Goal: Task Accomplishment & Management: Use online tool/utility

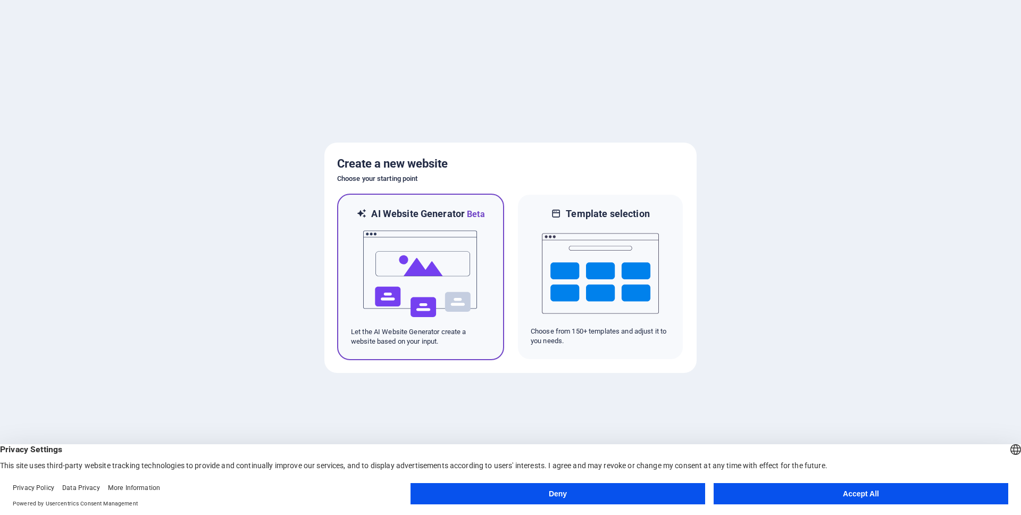
click at [481, 243] on div at bounding box center [420, 274] width 139 height 106
click at [435, 258] on img at bounding box center [420, 274] width 117 height 106
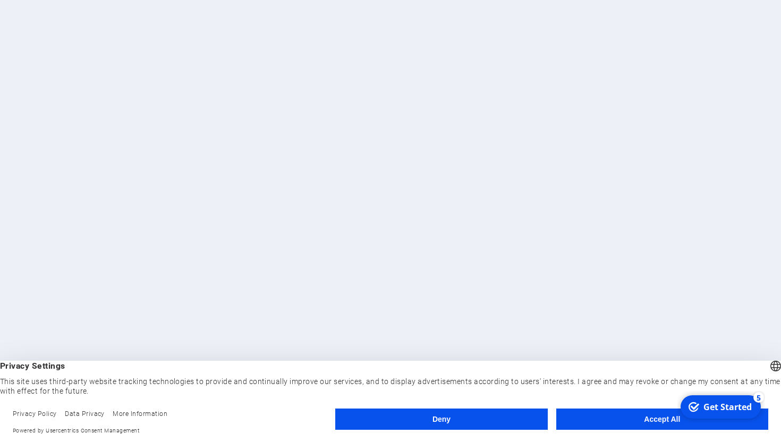
click at [647, 416] on button "Accept All" at bounding box center [663, 419] width 212 height 21
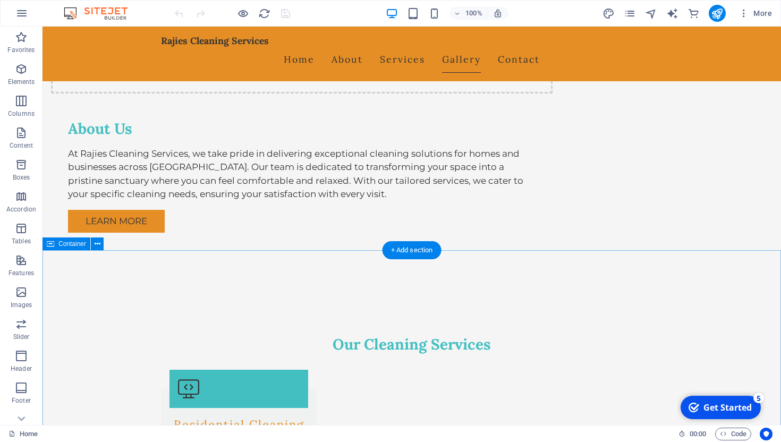
scroll to position [831, 0]
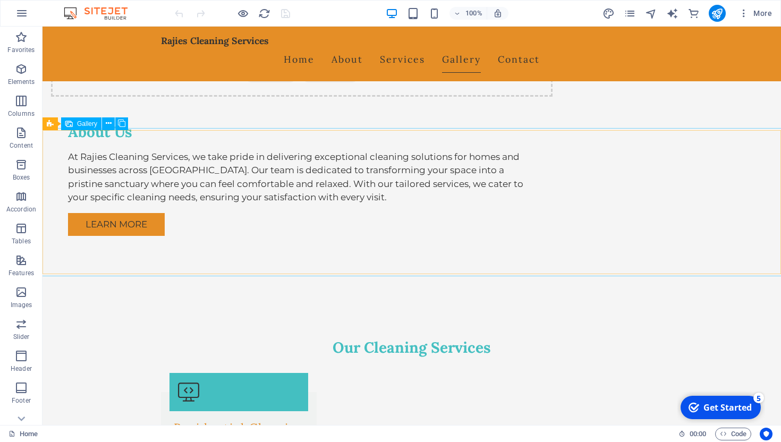
click at [90, 125] on span "Gallery" at bounding box center [87, 124] width 20 height 6
click at [108, 123] on icon at bounding box center [109, 123] width 6 height 11
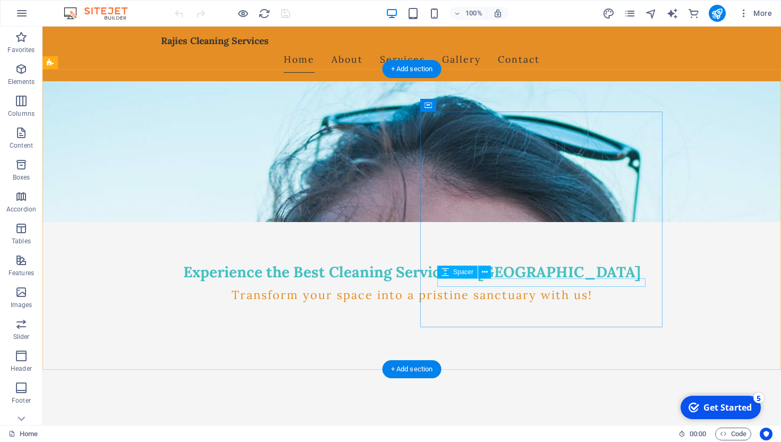
scroll to position [0, 0]
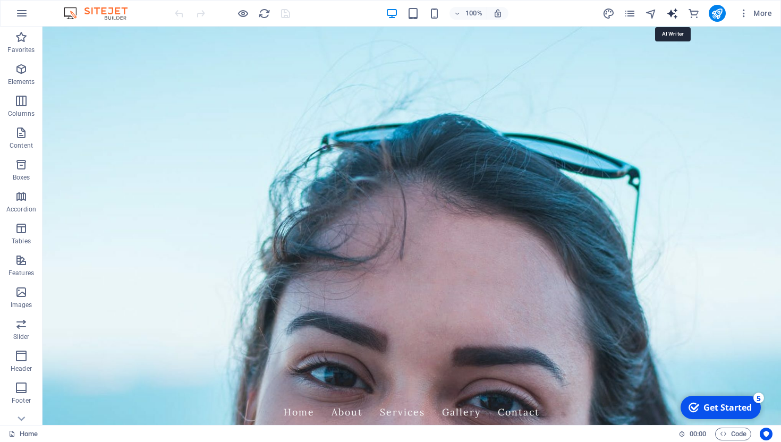
click at [675, 11] on icon "text_generator" at bounding box center [673, 13] width 12 height 12
select select "English"
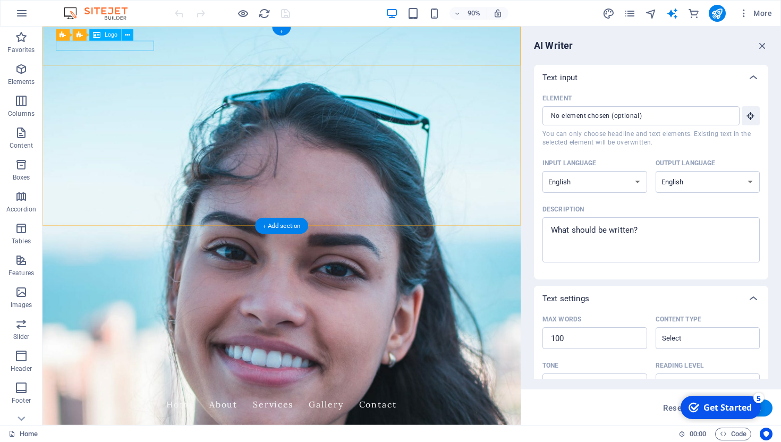
click at [147, 423] on div "Rajies Cleaning Services" at bounding box center [308, 428] width 502 height 11
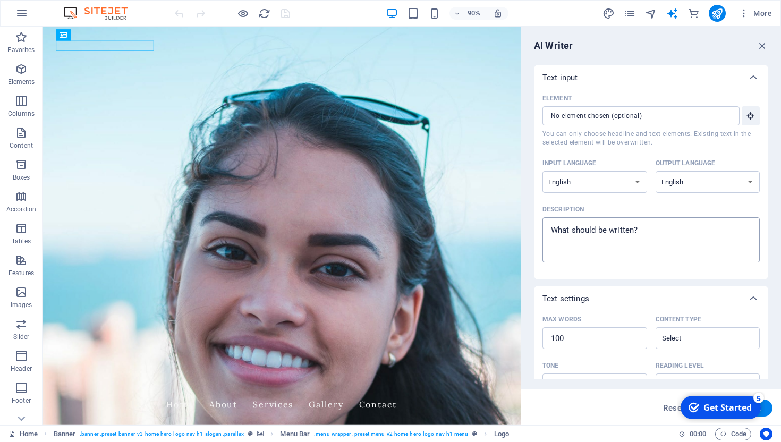
type textarea "x"
click at [601, 224] on textarea "Description x ​" at bounding box center [651, 240] width 207 height 35
type textarea "M"
type textarea "x"
type textarea "Ma"
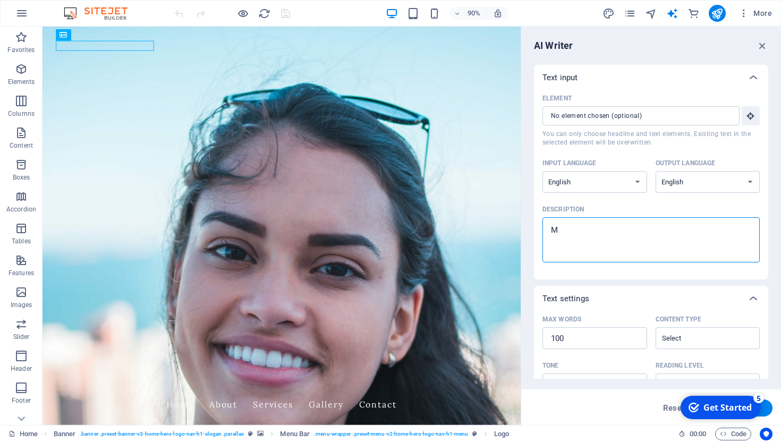
type textarea "x"
type textarea "Mak"
type textarea "x"
type textarea "Make"
type textarea "x"
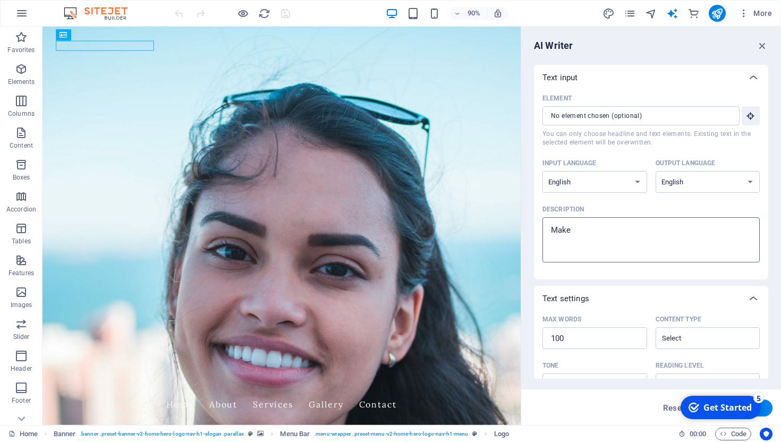
type textarea "Make"
type textarea "x"
type textarea "Make b"
type textarea "x"
type textarea "Make bi"
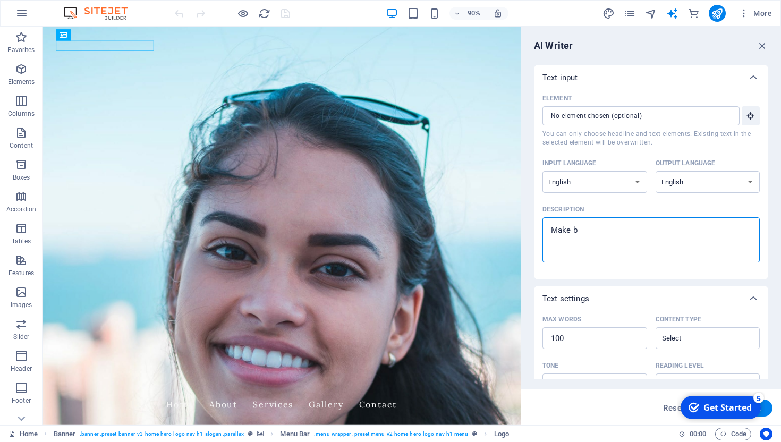
type textarea "x"
type textarea "Make big"
type textarea "x"
type textarea "Make bigg"
type textarea "x"
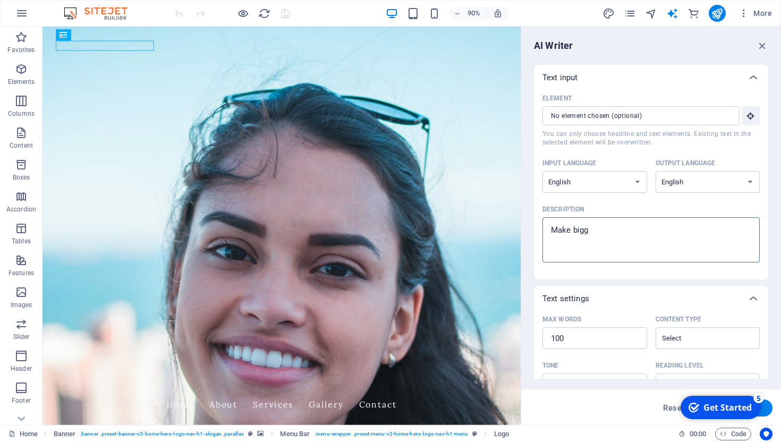
type textarea "Make bigge"
type textarea "x"
type textarea "Make bigger"
type textarea "x"
type textarea "Make bigger"
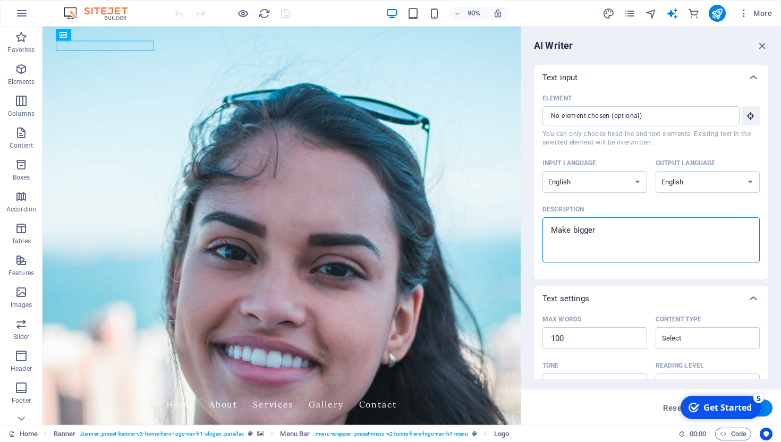
type textarea "x"
type textarea "Make bigger a"
type textarea "x"
type textarea "Make bigger an"
type textarea "x"
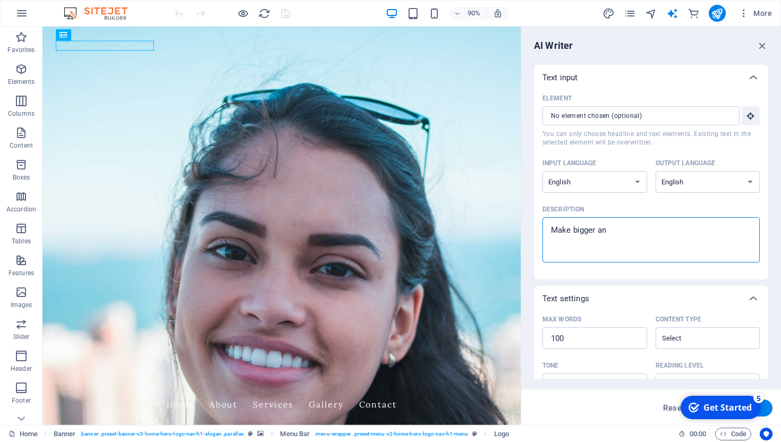
type textarea "Make bigger and"
type textarea "x"
type textarea "Make bigger and"
type textarea "x"
type textarea "Make bigger and d"
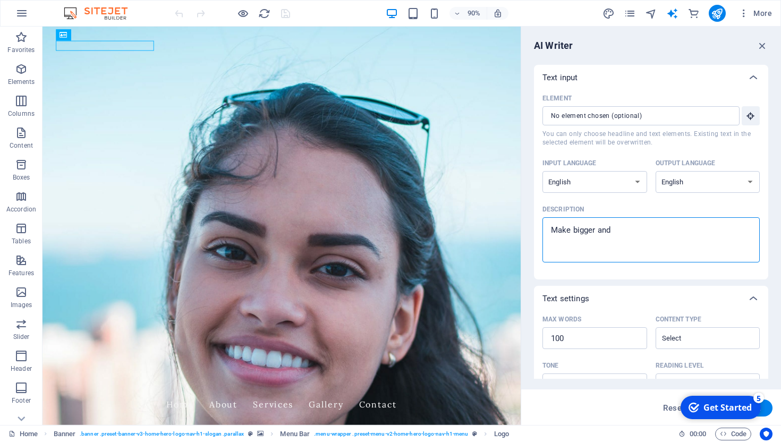
type textarea "x"
type textarea "Make bigger and da"
type textarea "x"
type textarea "Make bigger and d"
type textarea "x"
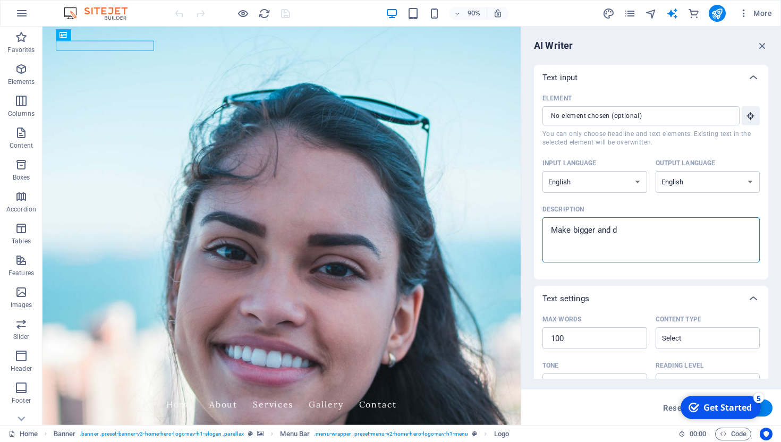
type textarea "Make bigger and"
type textarea "x"
type textarea "Make bigger and N"
type textarea "x"
type textarea "Make bigger and Na"
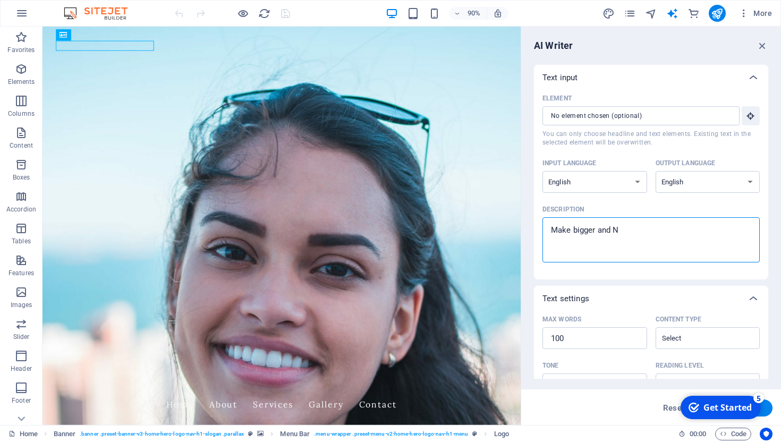
type textarea "x"
type textarea "Make bigger and Nav"
type textarea "x"
type textarea "Make bigger and Navi"
type textarea "x"
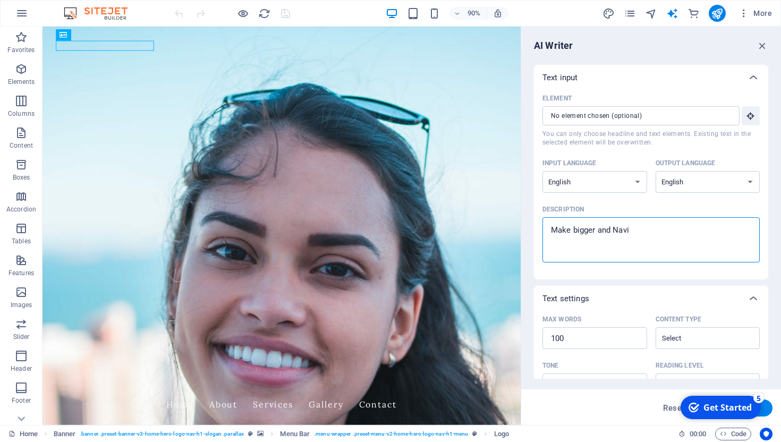
type textarea "Make bigger and Navi"
type textarea "x"
type textarea "Make bigger and Navi B"
type textarea "x"
type textarea "Make bigger and [PERSON_NAME]"
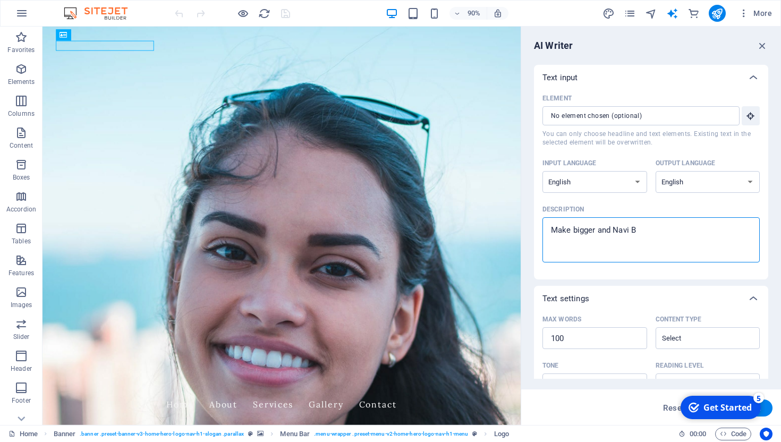
type textarea "x"
type textarea "Make bigger and Navi Blu"
type textarea "x"
type textarea "Make bigger and Navi Blue"
type textarea "x"
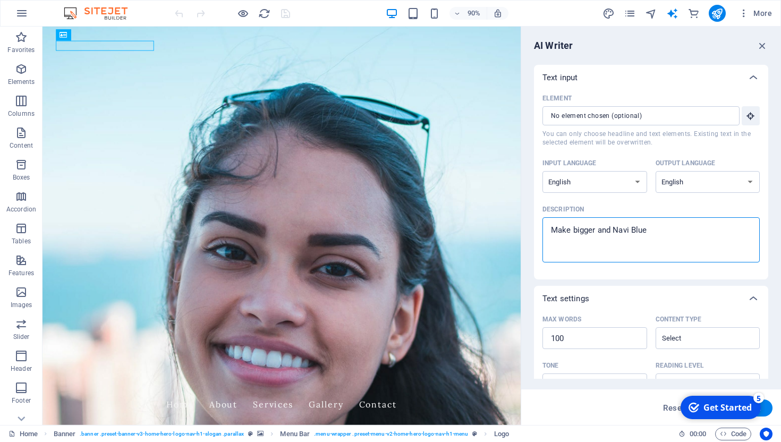
type textarea "Make bigger and Navi Blue"
type textarea "x"
type textarea "Make bigger and Navi Blue c"
type textarea "x"
type textarea "Make bigger and Navi Blue co"
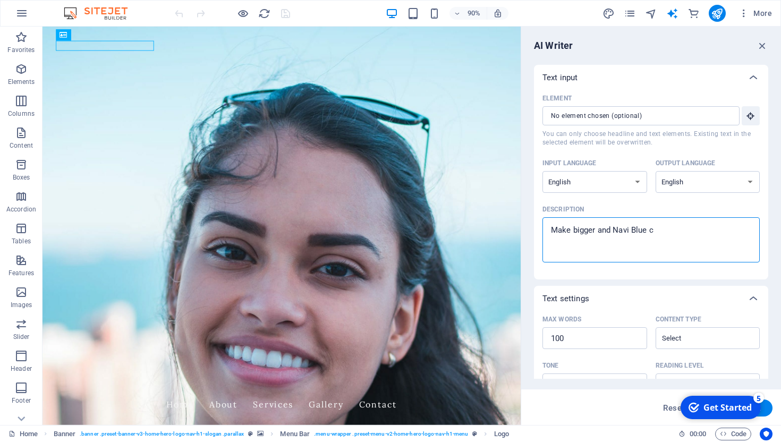
type textarea "x"
type textarea "Make bigger and Navi Blue col"
type textarea "x"
type textarea "Make bigger and Navi Blue colo"
type textarea "x"
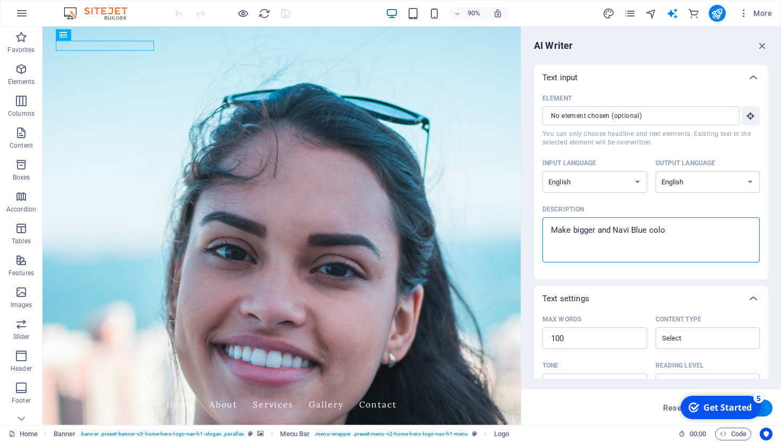
type textarea "Make bigger and Navi Blue colou"
type textarea "x"
type textarea "Make bigger and Navi Blue colour"
type textarea "x"
type textarea "Make bigger and Navi Blue colour"
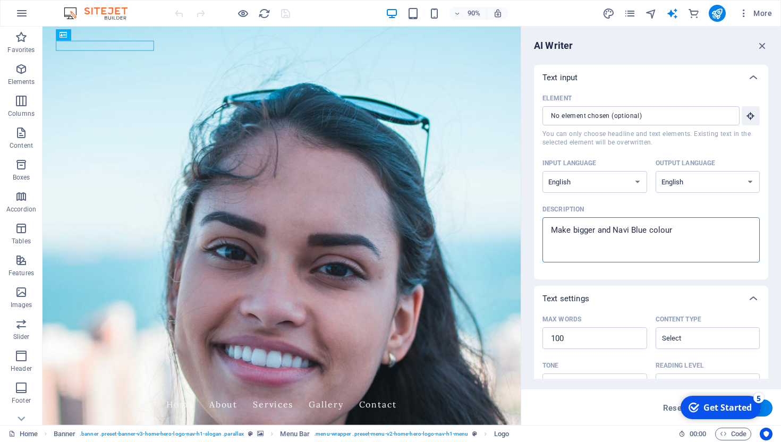
type textarea "x"
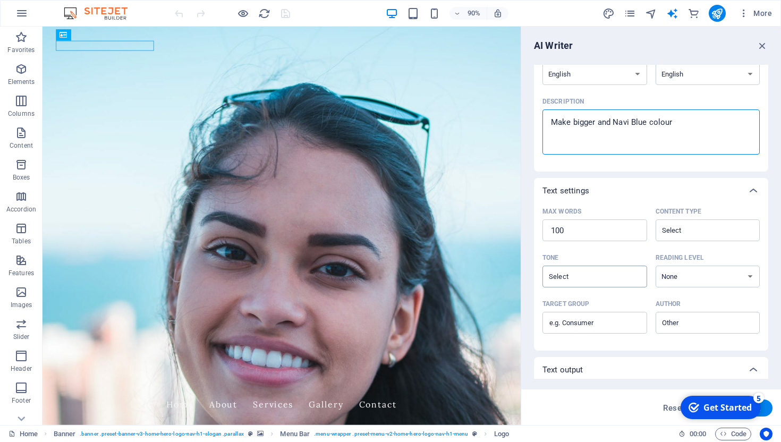
scroll to position [172, 0]
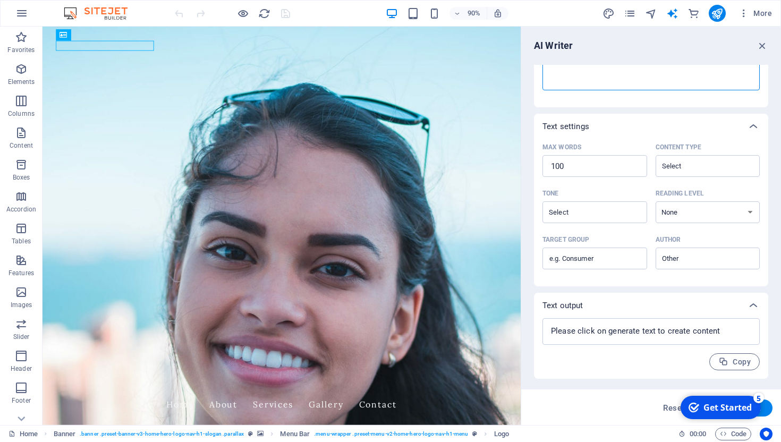
type textarea "Make bigger and Navi Blue colour"
type textarea "x"
click at [632, 428] on div "Home Banner . banner .preset-banner-v3-home-hero-logo-nav-h1-slogan .parallax M…" at bounding box center [340, 434] width 662 height 13
click at [608, 403] on div "Reset Generate text" at bounding box center [651, 408] width 243 height 17
click at [668, 405] on span "Reset" at bounding box center [673, 408] width 21 height 9
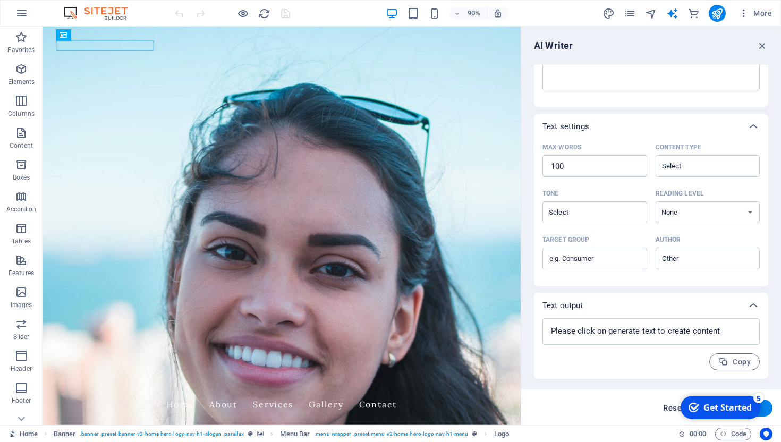
type textarea "x"
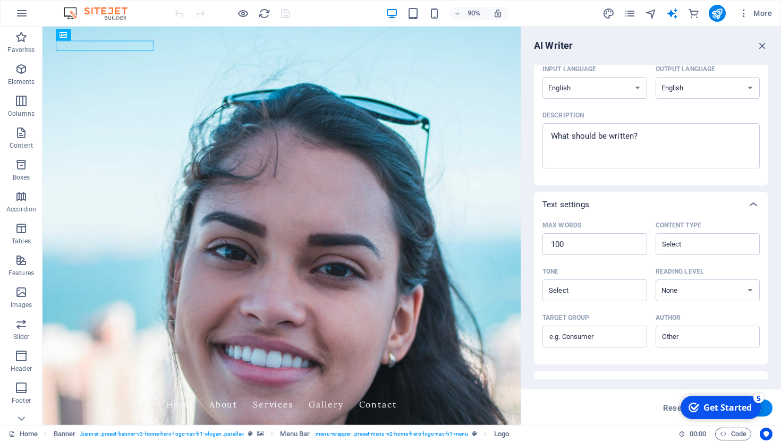
scroll to position [76, 0]
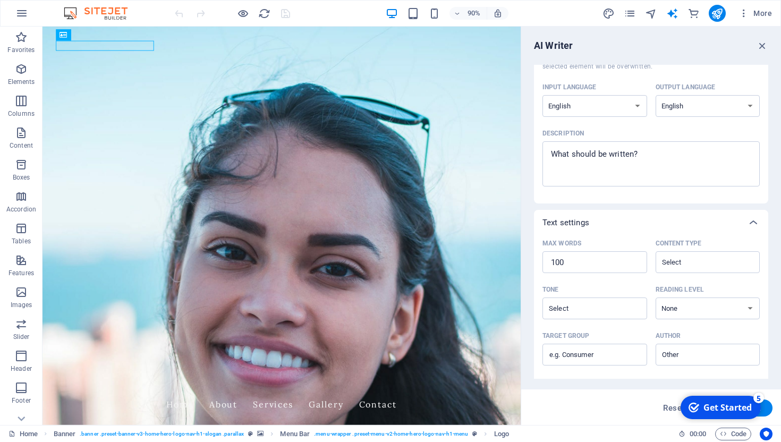
click div "checkmark Get Started 5 First Steps in the Editor Let's guide you through the t…"
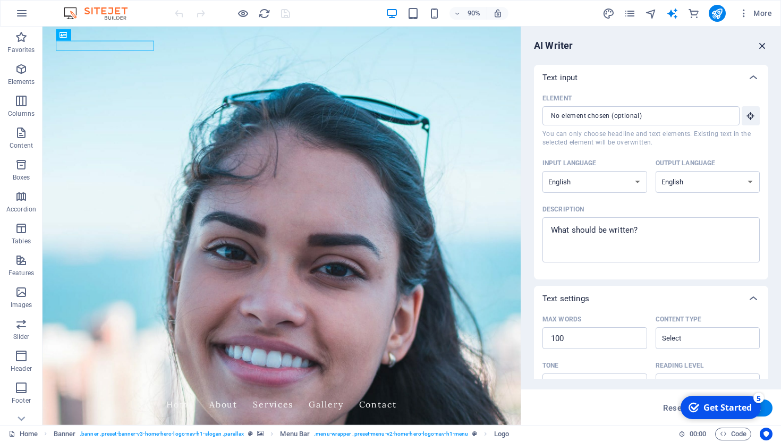
click at [761, 46] on icon "button" at bounding box center [763, 46] width 12 height 12
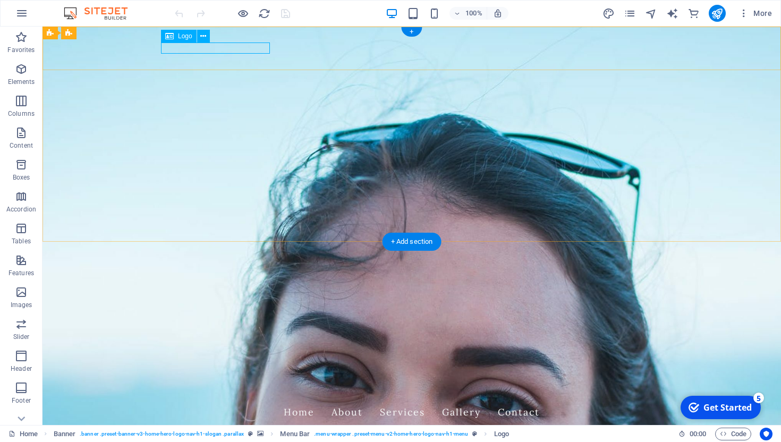
click at [171, 388] on div "Rajies Cleaning Services" at bounding box center [412, 393] width 502 height 11
click at [204, 37] on icon at bounding box center [203, 36] width 6 height 11
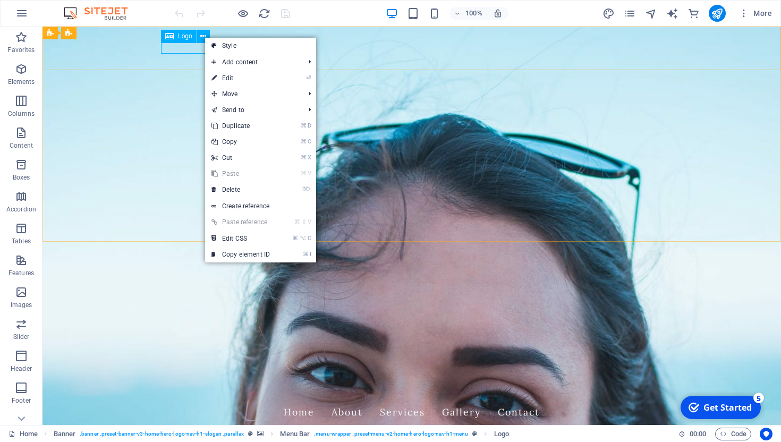
click at [184, 38] on span "Logo" at bounding box center [185, 36] width 14 height 6
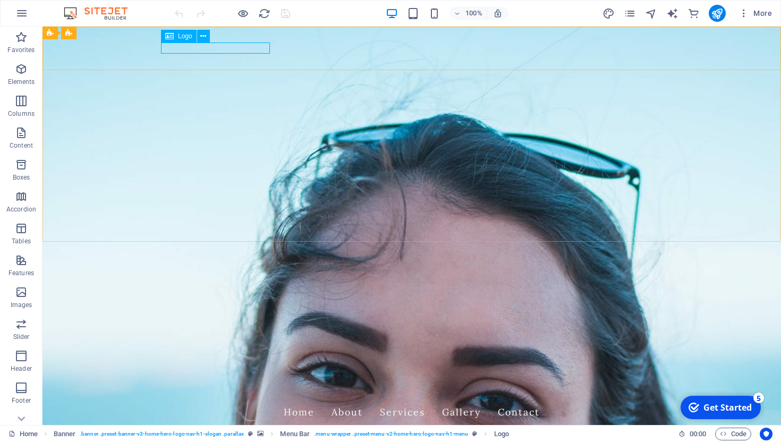
click at [174, 37] on div "Logo" at bounding box center [179, 36] width 36 height 13
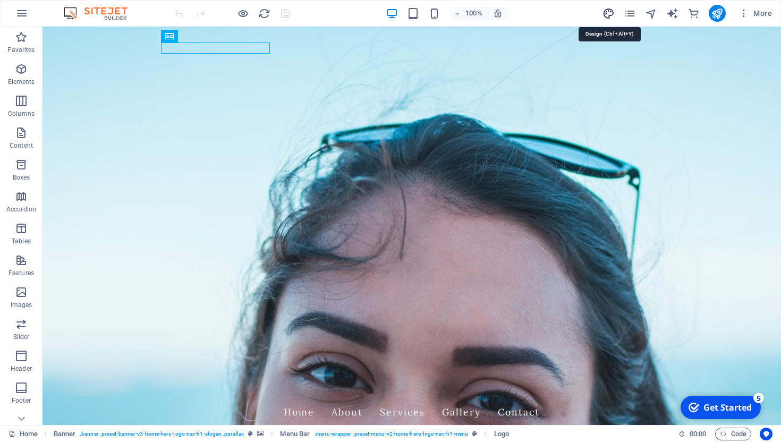
click at [609, 12] on icon "design" at bounding box center [609, 13] width 12 height 12
select select "px"
select select "200"
select select "px"
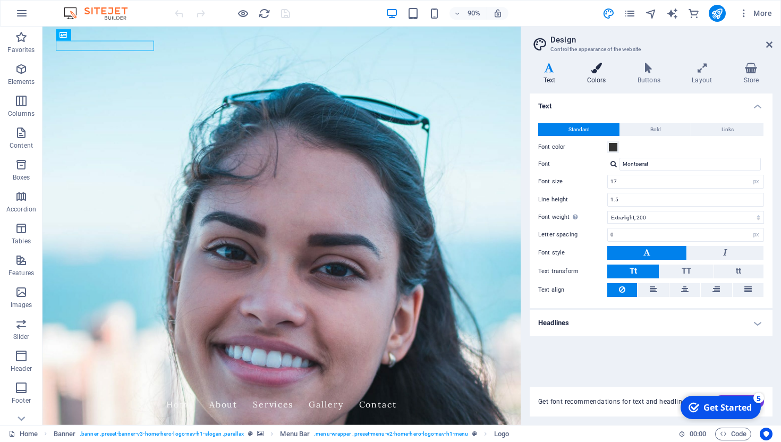
click at [610, 74] on h4 "Colors" at bounding box center [599, 74] width 51 height 22
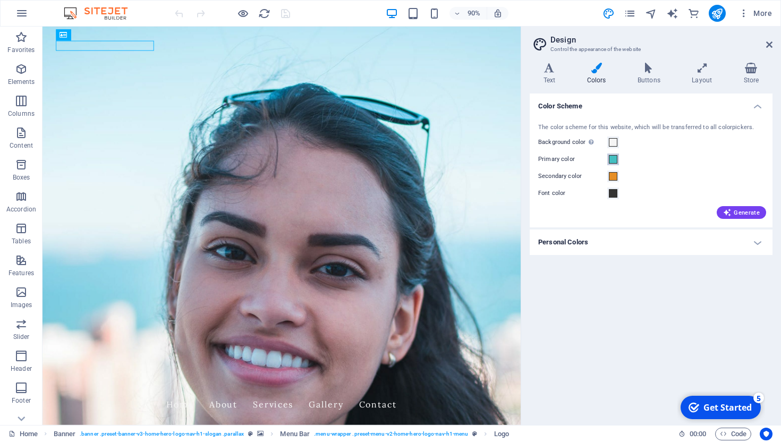
click at [612, 162] on span at bounding box center [613, 159] width 9 height 9
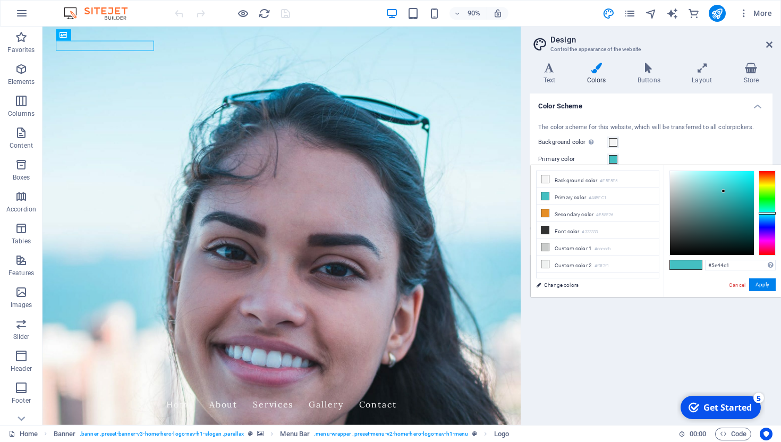
click at [767, 230] on div at bounding box center [767, 213] width 17 height 85
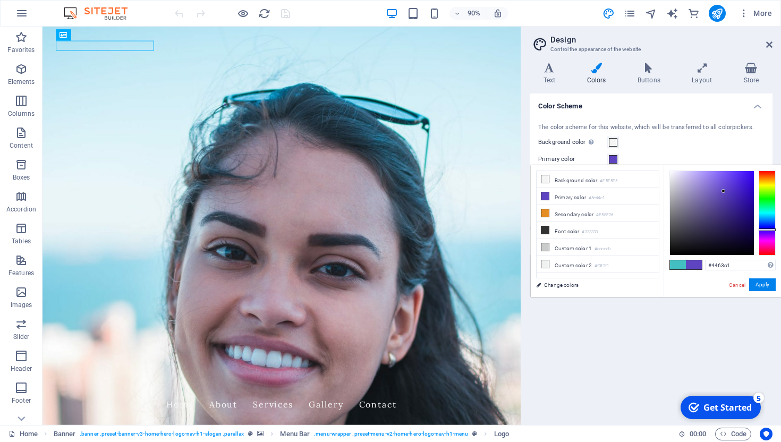
click at [772, 223] on div at bounding box center [767, 213] width 17 height 85
click at [771, 220] on div at bounding box center [767, 213] width 17 height 85
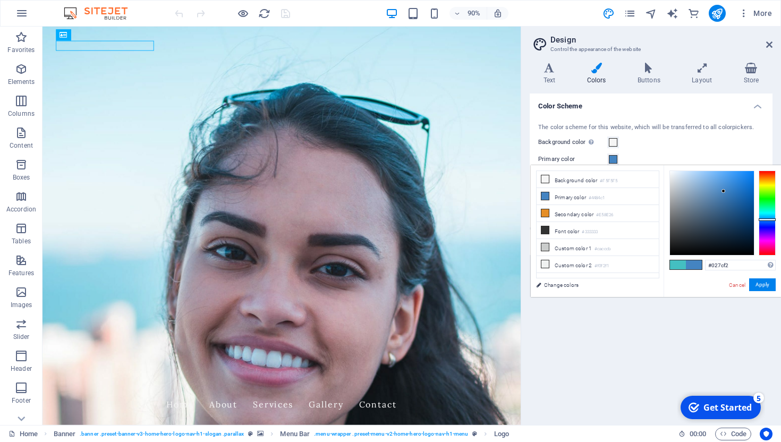
click at [753, 175] on div at bounding box center [712, 213] width 84 height 84
type input "#037ff5"
click at [753, 174] on div at bounding box center [753, 173] width 4 height 4
click at [763, 283] on button "Apply" at bounding box center [763, 285] width 27 height 13
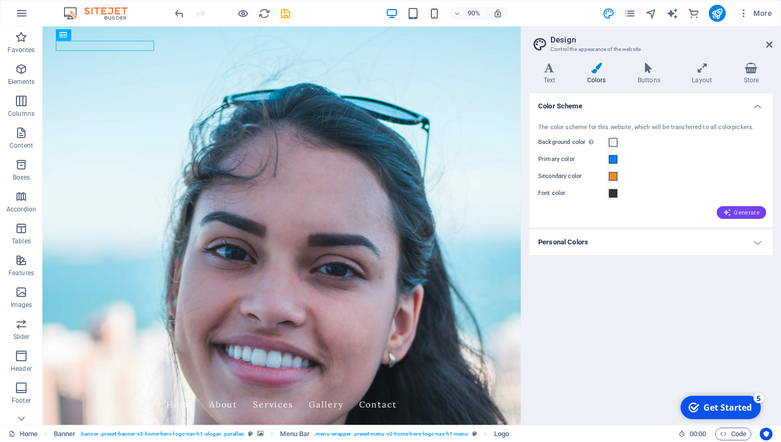
click at [742, 207] on button "Generate" at bounding box center [741, 212] width 49 height 13
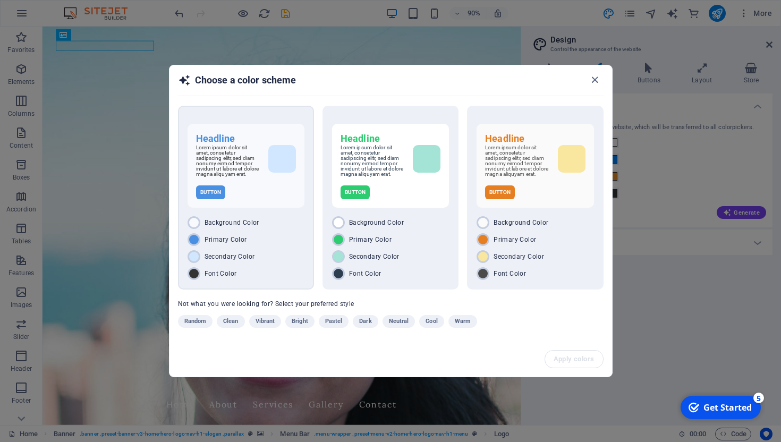
click at [270, 134] on h6 "Headline" at bounding box center [246, 138] width 100 height 13
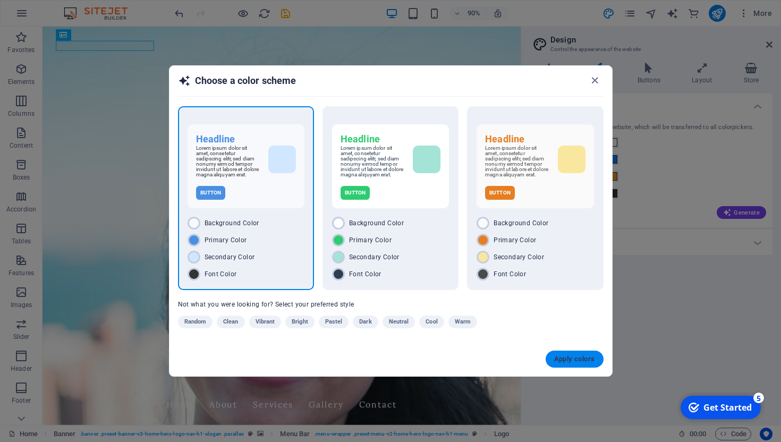
click at [575, 355] on button "Apply colors" at bounding box center [575, 359] width 58 height 17
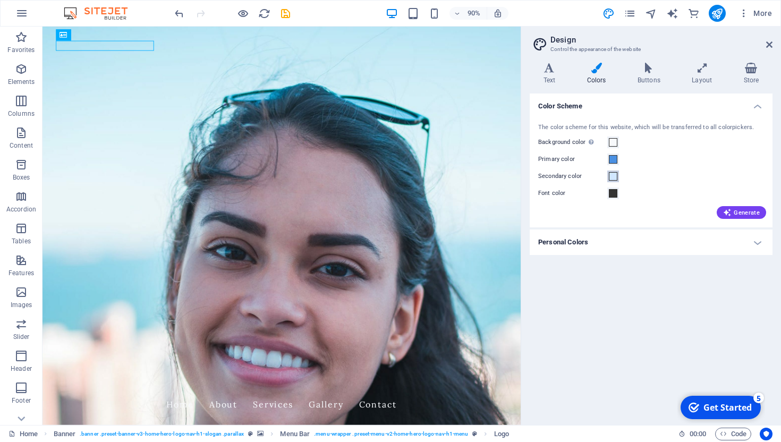
click at [612, 180] on span at bounding box center [613, 176] width 9 height 9
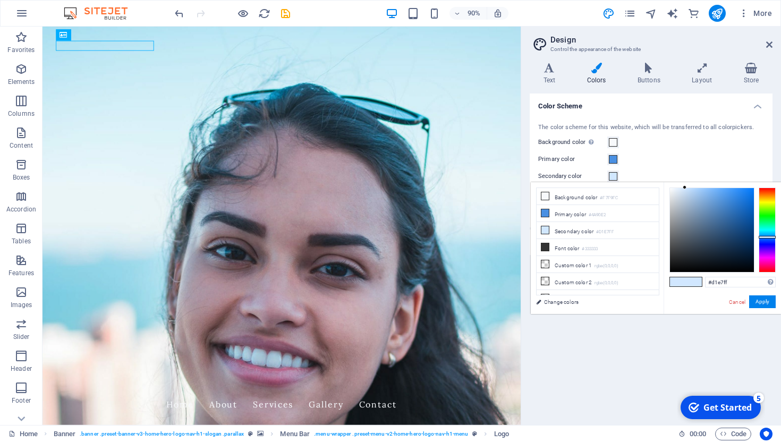
type input "#fff2d1"
click at [770, 198] on div at bounding box center [767, 230] width 17 height 85
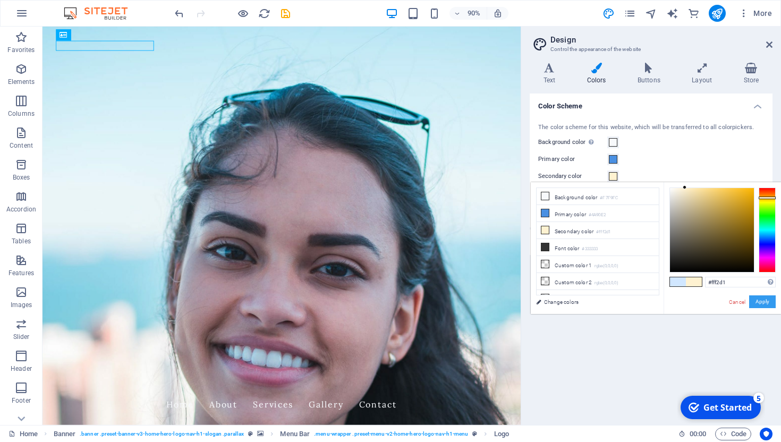
click at [763, 301] on button "Apply" at bounding box center [763, 302] width 27 height 13
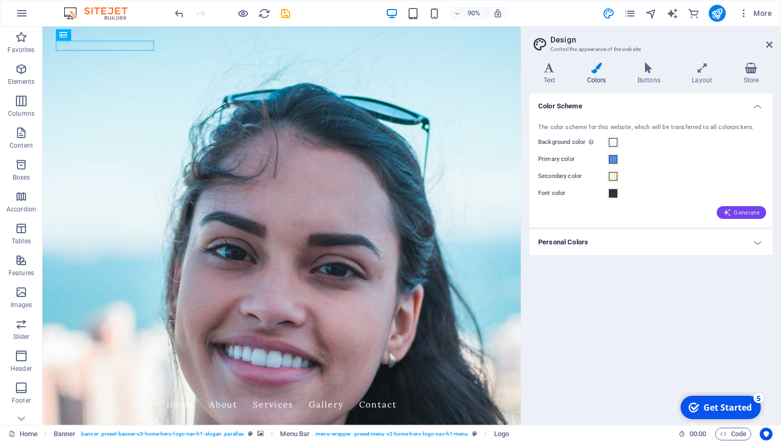
click at [741, 211] on span "Generate" at bounding box center [742, 212] width 37 height 9
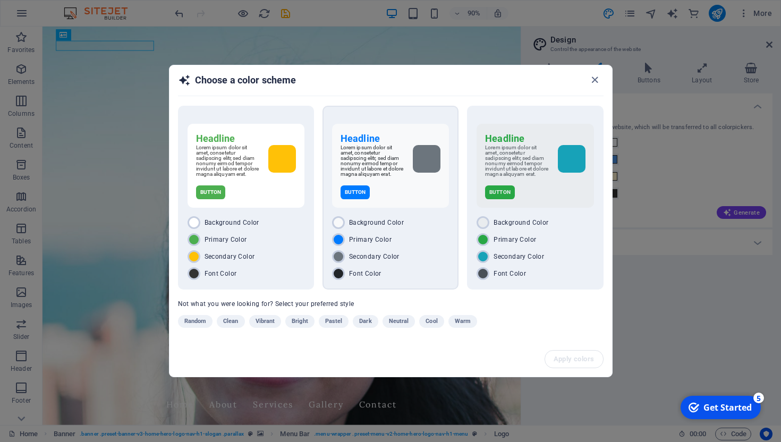
click at [397, 139] on h6 "Headline" at bounding box center [391, 138] width 100 height 13
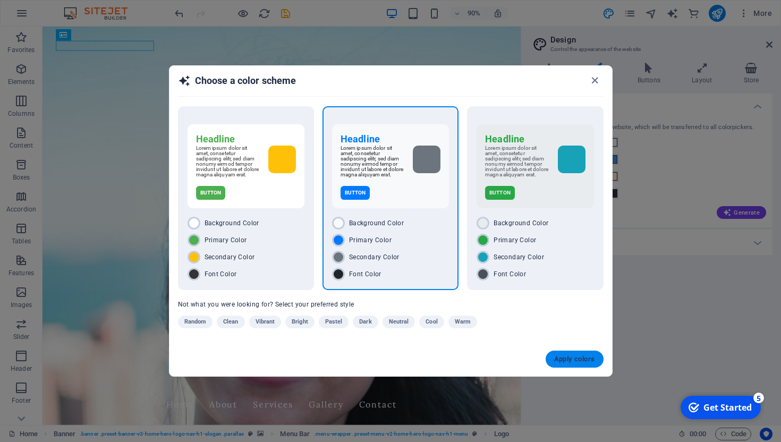
click at [572, 360] on span "Apply colors" at bounding box center [574, 359] width 41 height 9
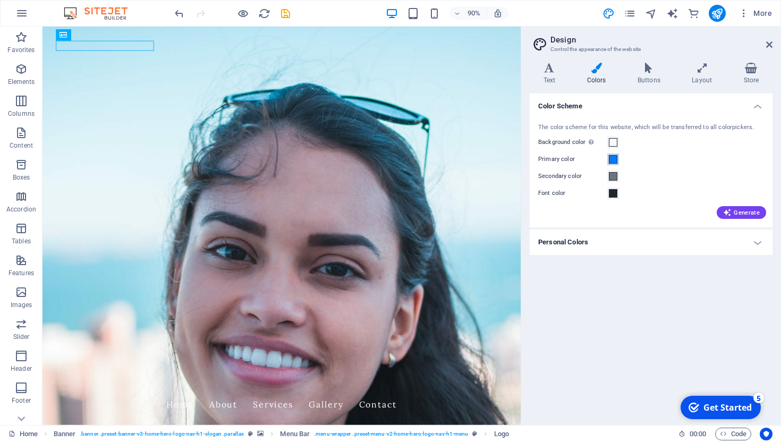
click at [615, 162] on span at bounding box center [613, 159] width 9 height 9
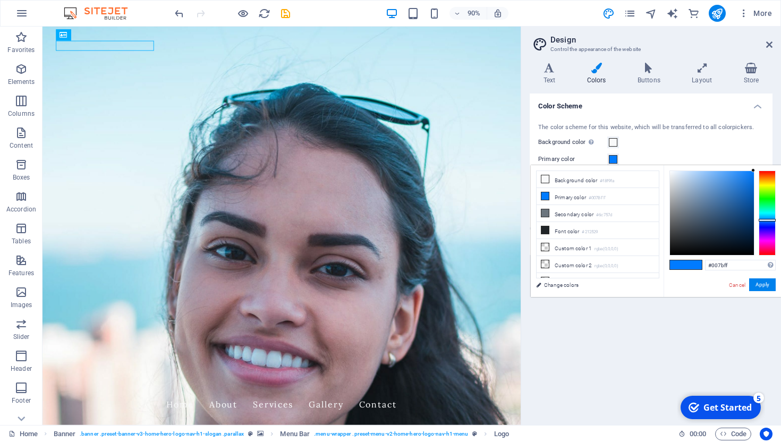
click at [752, 181] on div at bounding box center [712, 213] width 84 height 84
type input "#066edf"
click at [764, 284] on button "Apply" at bounding box center [763, 285] width 27 height 13
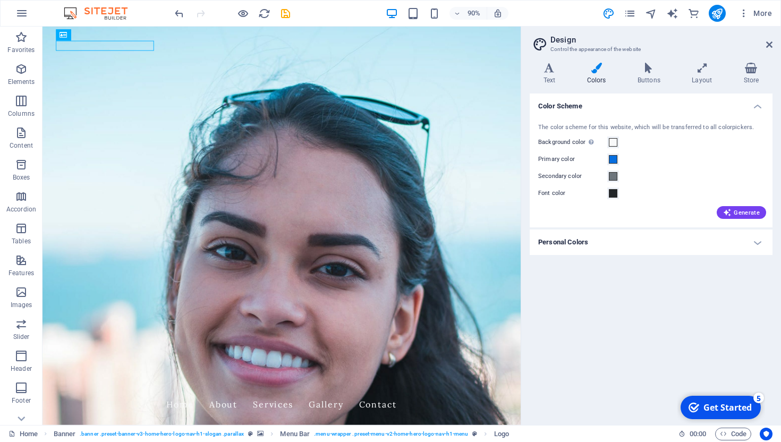
click at [762, 242] on h4 "Personal Colors" at bounding box center [651, 243] width 243 height 26
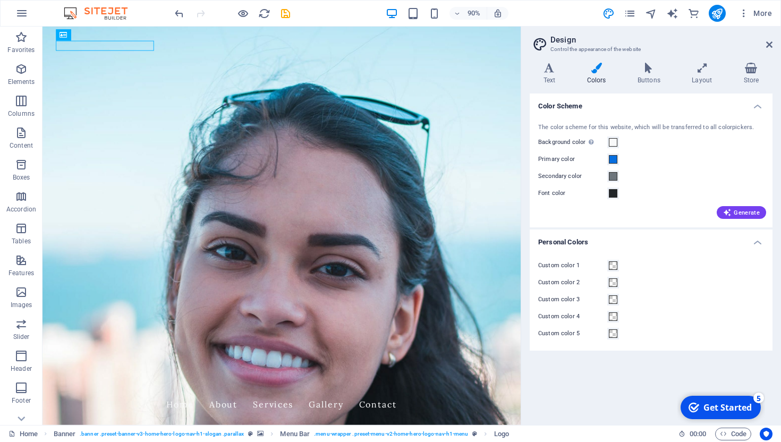
click at [762, 242] on h4 "Personal Colors" at bounding box center [651, 239] width 243 height 19
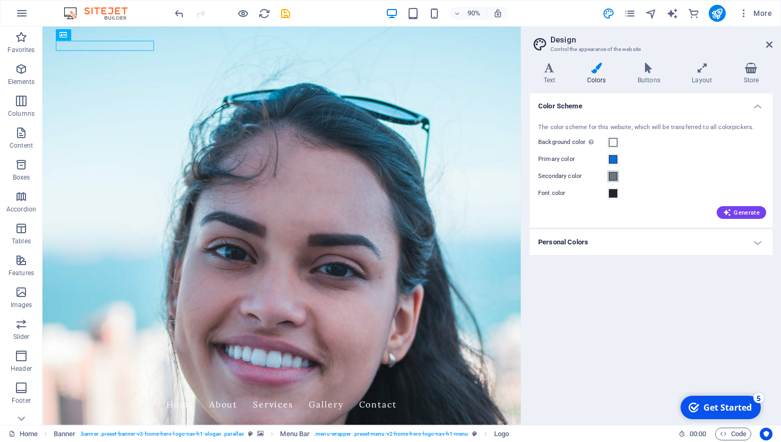
click at [615, 177] on span at bounding box center [613, 176] width 9 height 9
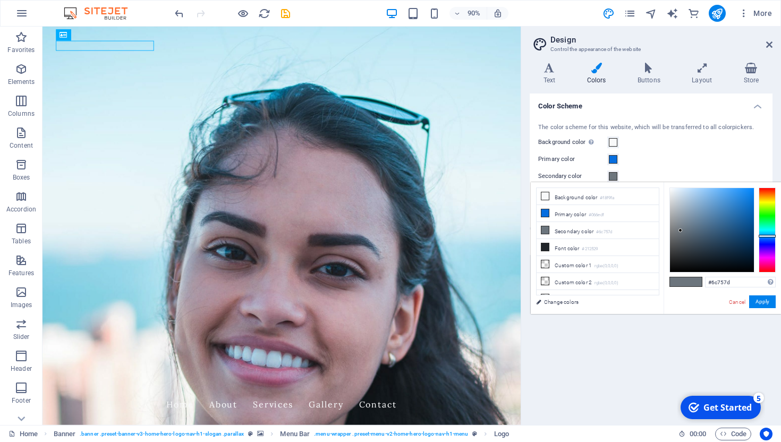
click at [769, 198] on div at bounding box center [767, 230] width 17 height 85
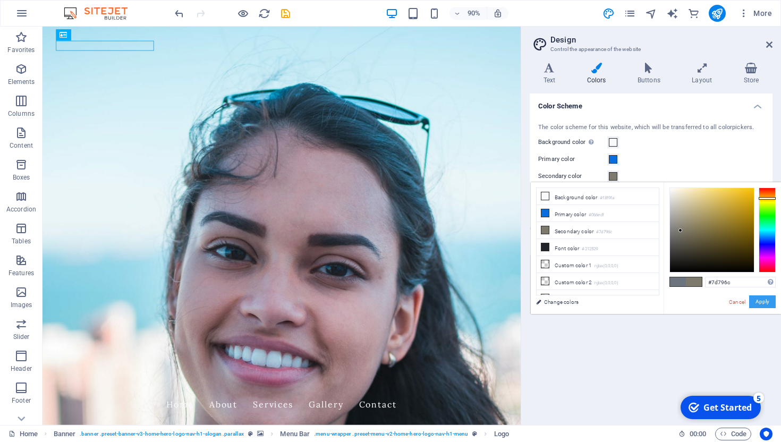
click at [767, 304] on button "Apply" at bounding box center [763, 302] width 27 height 13
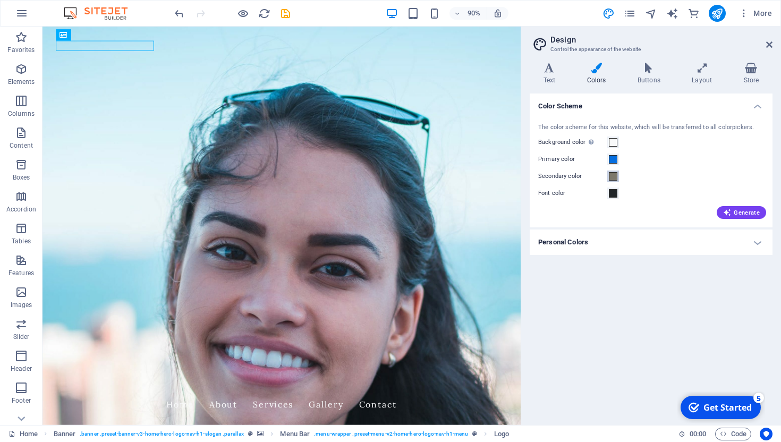
click at [615, 176] on span at bounding box center [613, 176] width 9 height 9
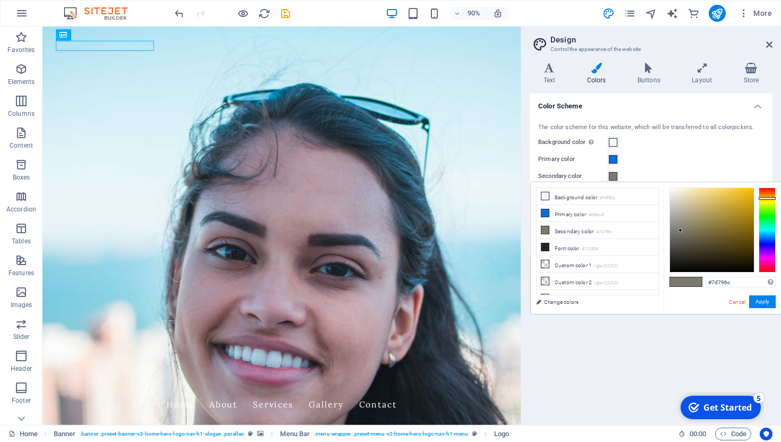
type input "#efbb1b"
click at [744, 193] on div at bounding box center [712, 230] width 84 height 84
click at [758, 301] on button "Apply" at bounding box center [763, 302] width 27 height 13
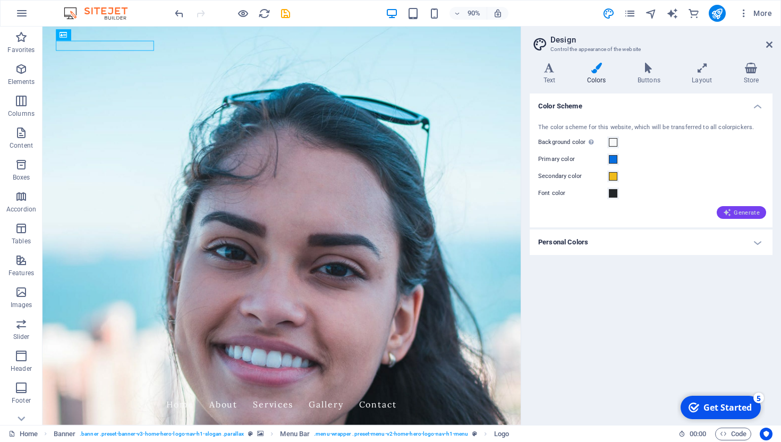
click at [746, 213] on span "Generate" at bounding box center [742, 212] width 37 height 9
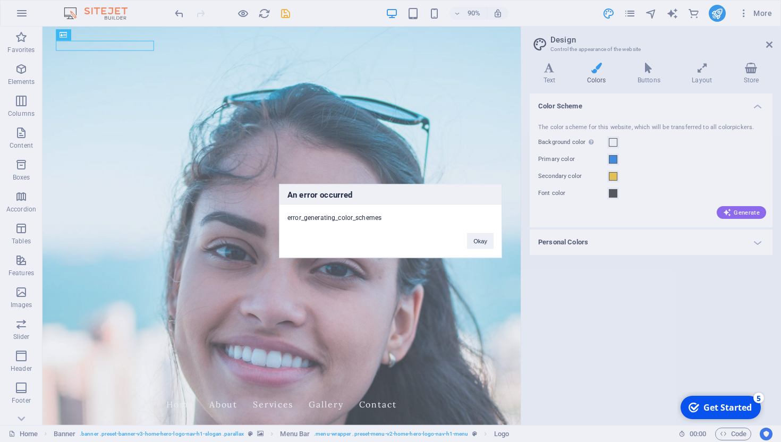
click at [597, 82] on div "An error occurred error_generating_color_schemes Okay" at bounding box center [390, 221] width 781 height 442
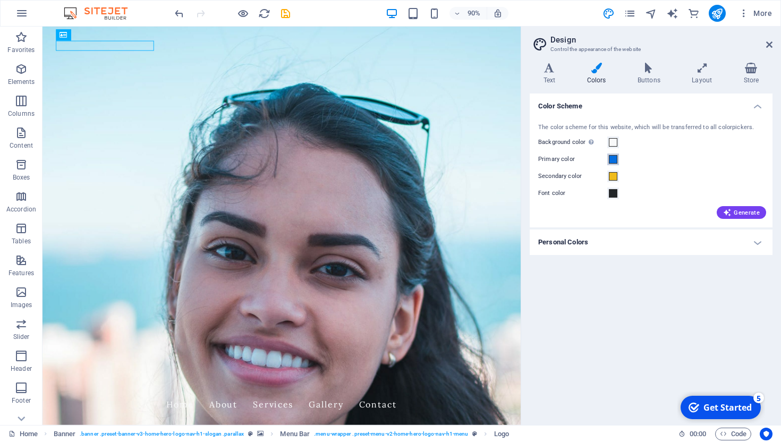
click at [617, 159] on span at bounding box center [613, 159] width 9 height 9
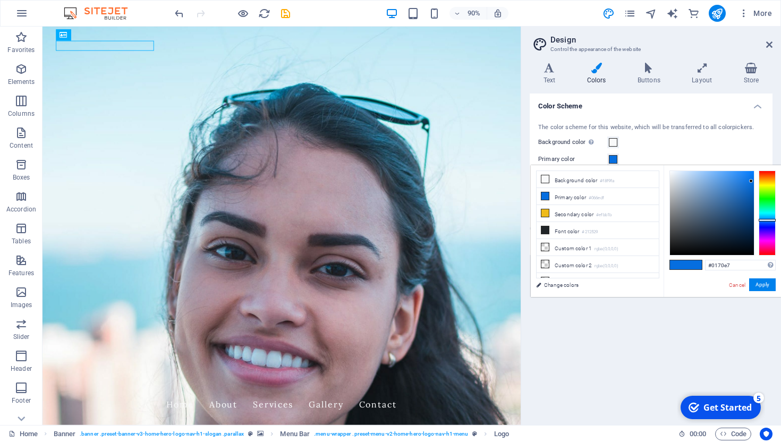
click at [753, 179] on div at bounding box center [712, 213] width 84 height 84
click at [754, 176] on div at bounding box center [712, 213] width 84 height 84
click at [752, 197] on div at bounding box center [712, 213] width 84 height 84
click at [753, 207] on div at bounding box center [712, 213] width 84 height 84
click at [753, 204] on div at bounding box center [712, 213] width 84 height 84
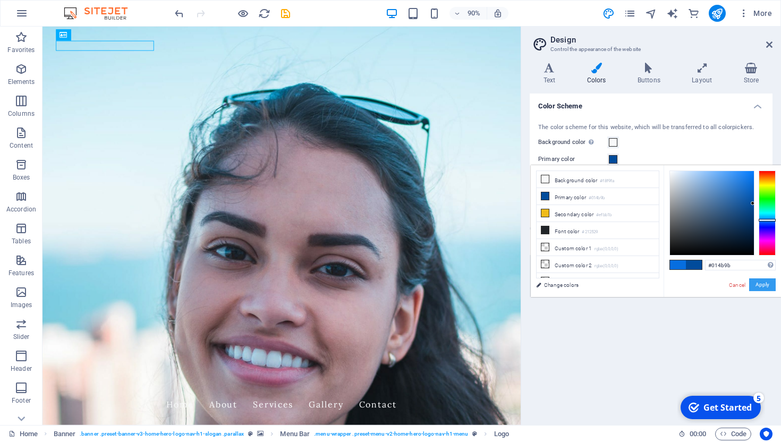
click at [765, 288] on button "Apply" at bounding box center [763, 285] width 27 height 13
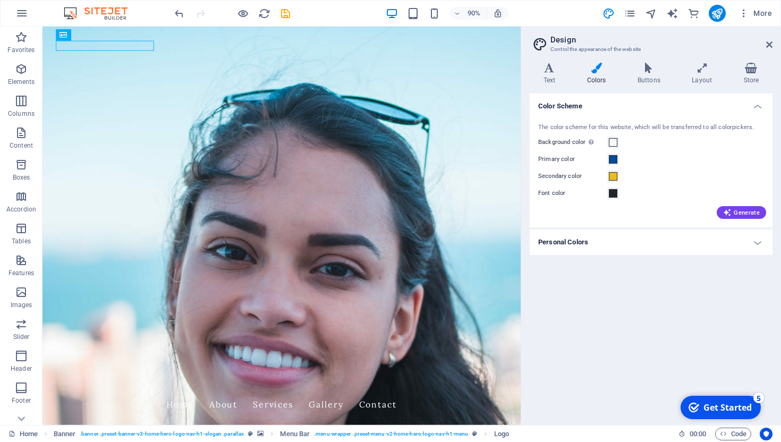
click at [615, 308] on div "Color Scheme The color scheme for this website, which will be transferred to al…" at bounding box center [651, 255] width 243 height 323
click at [612, 160] on span at bounding box center [613, 159] width 9 height 9
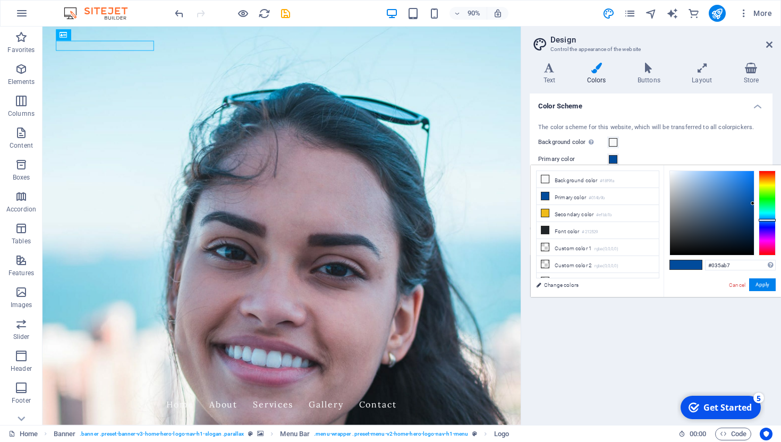
click at [752, 195] on div at bounding box center [712, 213] width 84 height 84
click at [752, 178] on div at bounding box center [712, 213] width 84 height 84
type input "#0677f1"
click at [752, 175] on div at bounding box center [712, 213] width 84 height 84
click at [764, 282] on button "Apply" at bounding box center [763, 285] width 27 height 13
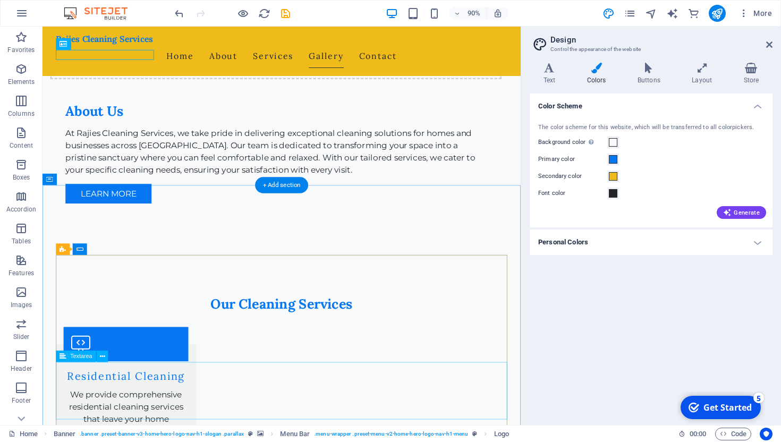
scroll to position [799, 0]
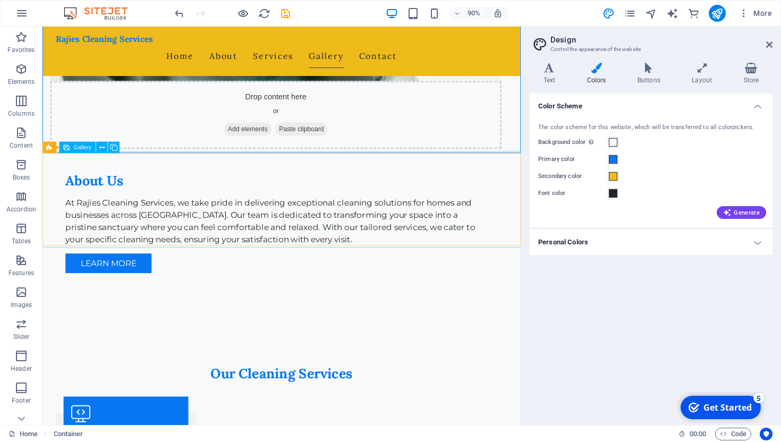
click at [84, 149] on span "Gallery" at bounding box center [83, 148] width 18 height 6
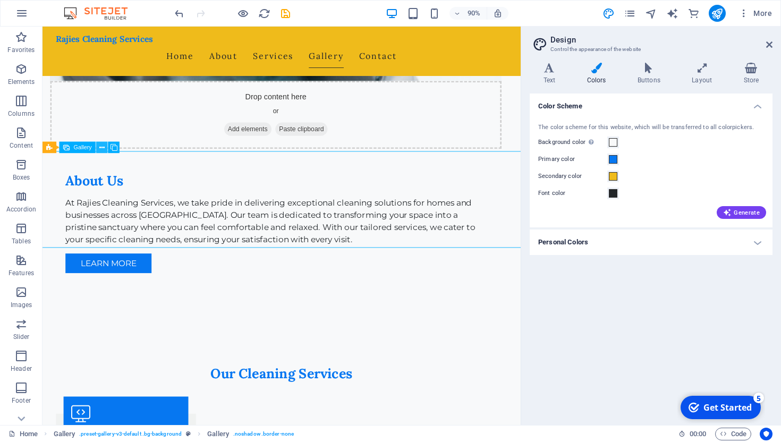
click at [102, 148] on icon at bounding box center [101, 147] width 5 height 10
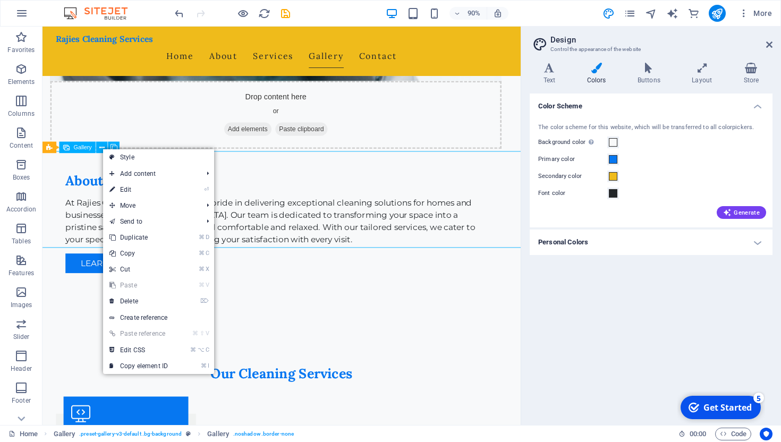
click at [75, 148] on span "Gallery" at bounding box center [83, 148] width 18 height 6
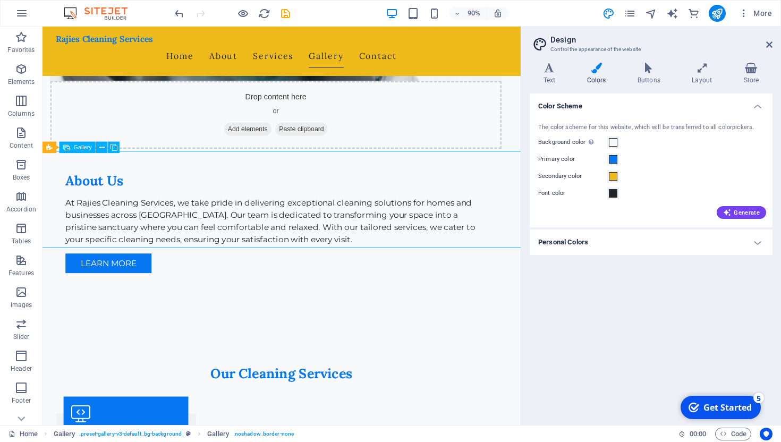
click at [75, 148] on span "Gallery" at bounding box center [83, 148] width 18 height 6
click at [63, 149] on icon at bounding box center [66, 148] width 7 height 12
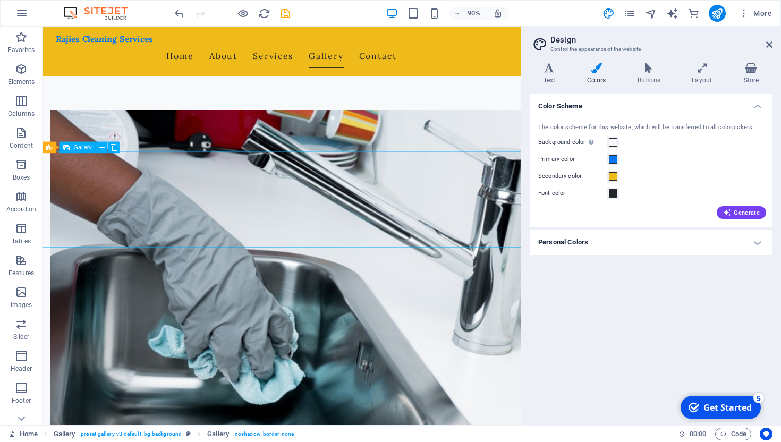
select select "px"
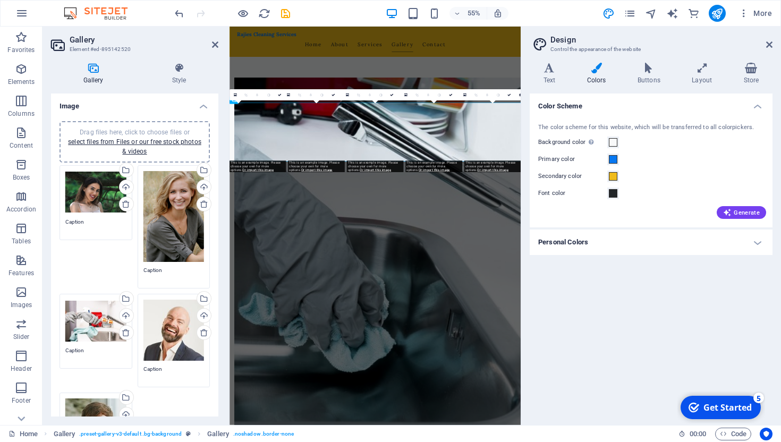
click at [63, 149] on div "Drag files here, click to choose files or select files from Files or our free s…" at bounding box center [135, 141] width 150 height 41
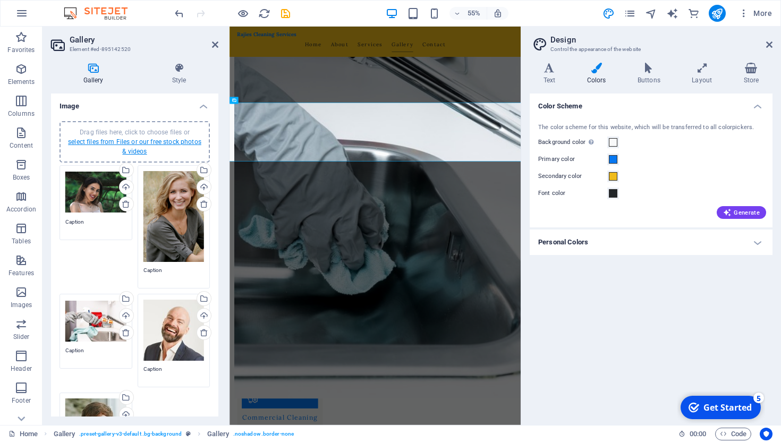
click at [147, 142] on link "select files from Files or our free stock photos & videos" at bounding box center [134, 146] width 133 height 17
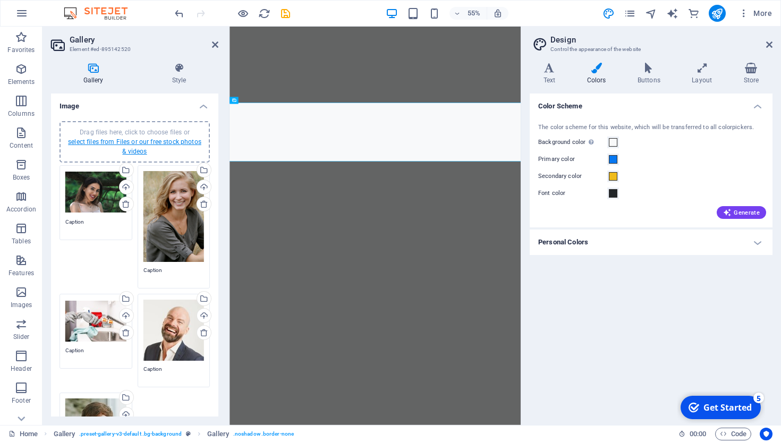
scroll to position [0, 0]
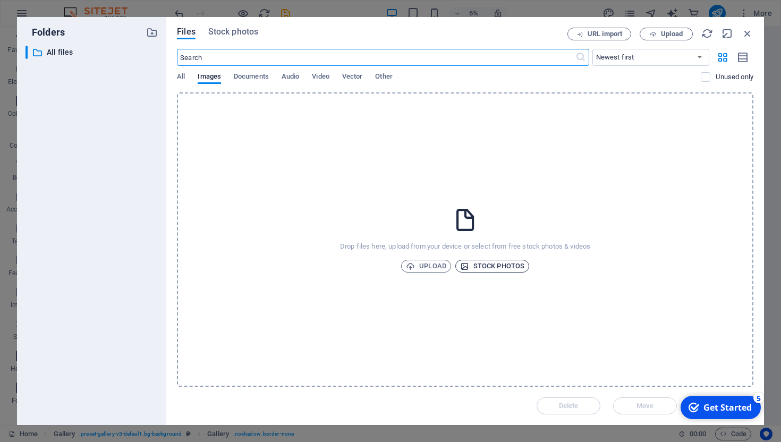
click at [496, 263] on span "Stock photos" at bounding box center [492, 266] width 64 height 13
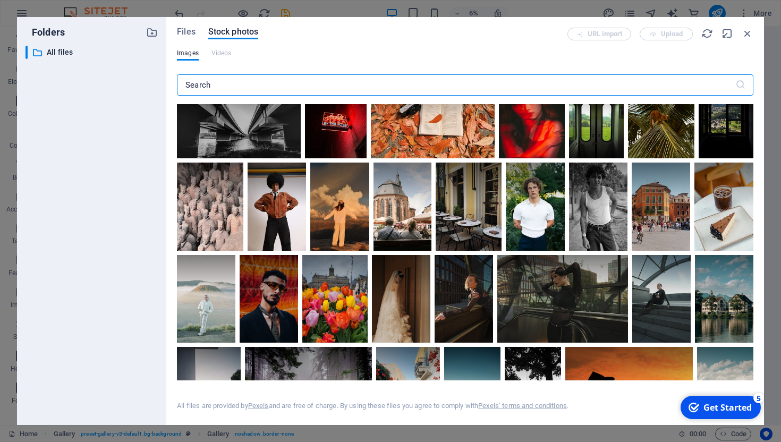
scroll to position [922, 0]
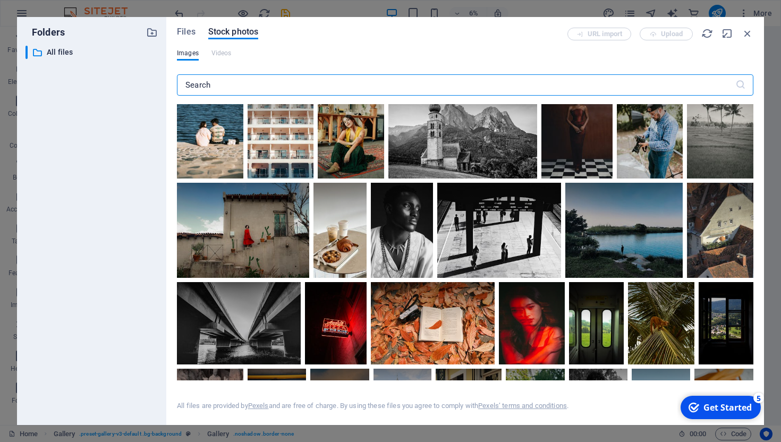
click at [267, 87] on input "text" at bounding box center [456, 84] width 559 height 21
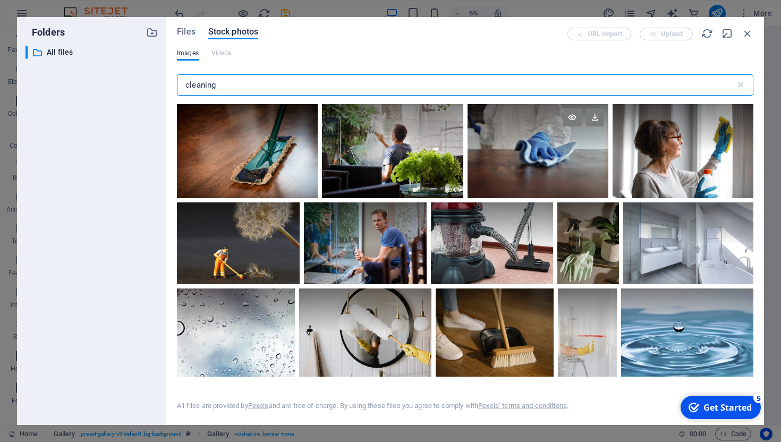
type input "cleaning"
click at [537, 143] on div at bounding box center [538, 127] width 141 height 47
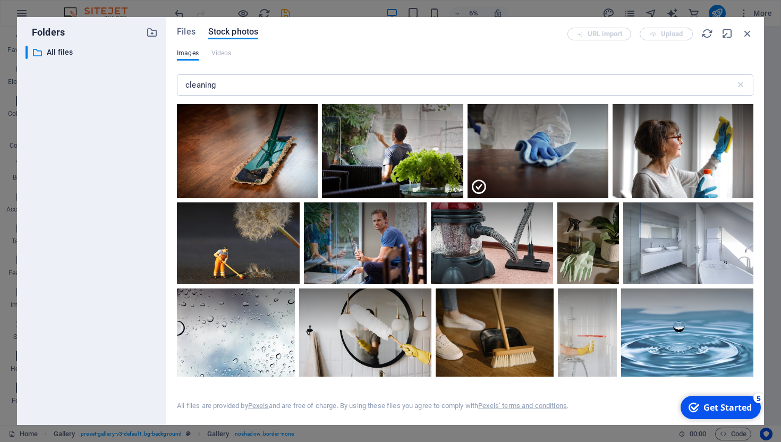
click at [717, 405] on div "Get Started" at bounding box center [728, 408] width 48 height 12
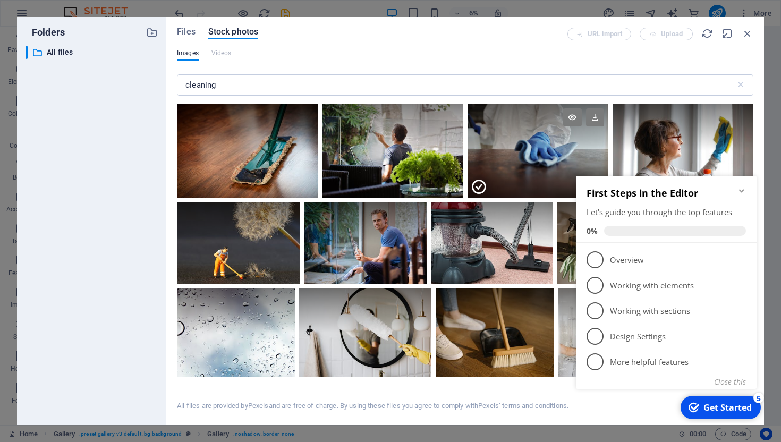
click at [521, 163] on div at bounding box center [538, 174] width 141 height 47
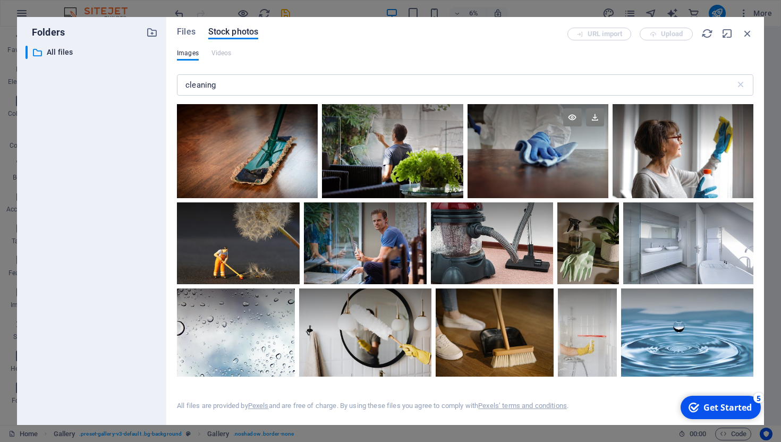
click at [521, 163] on div at bounding box center [538, 151] width 141 height 94
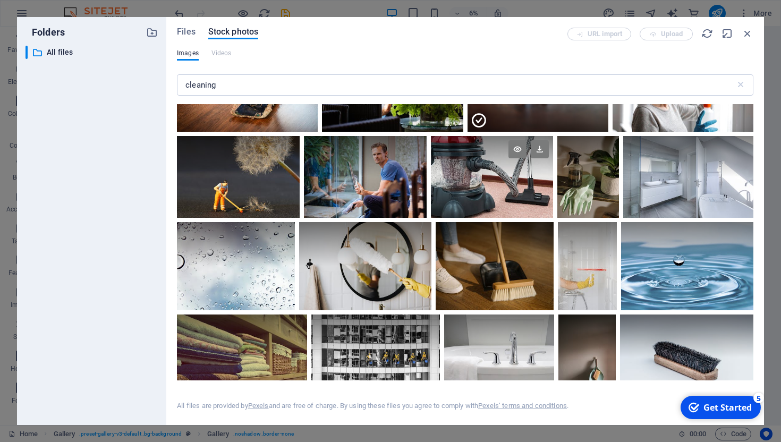
scroll to position [0, 0]
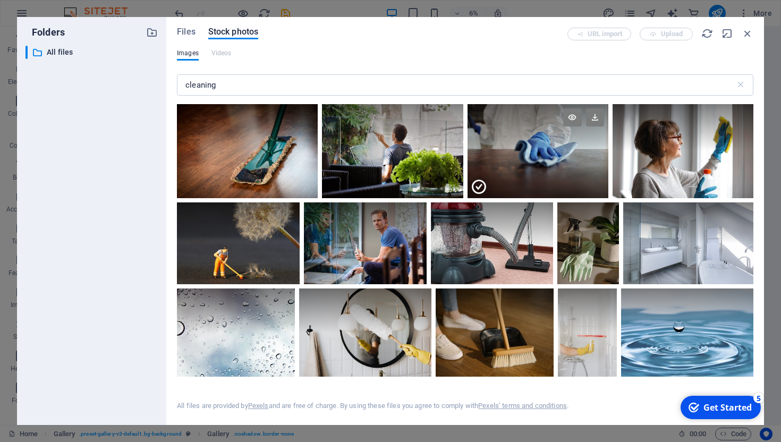
click at [675, 35] on div "URL import Upload" at bounding box center [661, 34] width 186 height 13
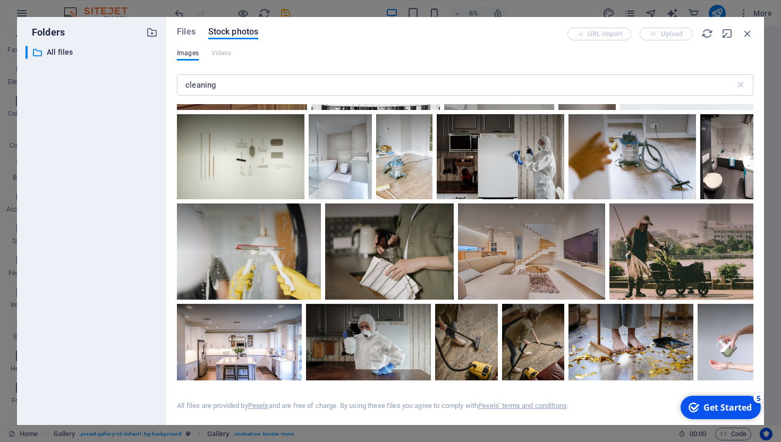
scroll to position [360, 0]
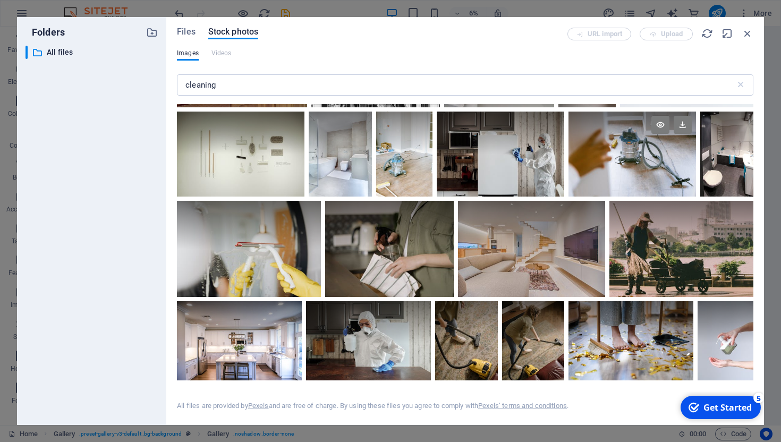
click at [666, 154] on div at bounding box center [633, 154] width 128 height 85
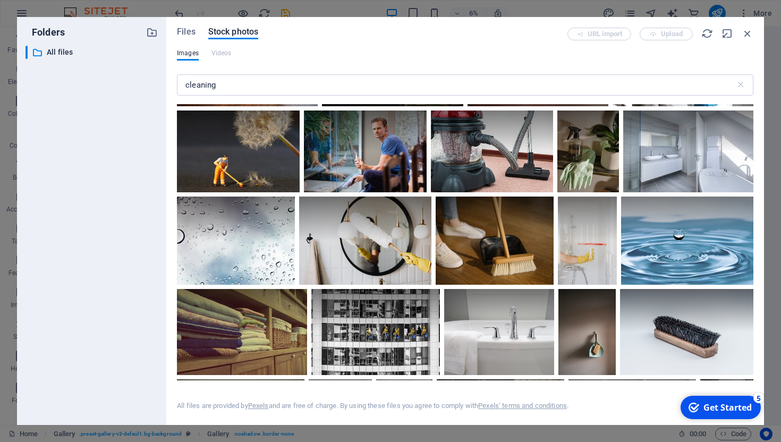
scroll to position [0, 0]
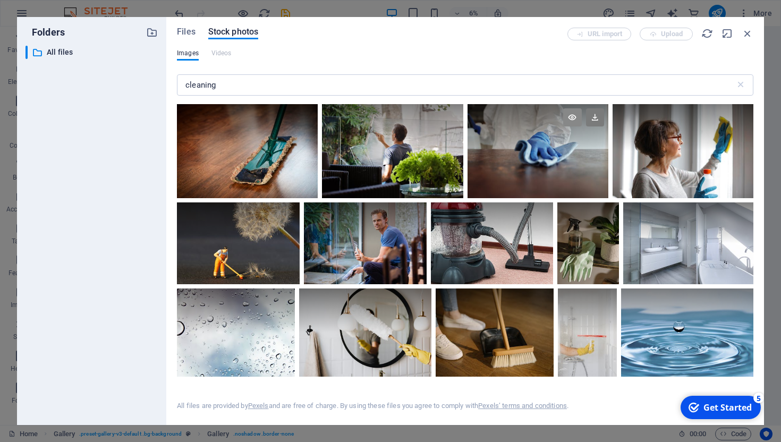
click at [571, 116] on icon at bounding box center [572, 117] width 18 height 18
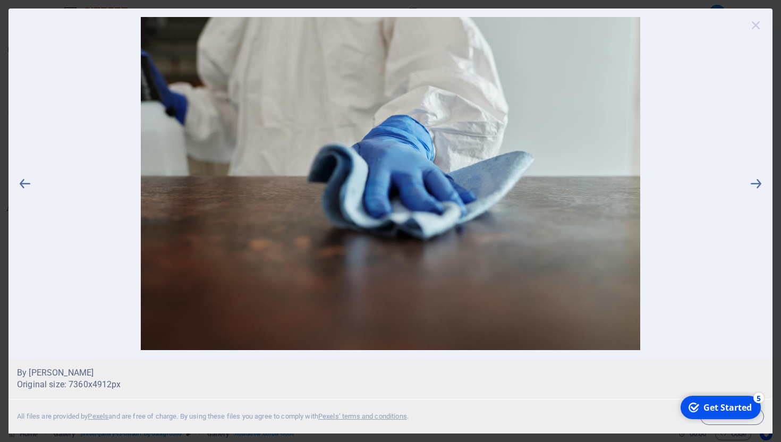
click at [756, 21] on icon at bounding box center [756, 25] width 16 height 16
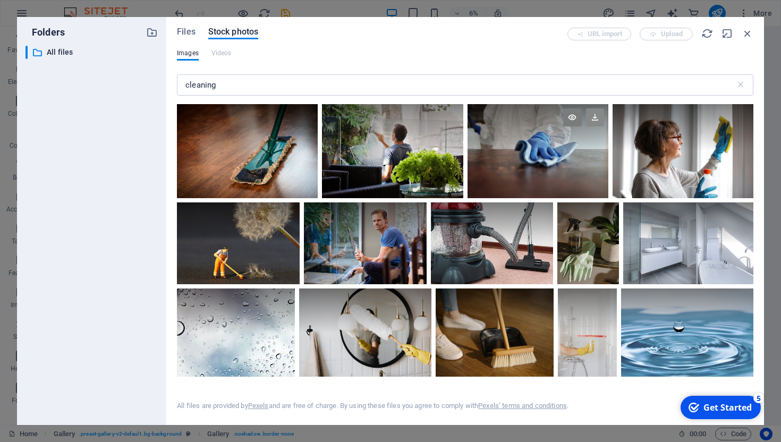
click at [598, 120] on icon at bounding box center [595, 117] width 18 height 18
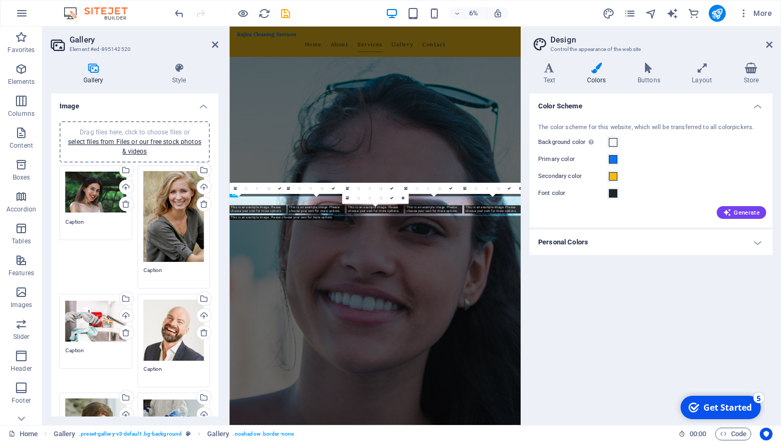
scroll to position [770, 0]
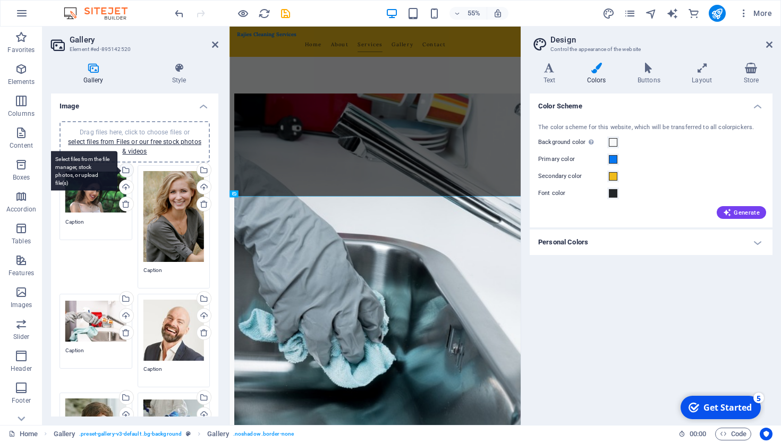
click at [128, 167] on div "Select files from the file manager, stock photos, or upload file(s)" at bounding box center [125, 171] width 16 height 16
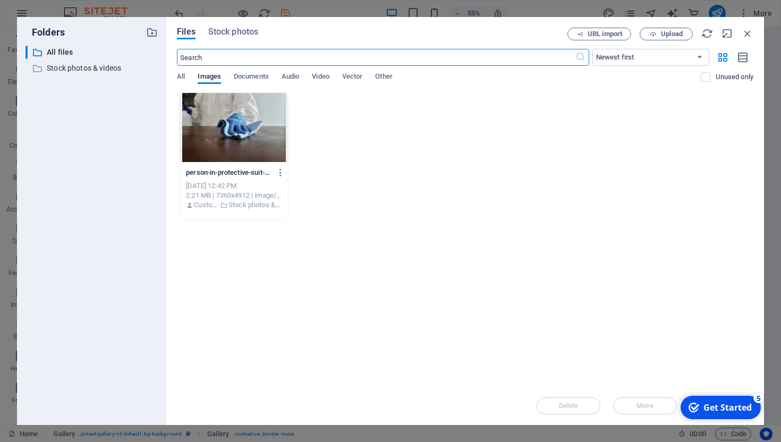
scroll to position [0, 0]
click at [235, 30] on span "Stock photos" at bounding box center [233, 32] width 50 height 13
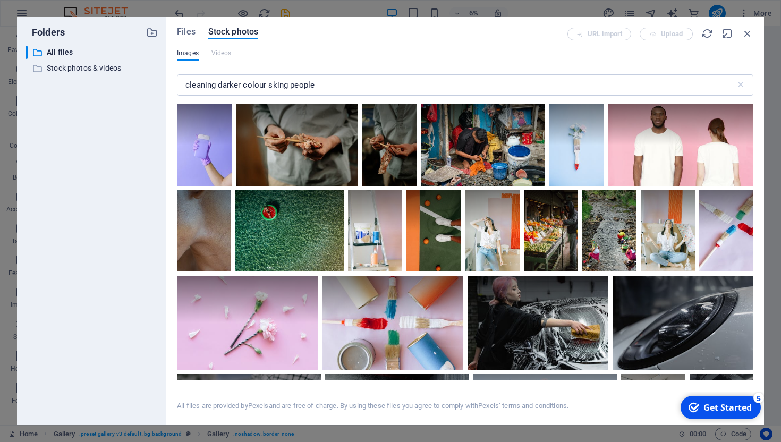
click at [177, 55] on span "Images" at bounding box center [188, 53] width 22 height 13
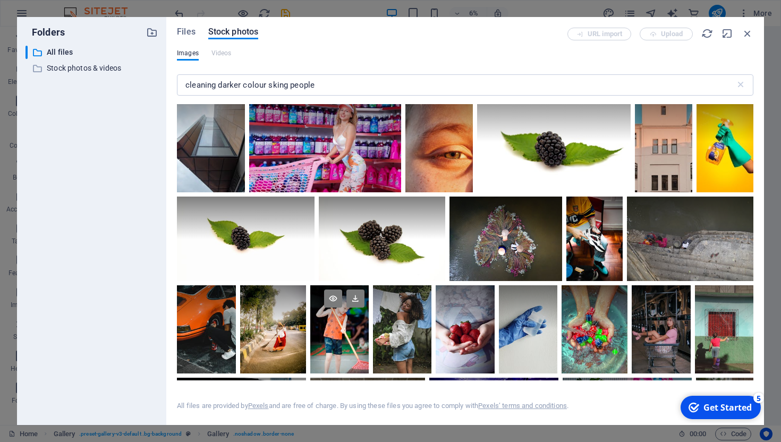
scroll to position [1250, 0]
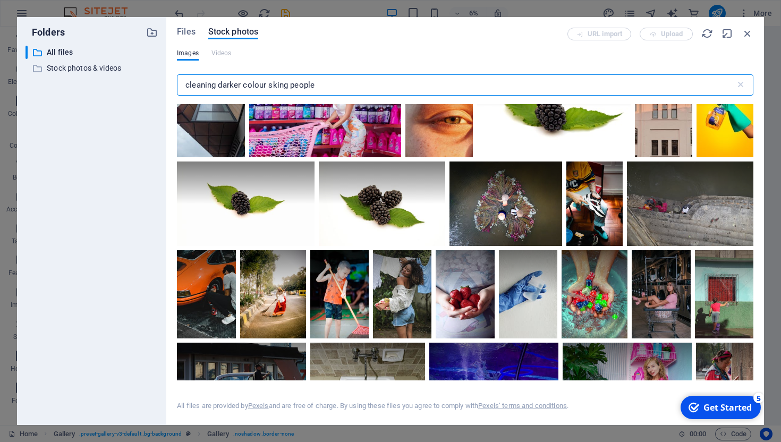
drag, startPoint x: 330, startPoint y: 86, endPoint x: 217, endPoint y: 87, distance: 112.7
click at [217, 87] on input "cleaning darker colour sking people" at bounding box center [456, 84] width 559 height 21
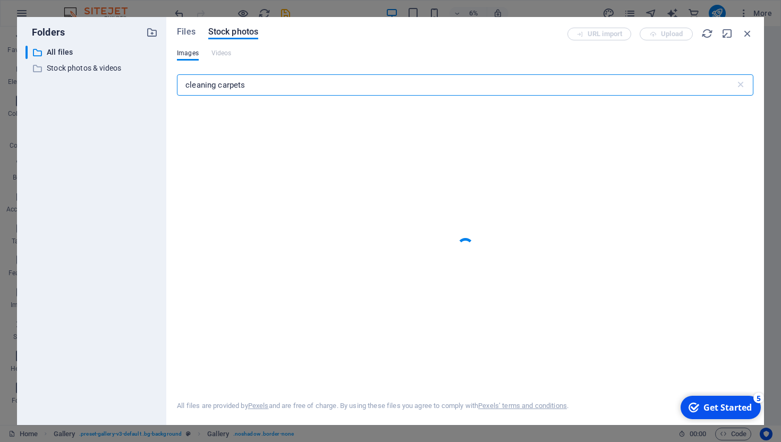
type input "cleaning carpets"
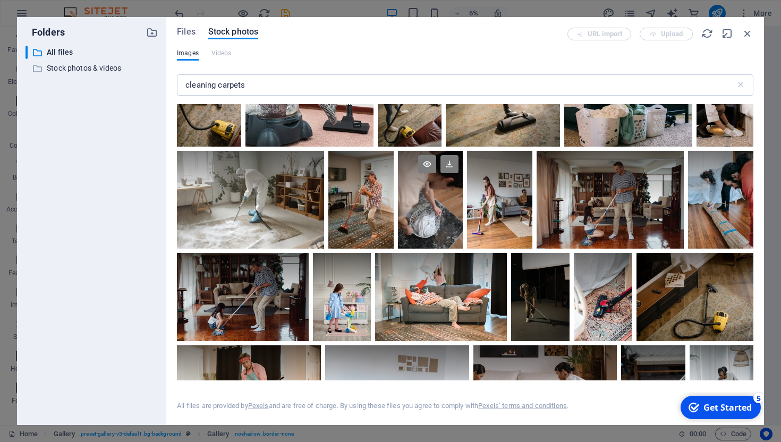
scroll to position [0, 0]
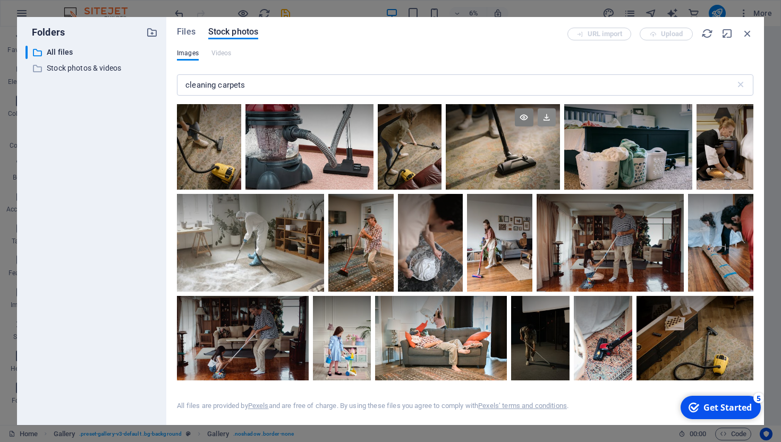
click at [546, 112] on icon at bounding box center [547, 117] width 18 height 18
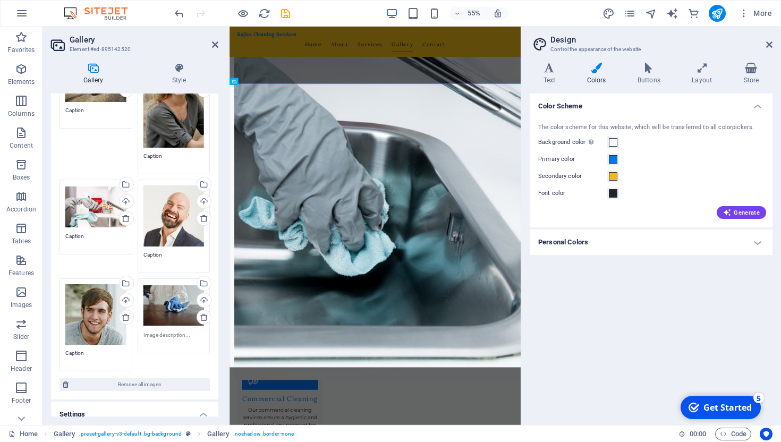
scroll to position [74, 0]
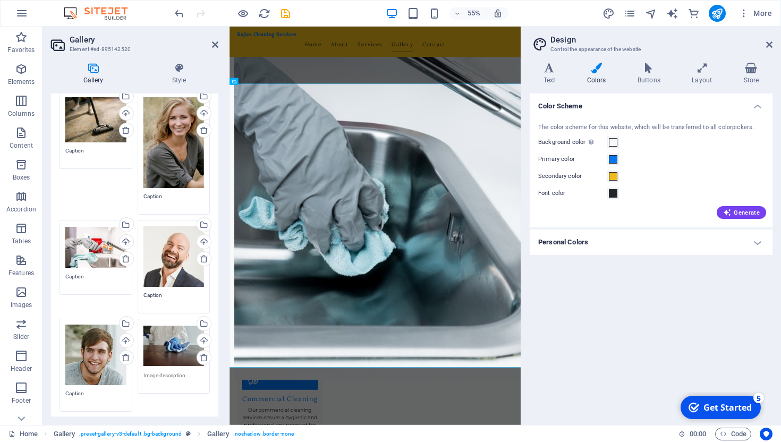
click at [174, 120] on div "Drag files here, click to choose files or select files from Files or our free s…" at bounding box center [174, 142] width 61 height 91
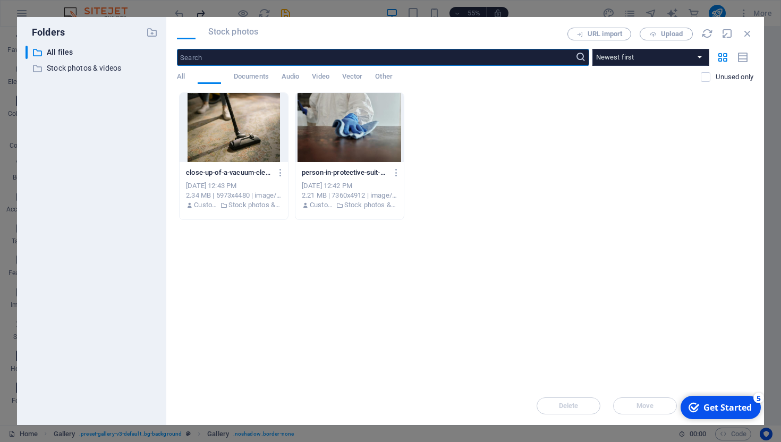
scroll to position [0, 0]
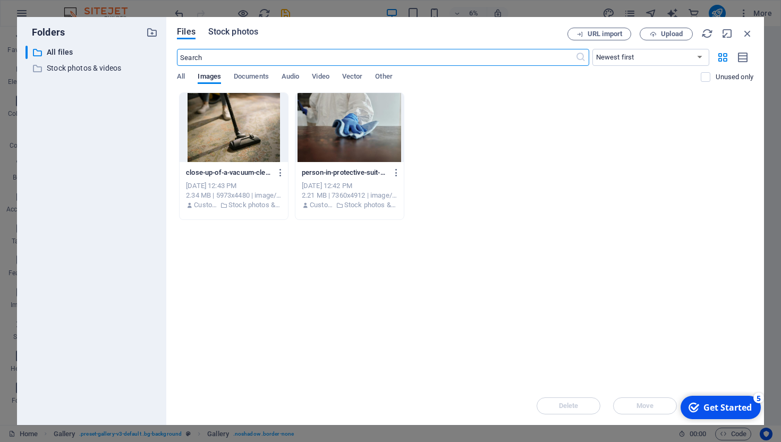
click at [243, 33] on span "Stock photos" at bounding box center [233, 32] width 50 height 13
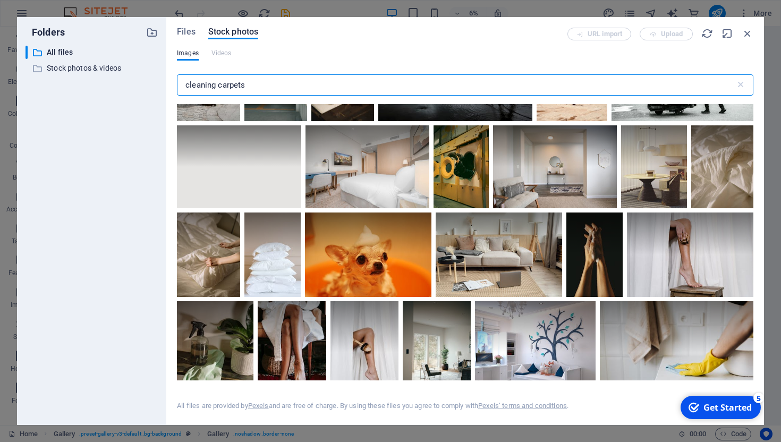
scroll to position [2042, 0]
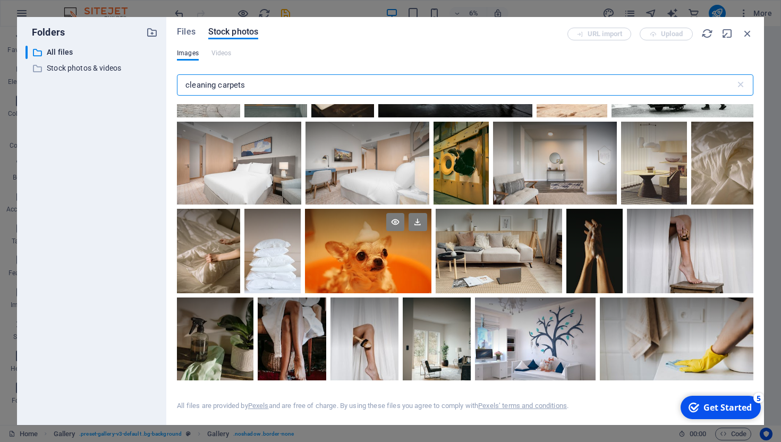
click at [401, 242] on div at bounding box center [368, 230] width 126 height 42
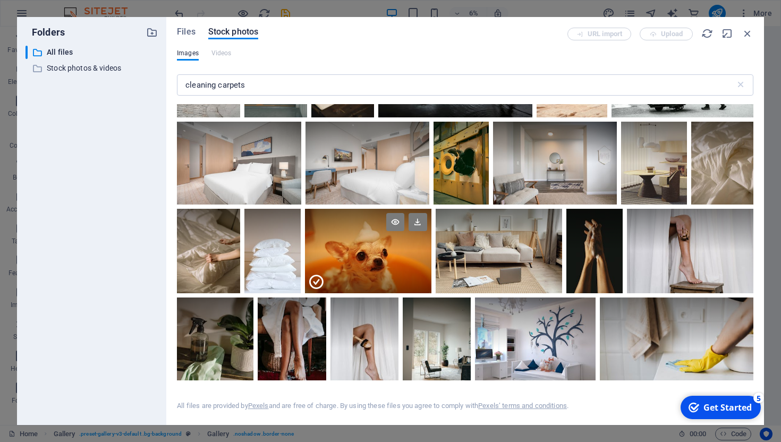
click at [322, 276] on icon at bounding box center [316, 282] width 17 height 17
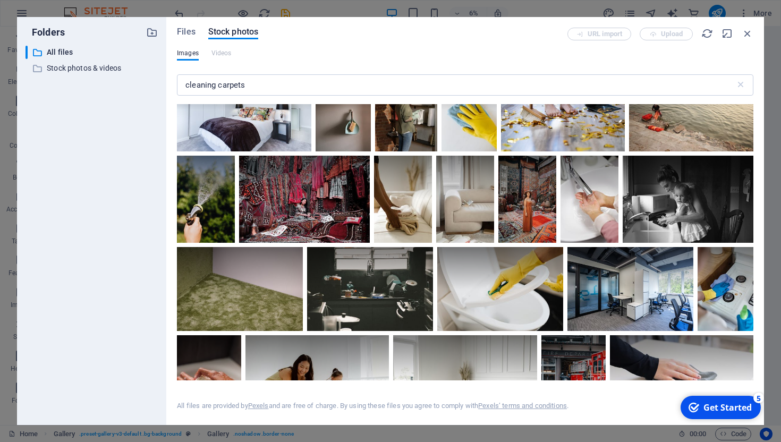
scroll to position [3643, 0]
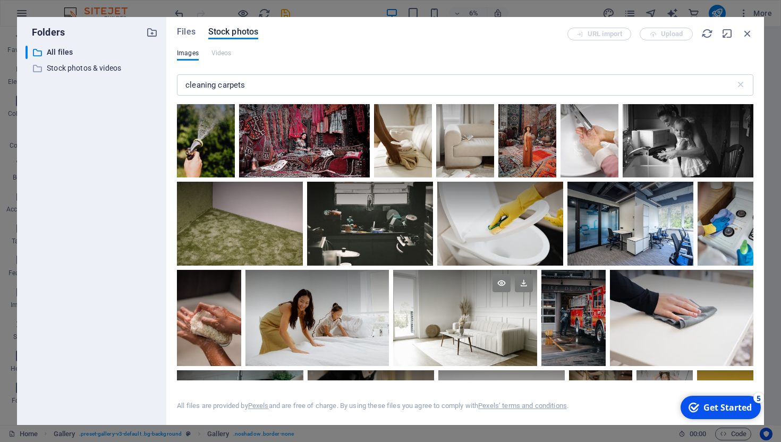
click at [476, 315] on div at bounding box center [465, 318] width 144 height 96
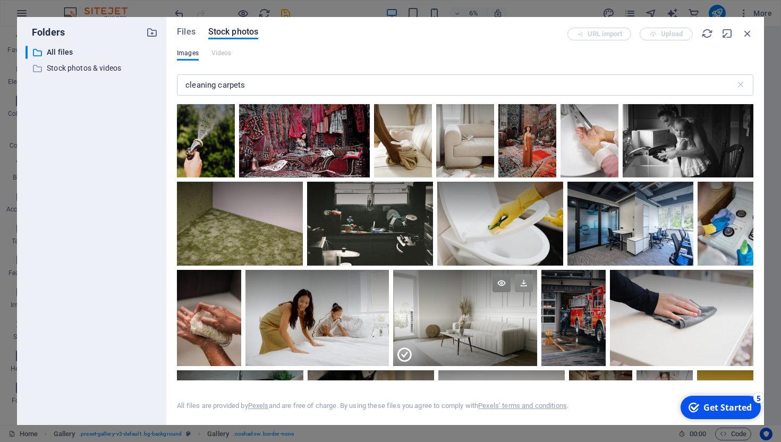
click at [523, 274] on icon at bounding box center [524, 283] width 18 height 18
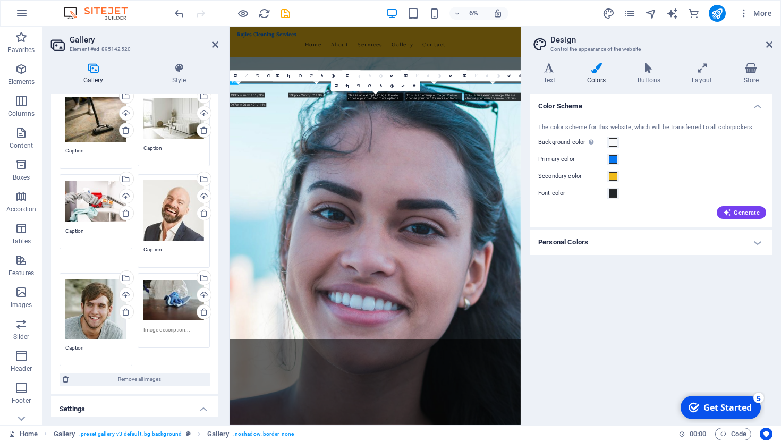
scroll to position [974, 0]
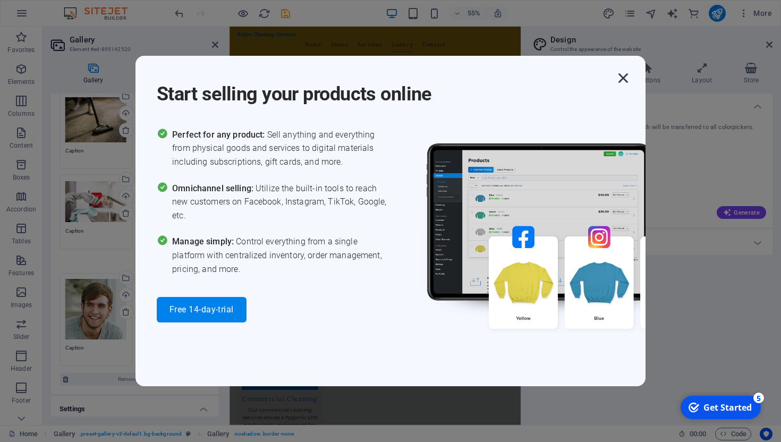
click at [620, 81] on icon "button" at bounding box center [623, 78] width 19 height 19
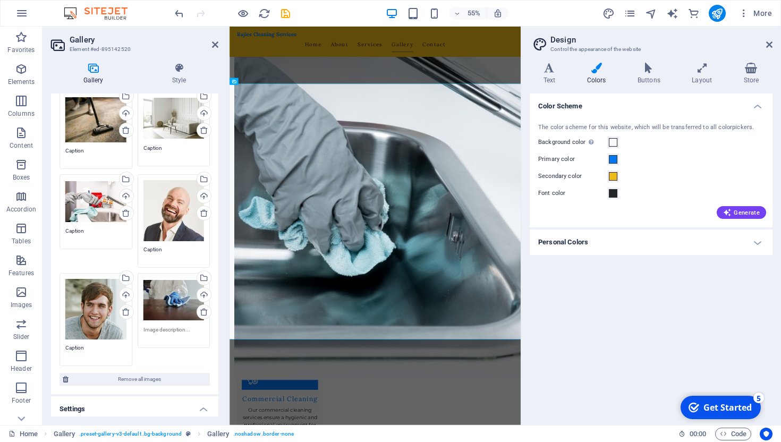
click at [175, 209] on div "Drag files here, click to choose files or select files from Files or our free s…" at bounding box center [174, 210] width 61 height 61
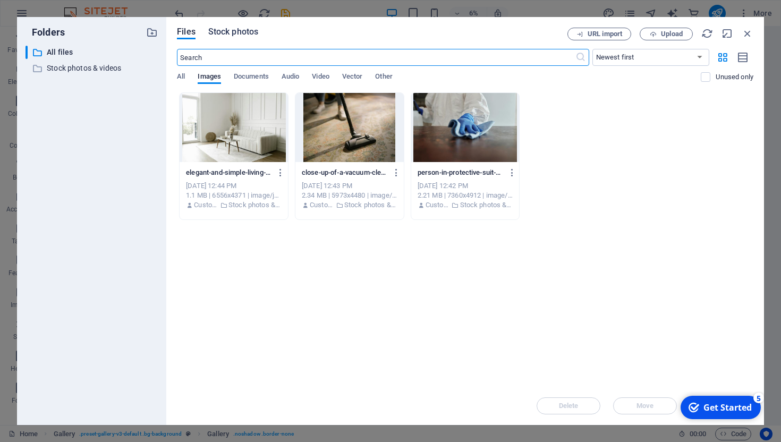
click at [232, 37] on span "Stock photos" at bounding box center [233, 32] width 50 height 13
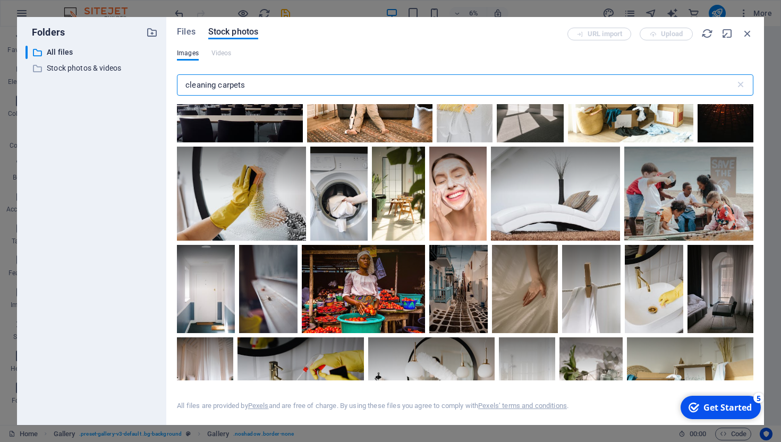
scroll to position [2494, 0]
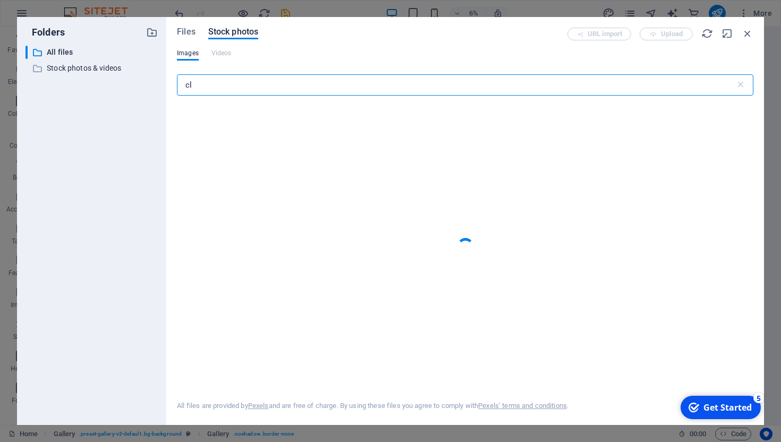
type input "c"
type input "office space cleaning"
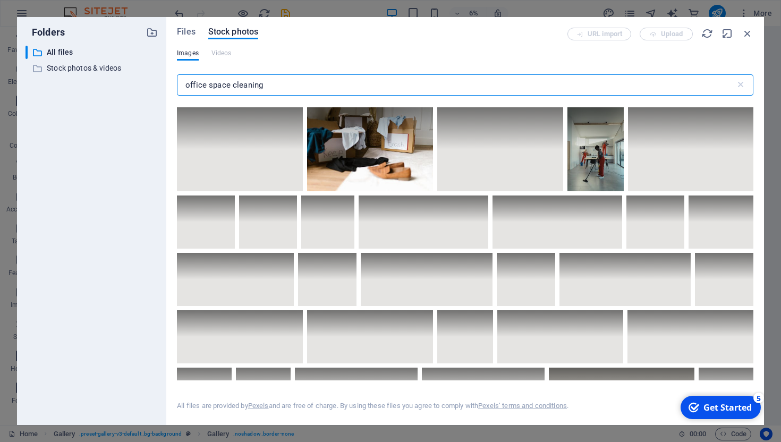
scroll to position [3765, 0]
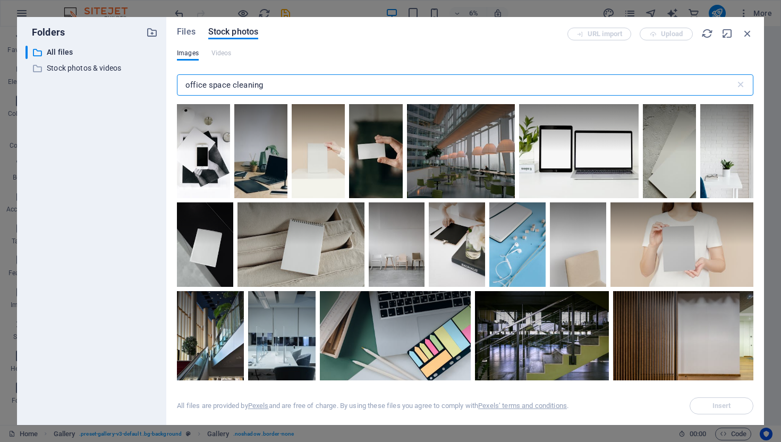
select select "px"
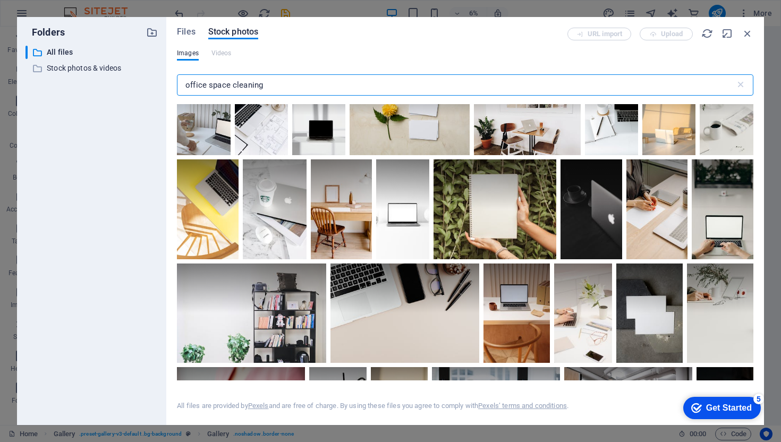
drag, startPoint x: 231, startPoint y: 86, endPoint x: 176, endPoint y: 82, distance: 54.9
click at [176, 82] on div "Files Stock photos URL import Upload Images Videos office space cleaning ​ All …" at bounding box center [465, 221] width 598 height 408
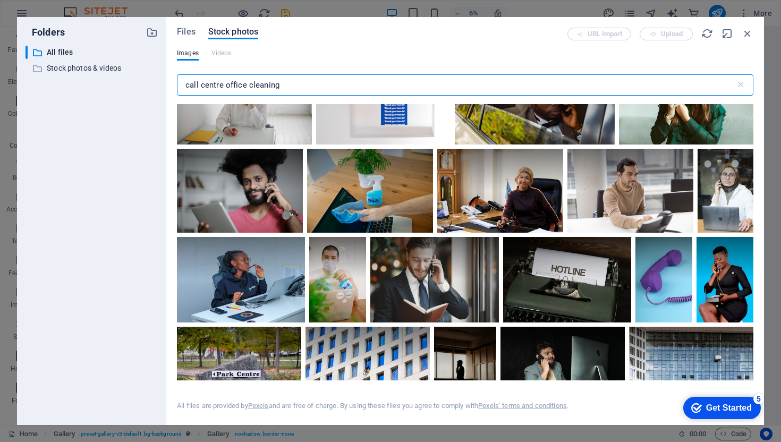
scroll to position [5602, 0]
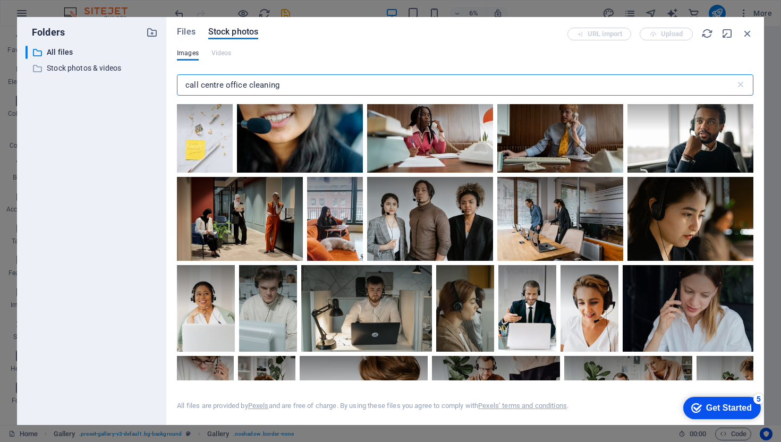
drag, startPoint x: 280, startPoint y: 85, endPoint x: 246, endPoint y: 83, distance: 34.6
click at [246, 83] on input "call centre office cleaning" at bounding box center [456, 84] width 559 height 21
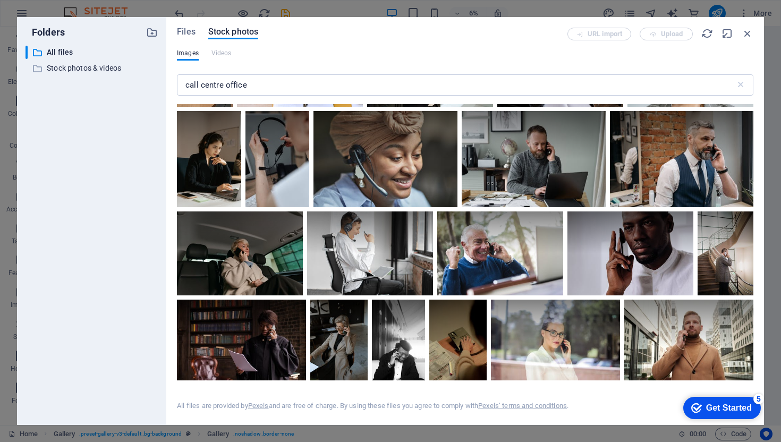
scroll to position [662, 0]
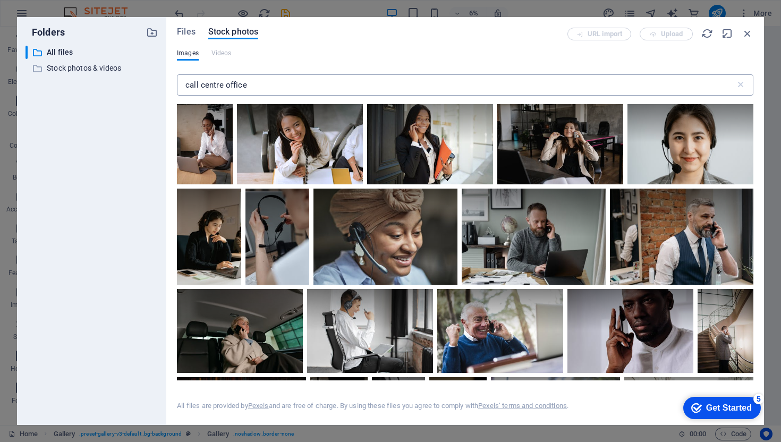
click at [262, 82] on input "call centre office" at bounding box center [456, 84] width 559 height 21
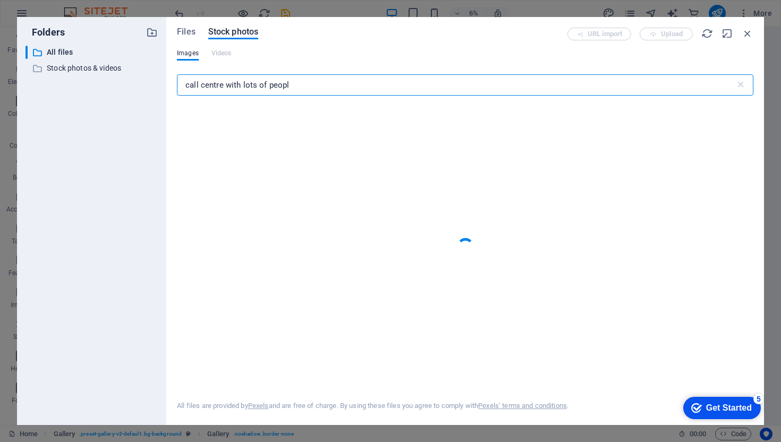
type input "call centre with lots of people"
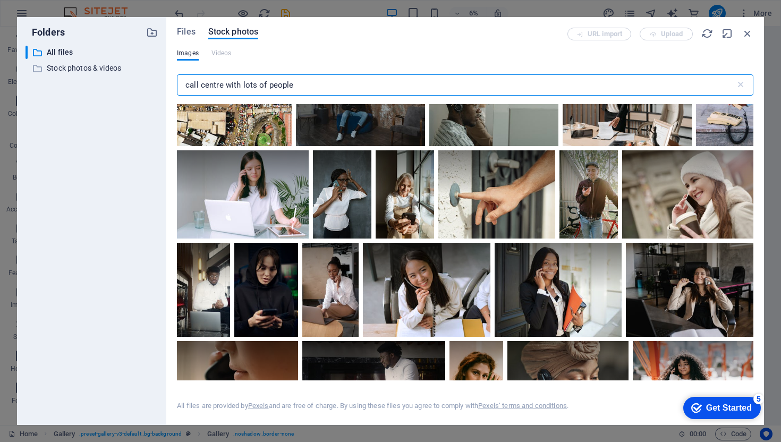
scroll to position [0, 0]
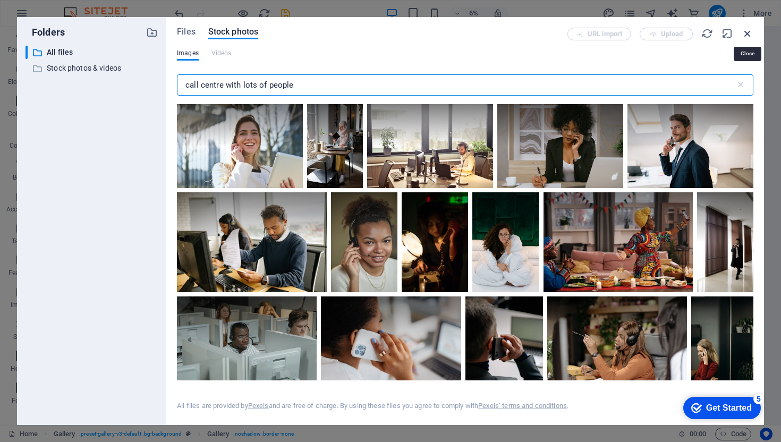
click at [745, 30] on icon "button" at bounding box center [748, 34] width 12 height 12
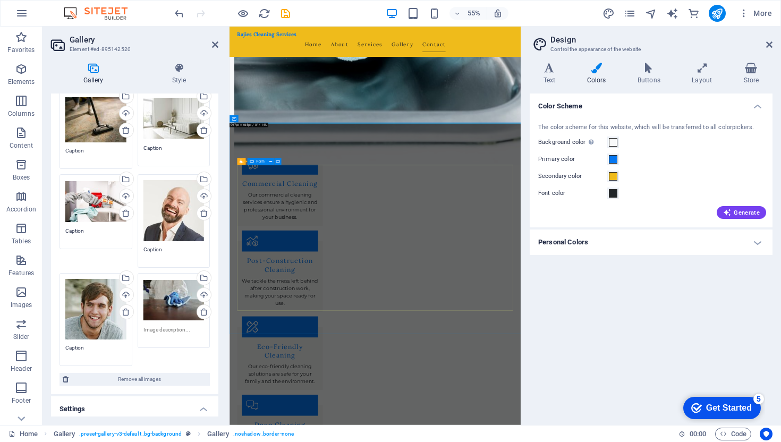
scroll to position [1415, 0]
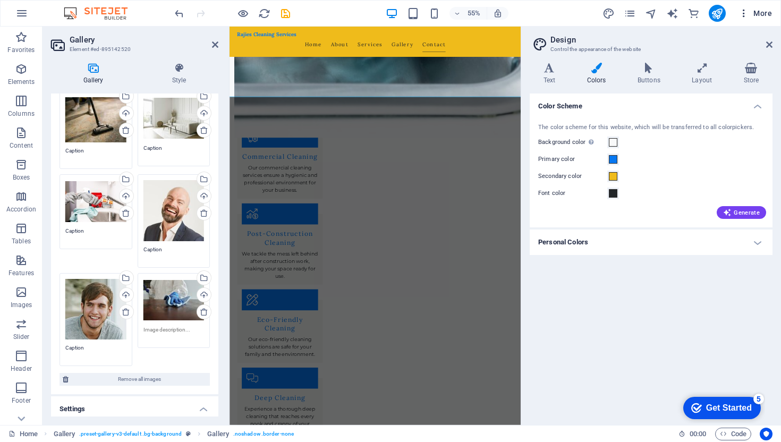
click at [761, 13] on span "More" at bounding box center [755, 13] width 33 height 11
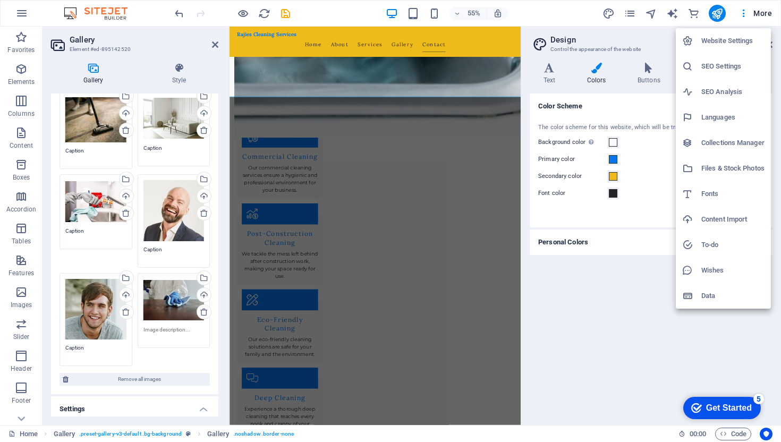
click at [649, 39] on div at bounding box center [390, 221] width 781 height 442
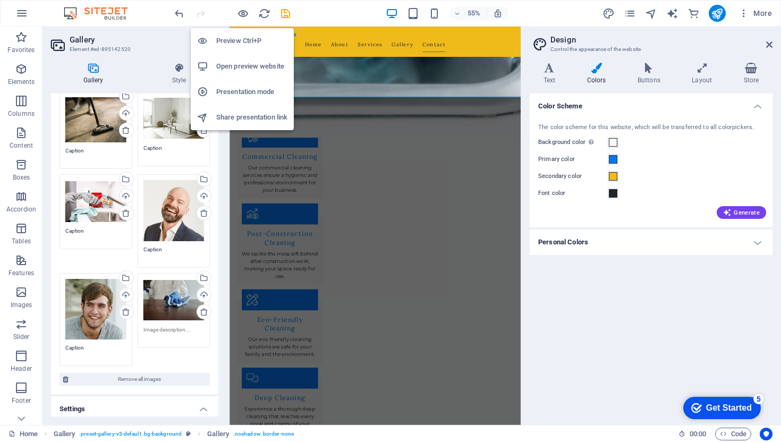
click at [232, 63] on h6 "Open preview website" at bounding box center [251, 66] width 71 height 13
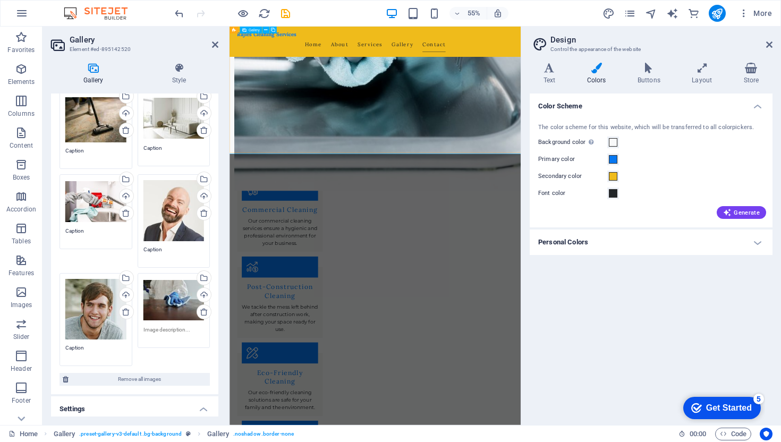
scroll to position [1311, 0]
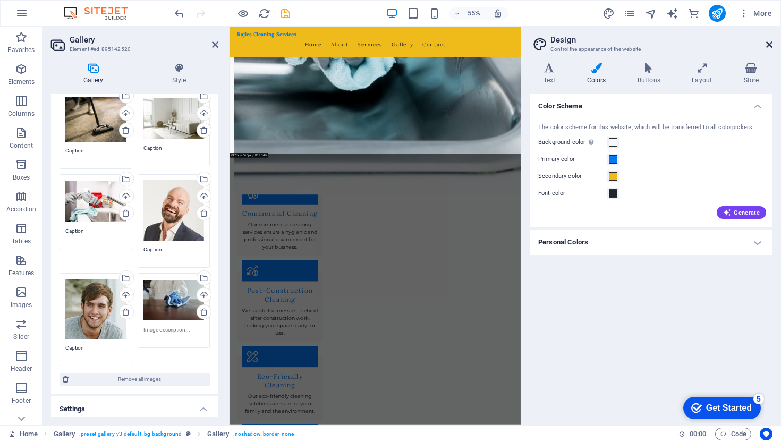
click at [768, 41] on icon at bounding box center [770, 44] width 6 height 9
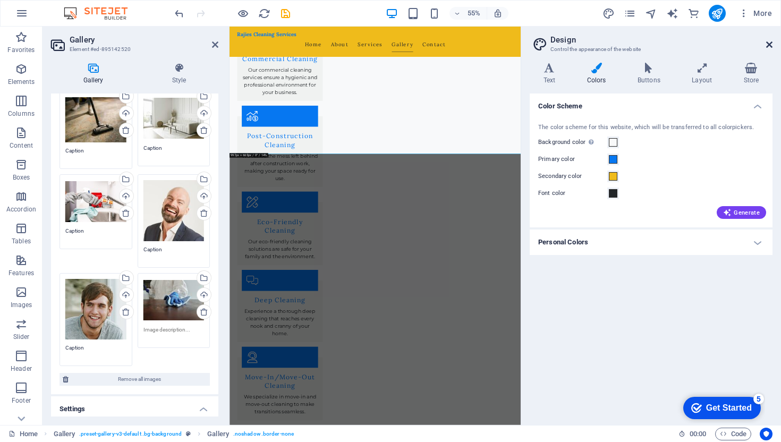
scroll to position [1169, 0]
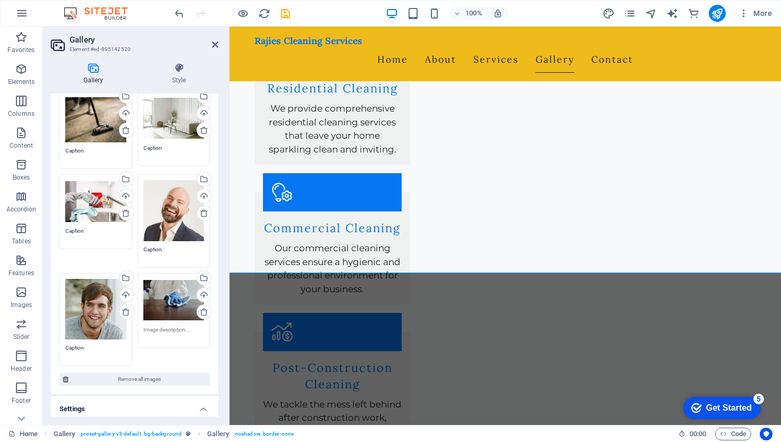
click at [712, 407] on div "Get Started" at bounding box center [729, 408] width 46 height 10
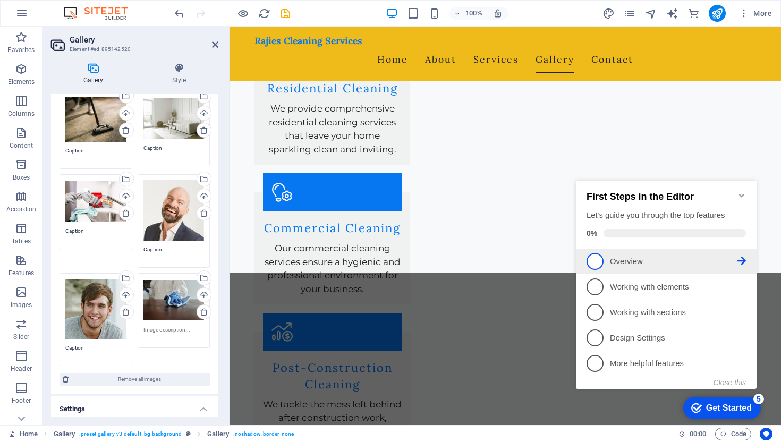
click at [607, 264] on link "1 Overview - incomplete" at bounding box center [666, 261] width 159 height 17
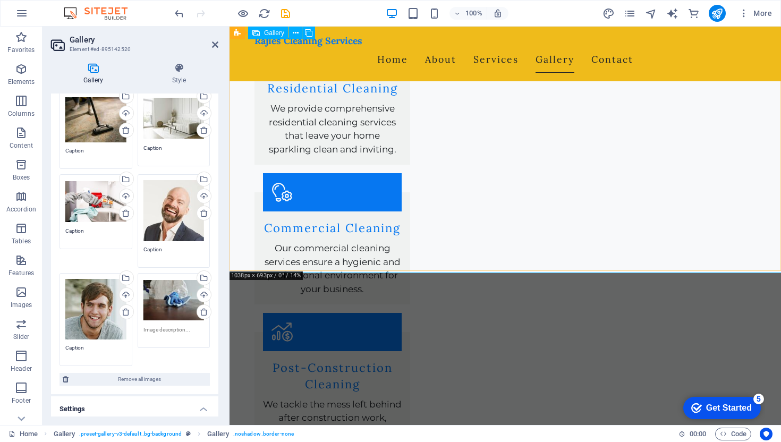
scroll to position [0, 0]
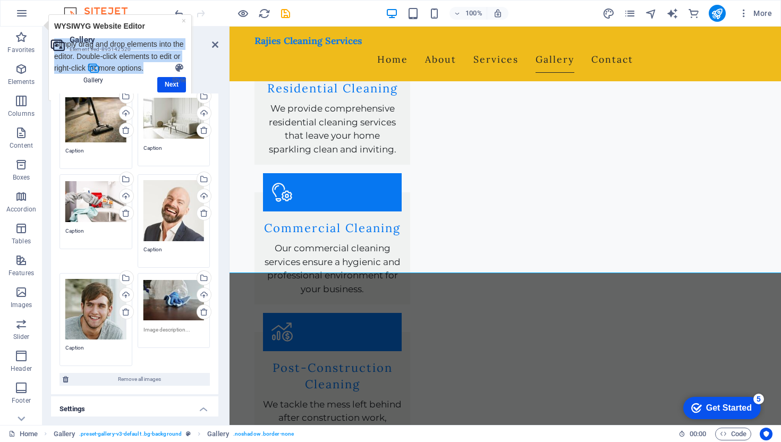
drag, startPoint x: 156, startPoint y: 23, endPoint x: 205, endPoint y: 101, distance: 92.5
click html "× WYSIWYG Website Editor Simply drag and drop elements into the editor. Double-…"
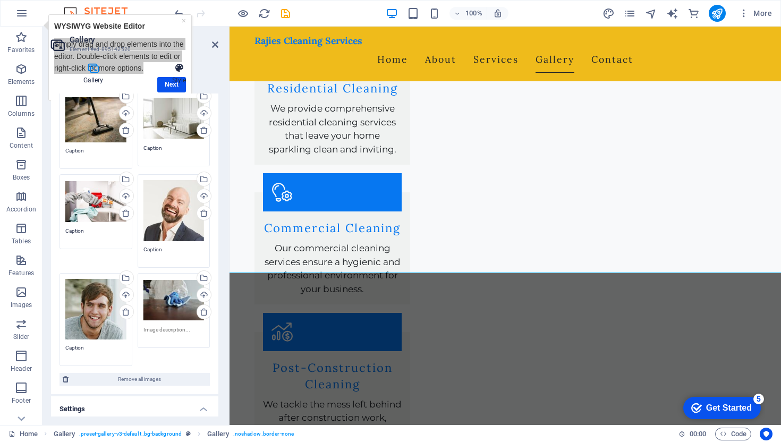
click at [175, 83] on h4 "Style" at bounding box center [179, 74] width 79 height 22
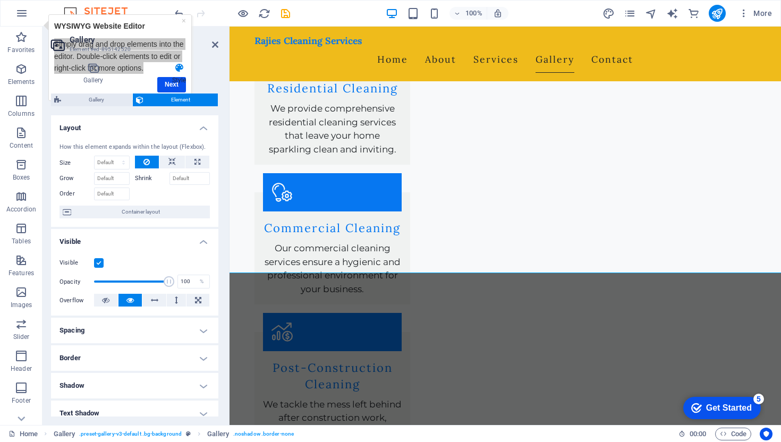
click at [174, 86] on div "Gallery Style Image Drag files here, click to choose files or select files from…" at bounding box center [134, 240] width 167 height 354
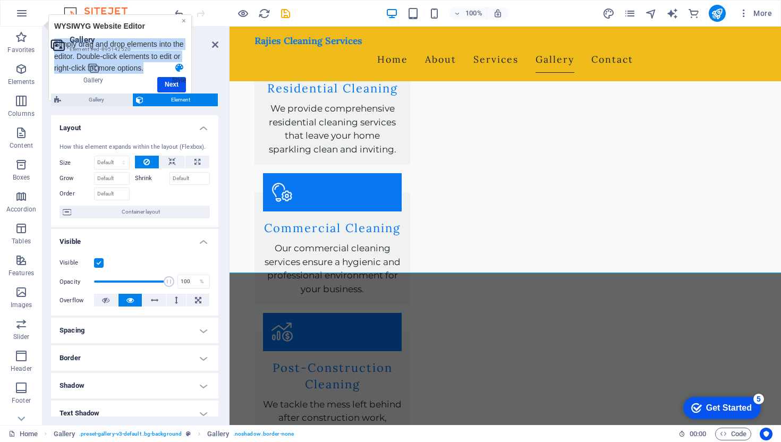
click at [184, 19] on link "×" at bounding box center [184, 20] width 4 height 9
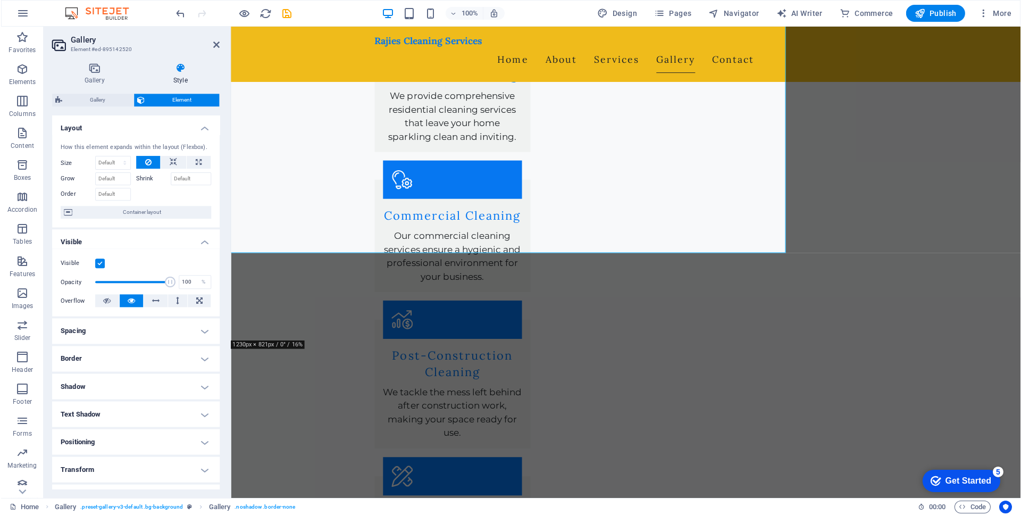
scroll to position [1237, 0]
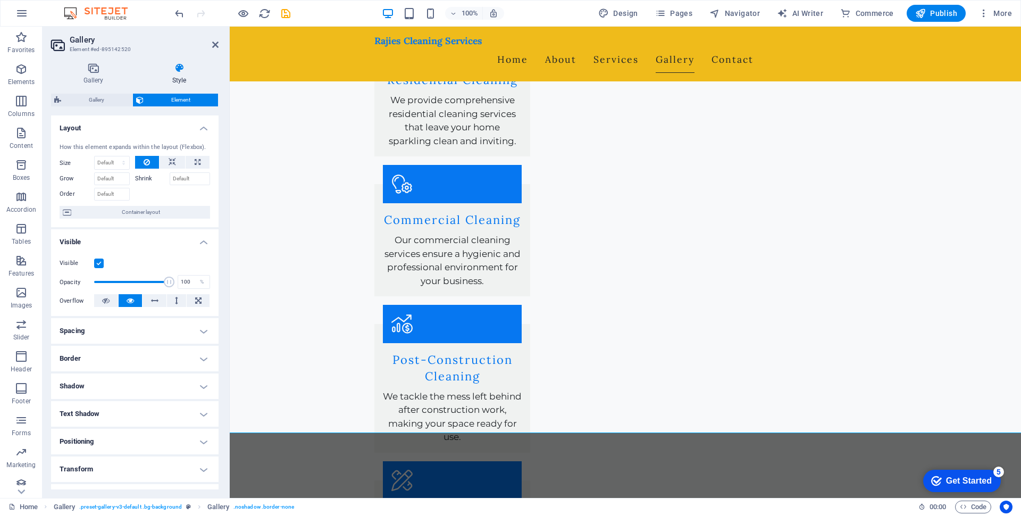
click at [781, 442] on div "Get Started" at bounding box center [969, 481] width 46 height 10
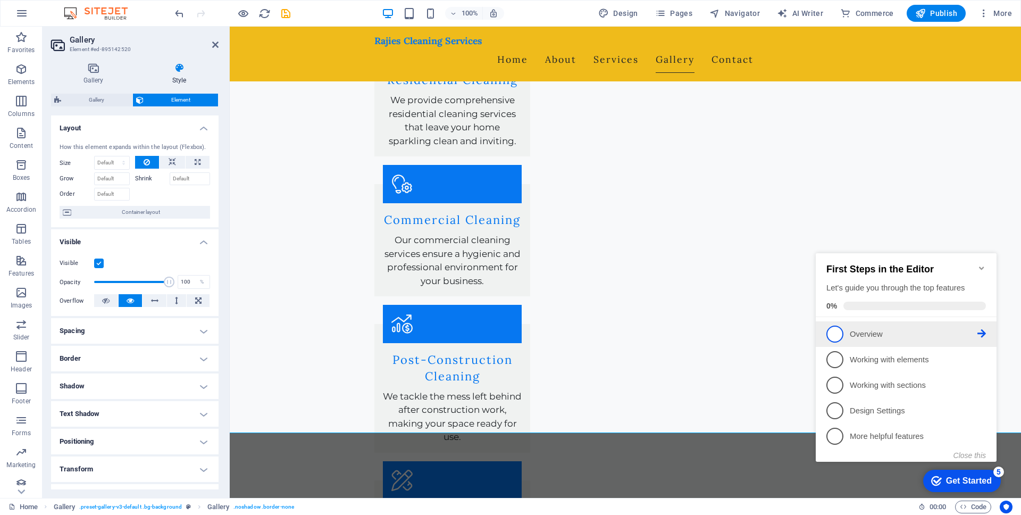
click at [781, 333] on link "1 Overview - incomplete" at bounding box center [905, 333] width 159 height 17
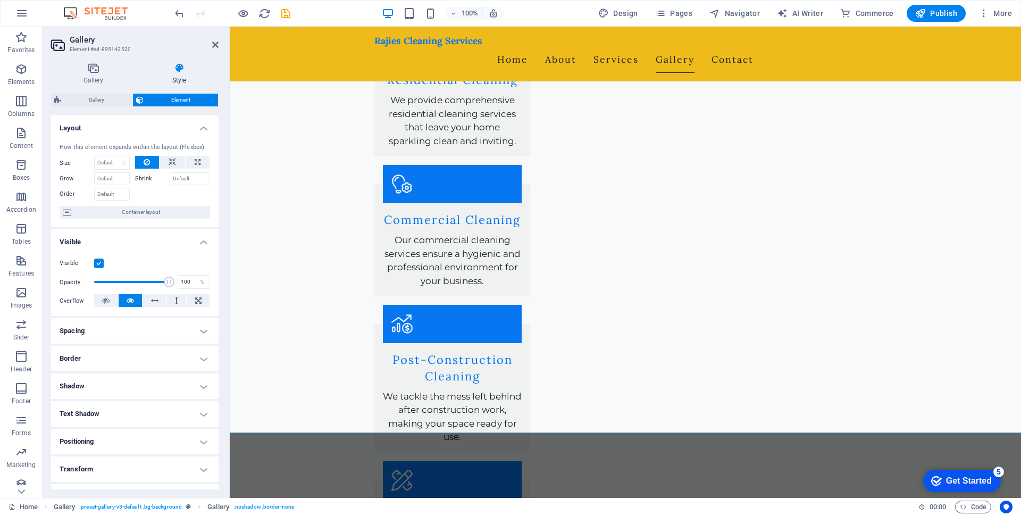
scroll to position [0, 0]
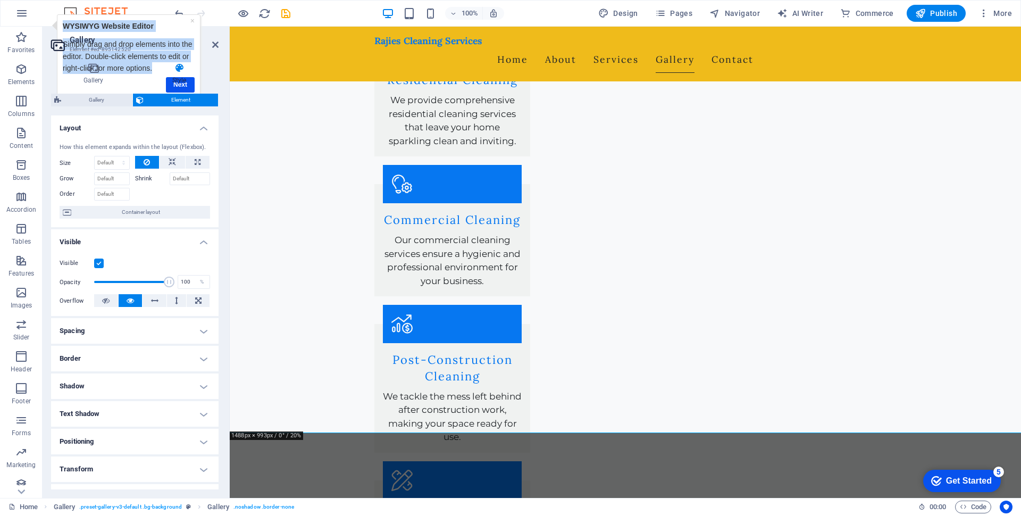
drag, startPoint x: 152, startPoint y: 19, endPoint x: 225, endPoint y: 123, distance: 127.4
click html "× WYSIWYG Website Editor Simply drag and drop elements into the editor. Double-…"
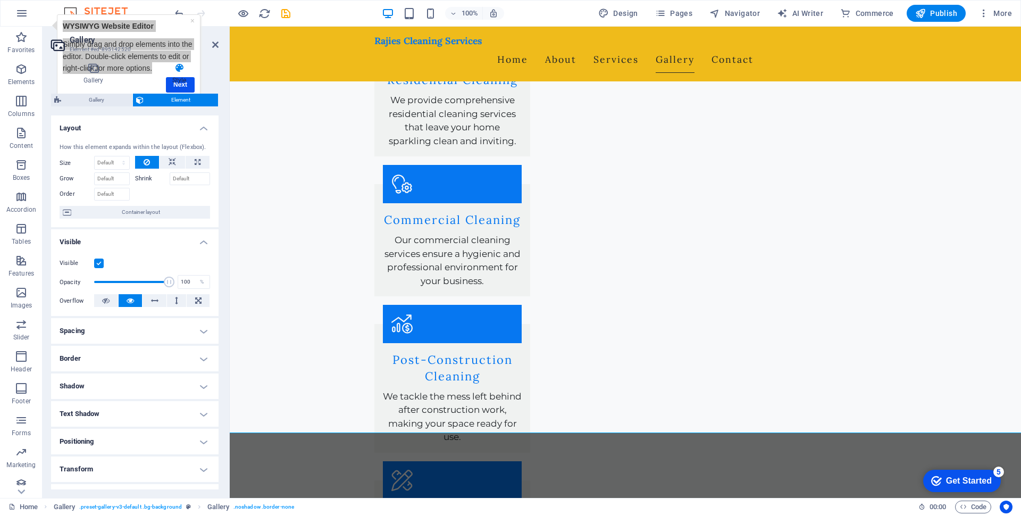
click at [225, 77] on div "Gallery Style Image Drag files here, click to choose files or select files from…" at bounding box center [135, 275] width 184 height 443
click at [344, 47] on div "Rajies Cleaning Services Home About Services Gallery Contact" at bounding box center [625, 54] width 791 height 55
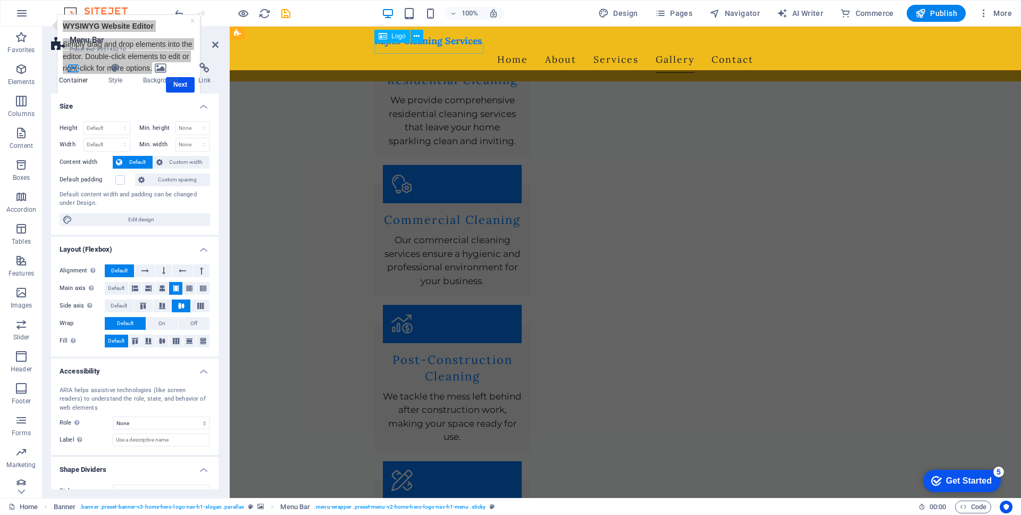
click at [397, 46] on div "Rajies Cleaning Services" at bounding box center [625, 40] width 502 height 11
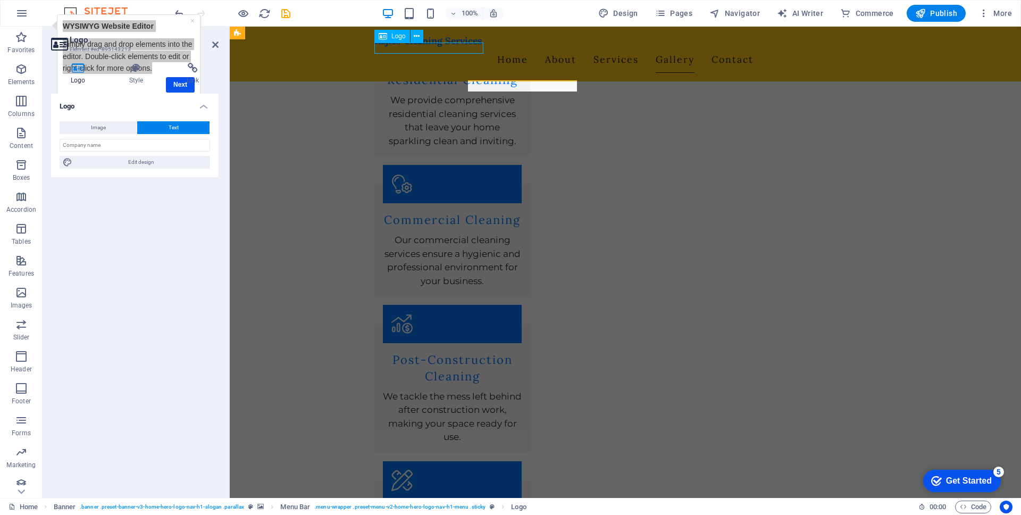
click at [397, 46] on div "Rajies Cleaning Services" at bounding box center [625, 40] width 502 height 11
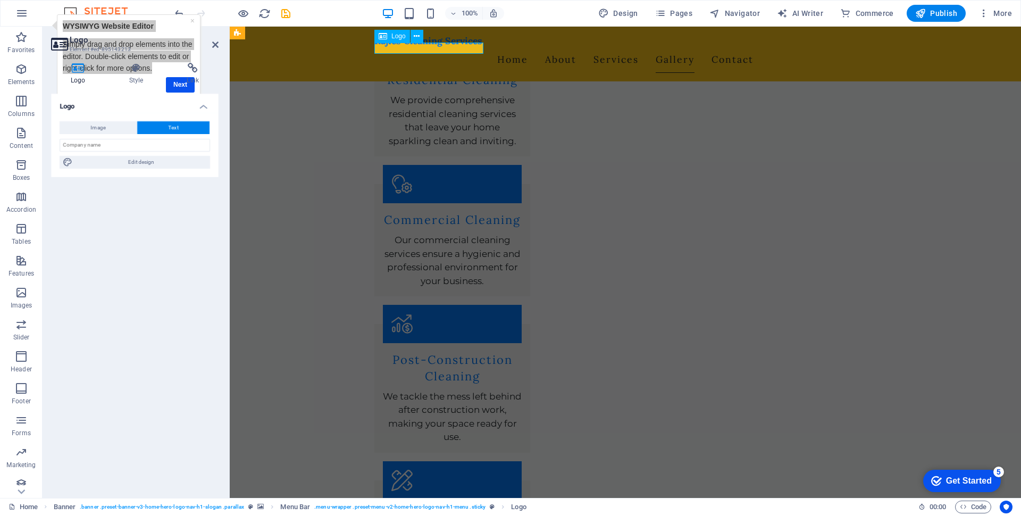
click at [397, 46] on div "Rajies Cleaning Services" at bounding box center [625, 40] width 502 height 11
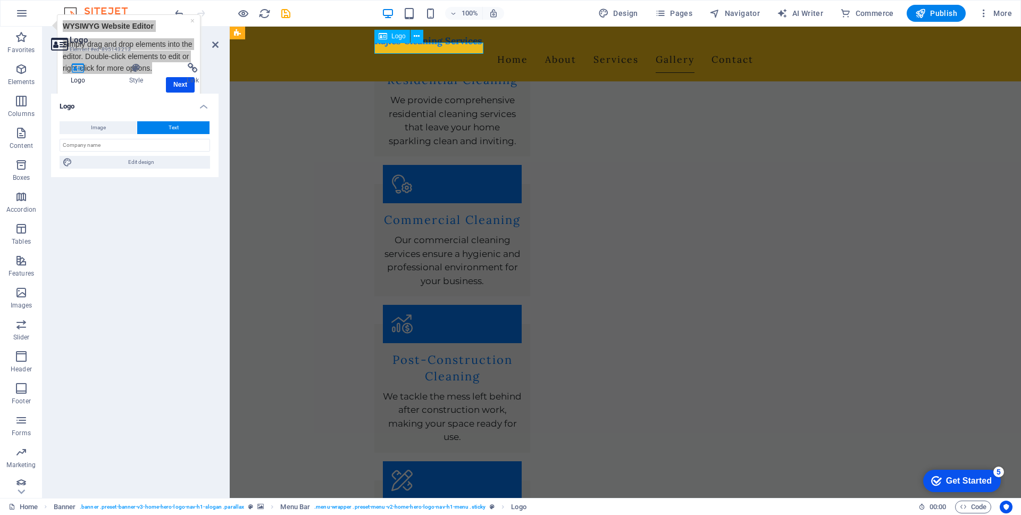
click at [397, 46] on div "Rajies Cleaning Services" at bounding box center [625, 40] width 502 height 11
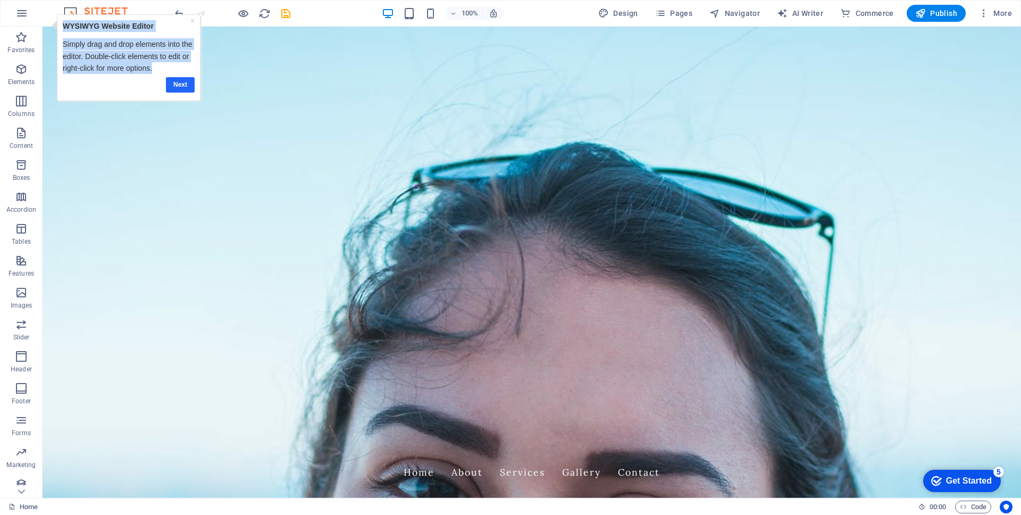
click at [182, 87] on link "Next" at bounding box center [180, 84] width 29 height 15
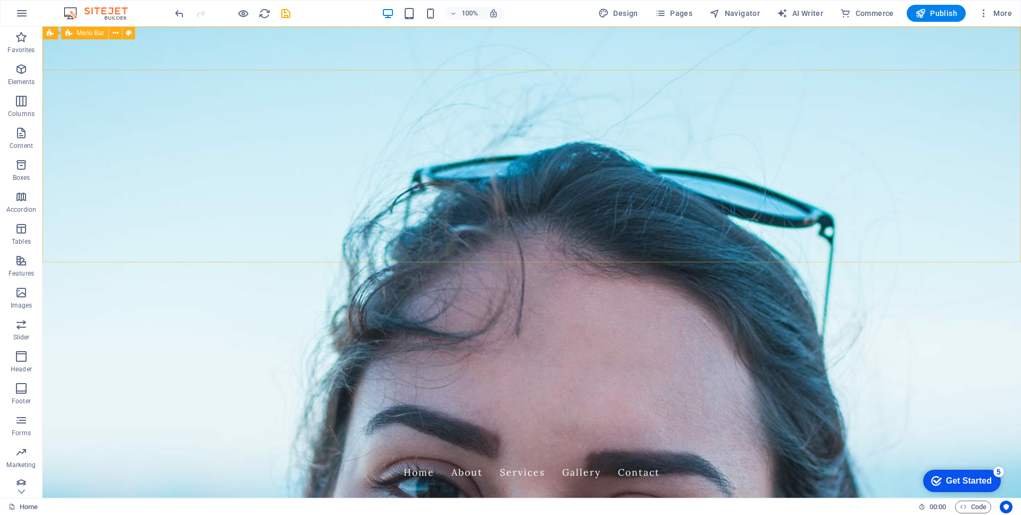
click at [96, 34] on span "Menu Bar" at bounding box center [91, 33] width 28 height 6
click at [116, 33] on icon at bounding box center [116, 33] width 6 height 11
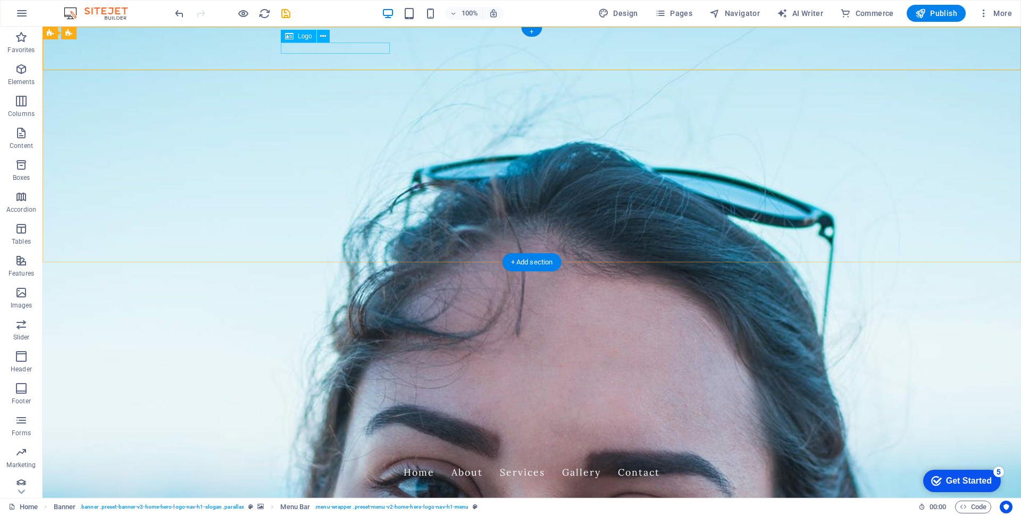
click at [322, 442] on div "Rajies Cleaning Services" at bounding box center [532, 453] width 502 height 11
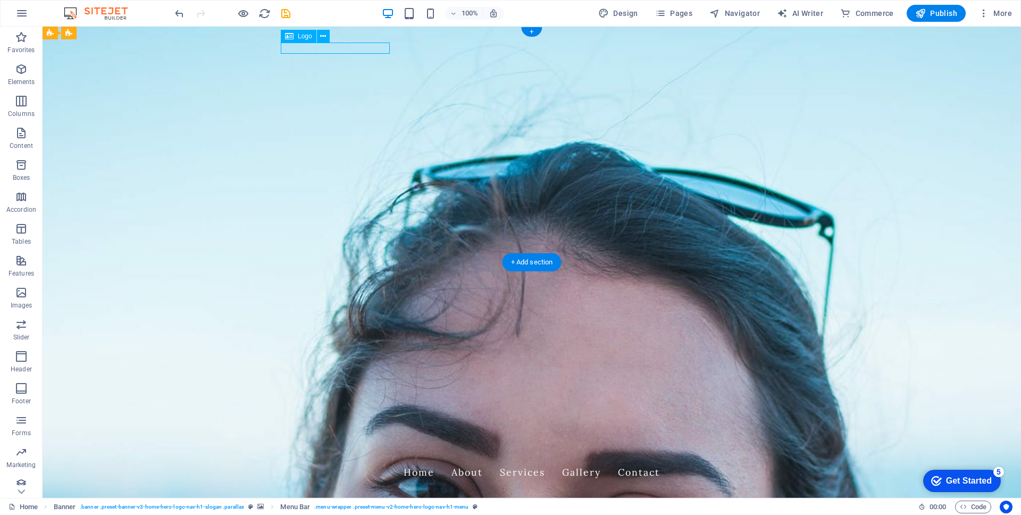
click at [322, 442] on div "Rajies Cleaning Services" at bounding box center [532, 453] width 502 height 11
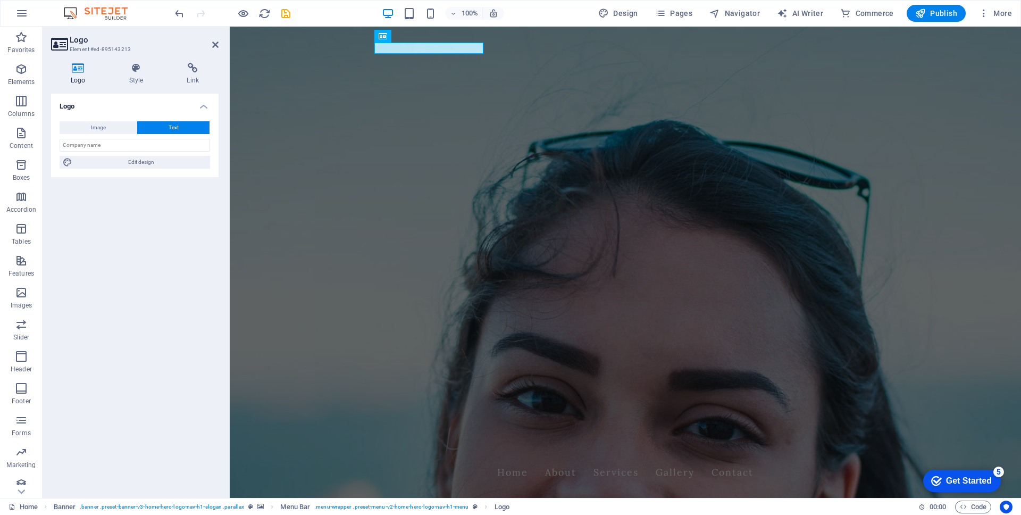
click at [78, 65] on icon at bounding box center [78, 68] width 54 height 11
click at [127, 66] on icon at bounding box center [137, 68] width 54 height 11
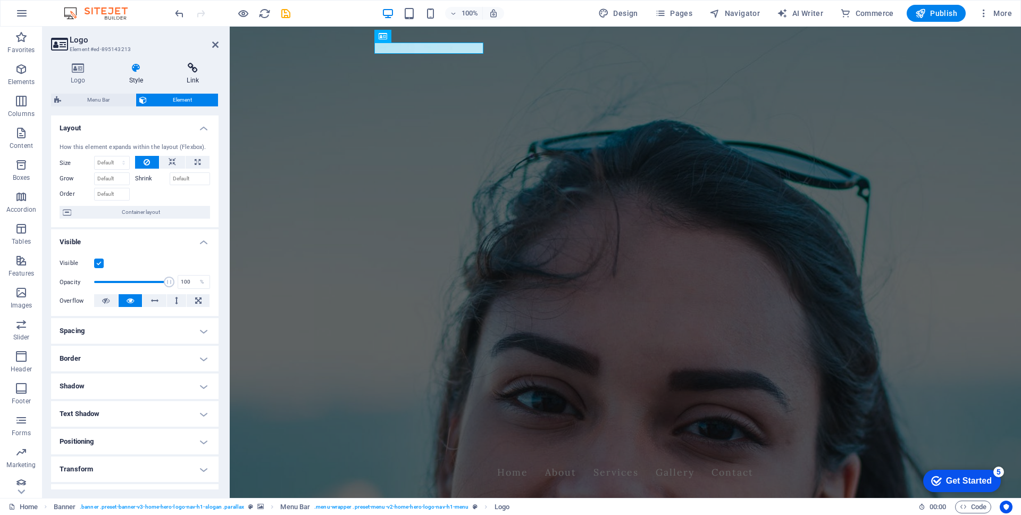
click at [197, 65] on icon at bounding box center [193, 68] width 52 height 11
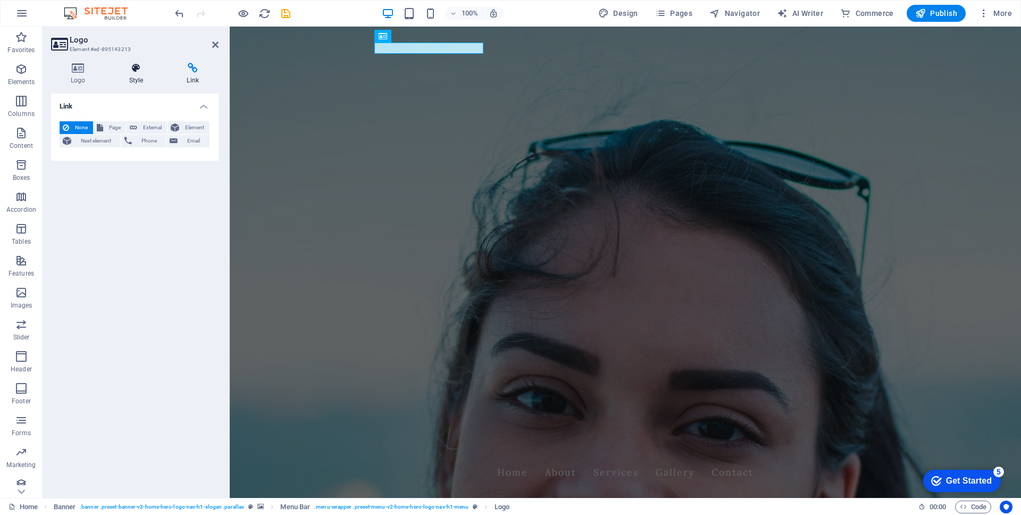
click at [138, 73] on icon at bounding box center [137, 68] width 54 height 11
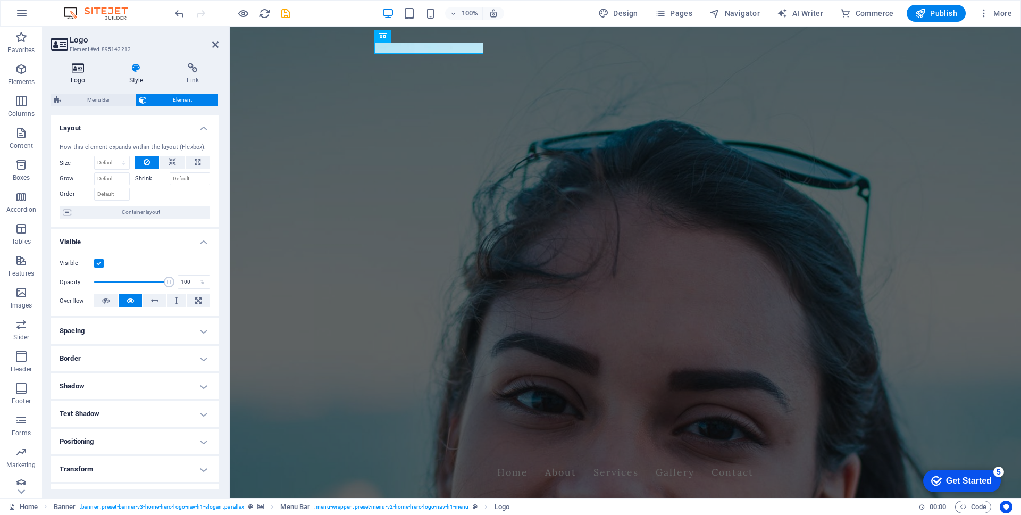
click at [85, 74] on h4 "Logo" at bounding box center [80, 74] width 58 height 22
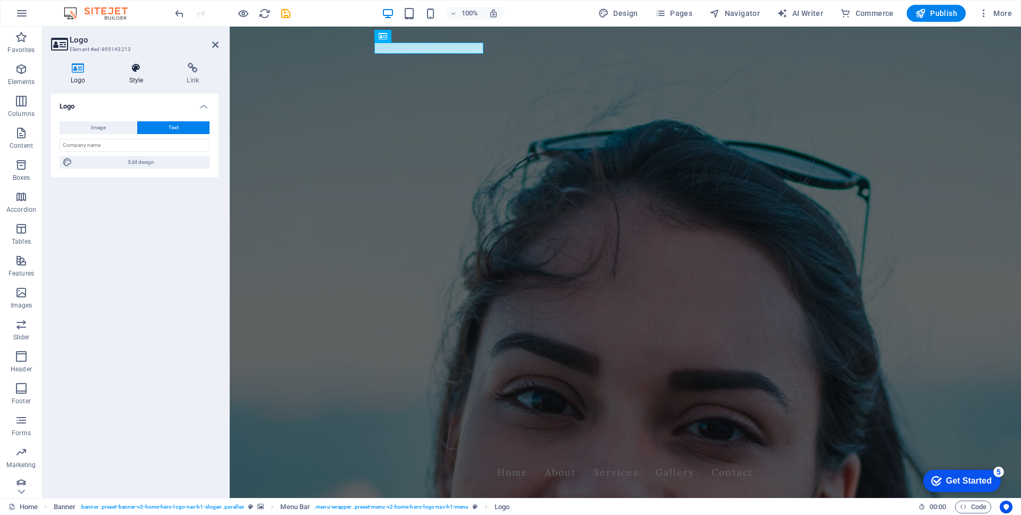
click at [117, 79] on h4 "Style" at bounding box center [139, 74] width 58 height 22
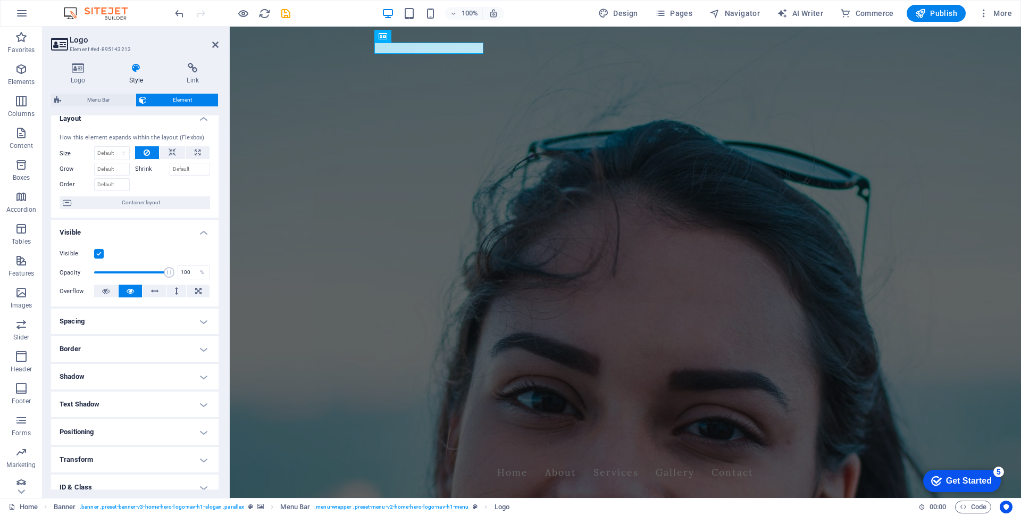
scroll to position [11, 0]
click at [110, 151] on select "Default auto px % 1/1 1/2 1/3 1/4 1/5 1/6 1/7 1/8 1/9 1/10" at bounding box center [112, 151] width 35 height 13
click at [420, 442] on div "Rajies Cleaning Services" at bounding box center [625, 453] width 502 height 11
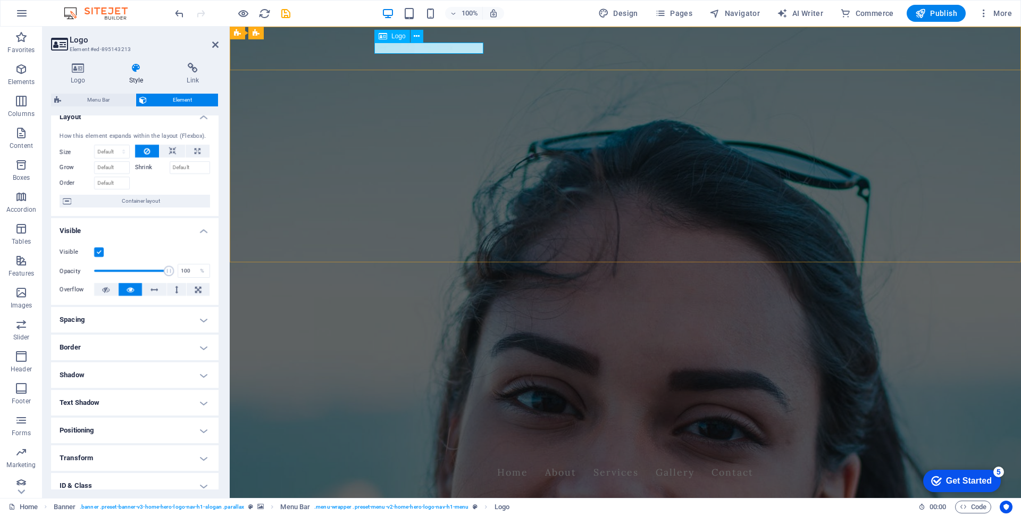
click at [420, 442] on div "Rajies Cleaning Services" at bounding box center [625, 453] width 502 height 11
click at [141, 70] on icon at bounding box center [137, 68] width 54 height 11
click at [73, 65] on icon at bounding box center [78, 68] width 54 height 11
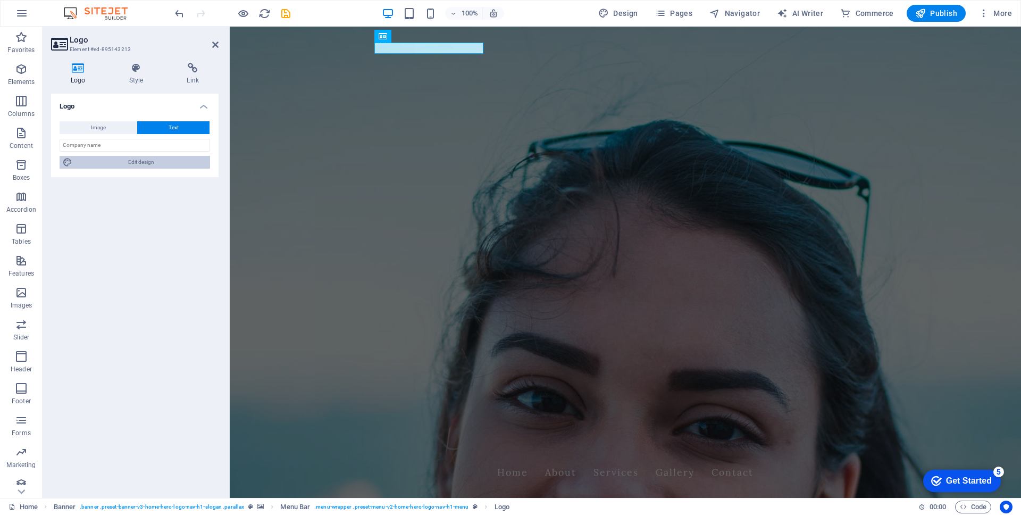
click at [140, 161] on span "Edit design" at bounding box center [140, 162] width 131 height 13
select select "px"
select select "200"
select select "px"
select select "rem"
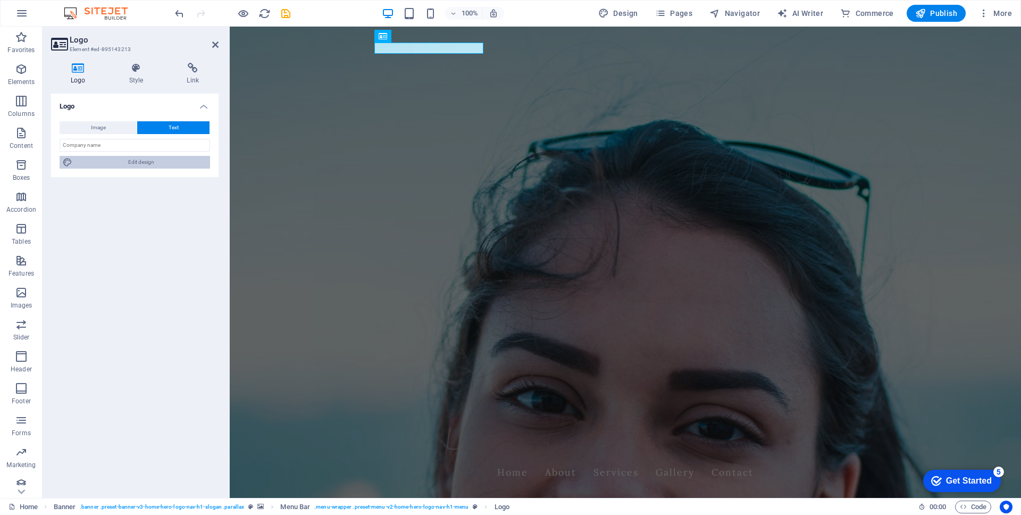
select select "700"
select select "px"
select select "rem"
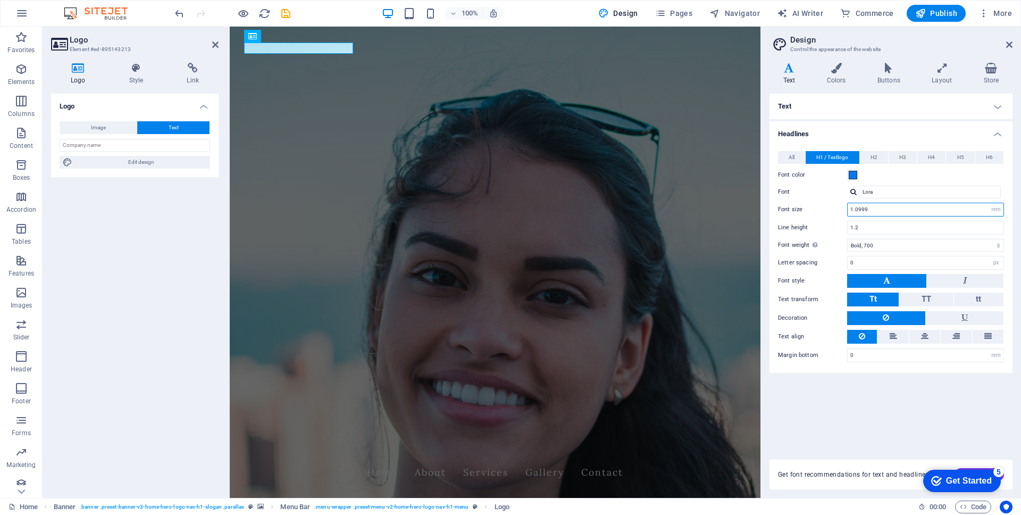
click at [781, 214] on input "1.0999" at bounding box center [925, 209] width 156 height 13
click at [781, 209] on input "1.0999" at bounding box center [925, 209] width 156 height 13
click at [781, 204] on input "2.0999" at bounding box center [925, 209] width 156 height 13
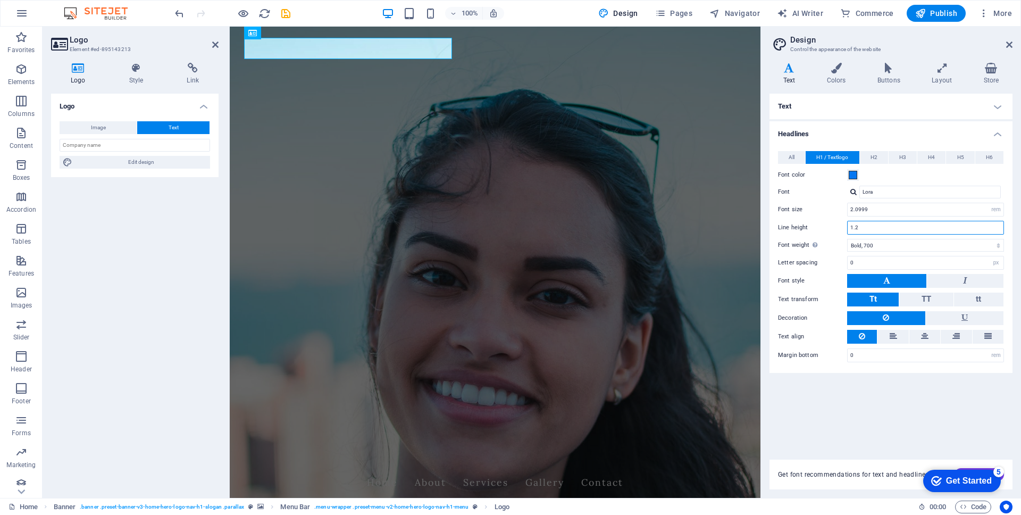
click at [781, 230] on input "1.2" at bounding box center [925, 227] width 156 height 13
click at [781, 210] on input "2.0999" at bounding box center [925, 209] width 156 height 13
click at [781, 195] on input "Lora" at bounding box center [929, 192] width 141 height 13
click at [781, 234] on div "1.2" at bounding box center [925, 228] width 157 height 14
click at [781, 210] on input "2.0" at bounding box center [925, 209] width 156 height 13
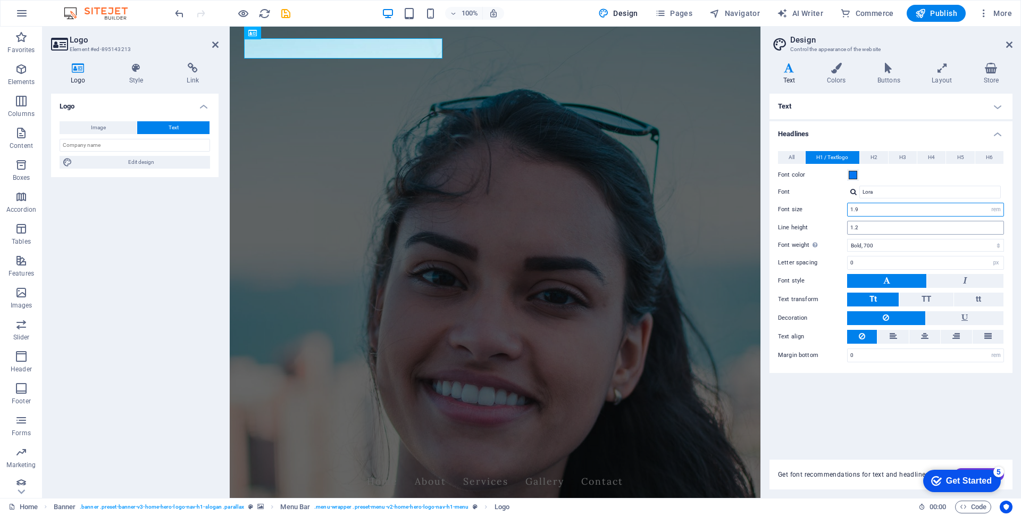
type input "1.9"
click at [781, 223] on input "1.2" at bounding box center [925, 227] width 156 height 13
type input "1.1"
click at [781, 243] on select "Thin, 100 Extra-light, 200 Light, 300 Regular, 400 Medium, 500 Semi-bold, 600 B…" at bounding box center [925, 245] width 157 height 13
click at [781, 239] on select "Thin, 100 Extra-light, 200 Light, 300 Regular, 400 Medium, 500 Semi-bold, 600 B…" at bounding box center [925, 245] width 157 height 13
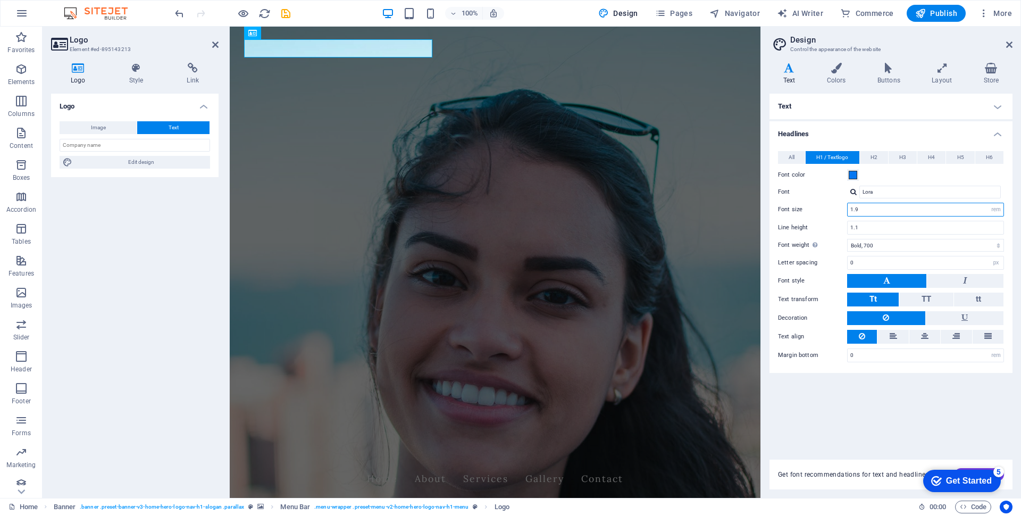
click at [781, 212] on input "1.9" at bounding box center [925, 209] width 156 height 13
click at [781, 229] on input "1.1" at bounding box center [925, 227] width 156 height 13
click at [781, 209] on input "1.9" at bounding box center [925, 209] width 156 height 13
type input "1.8"
click at [781, 229] on input "1.1" at bounding box center [925, 227] width 156 height 13
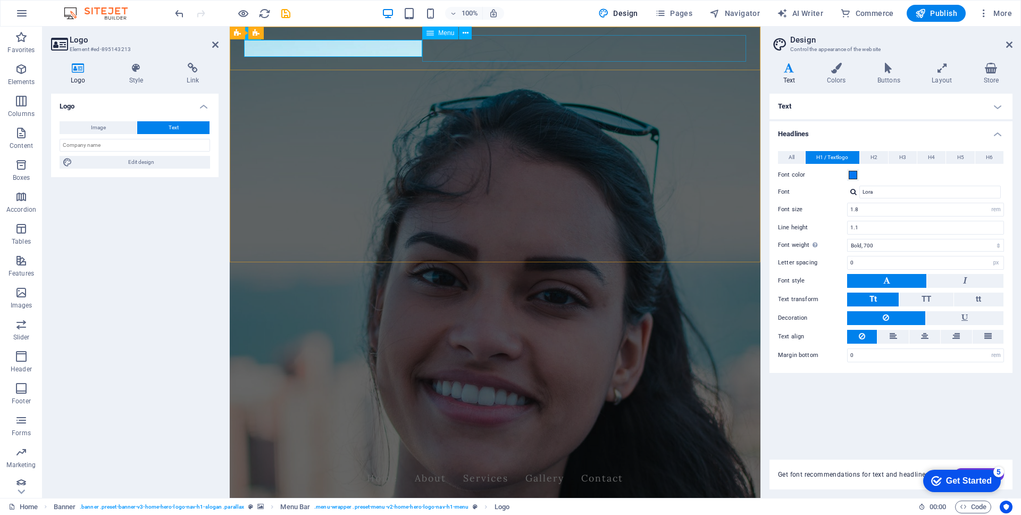
click at [474, 442] on nav "Home About Services Gallery Contact" at bounding box center [495, 478] width 502 height 27
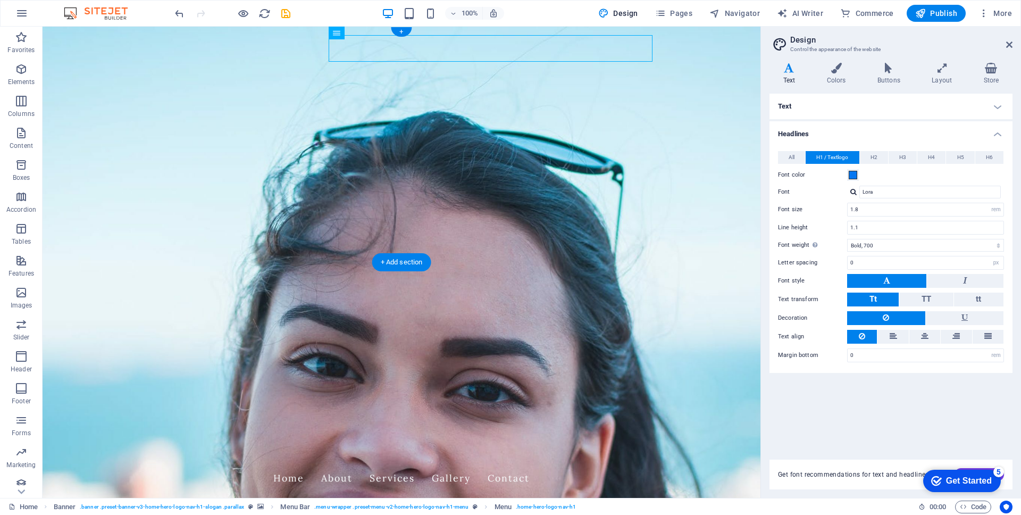
click at [522, 242] on figure at bounding box center [402, 262] width 718 height 471
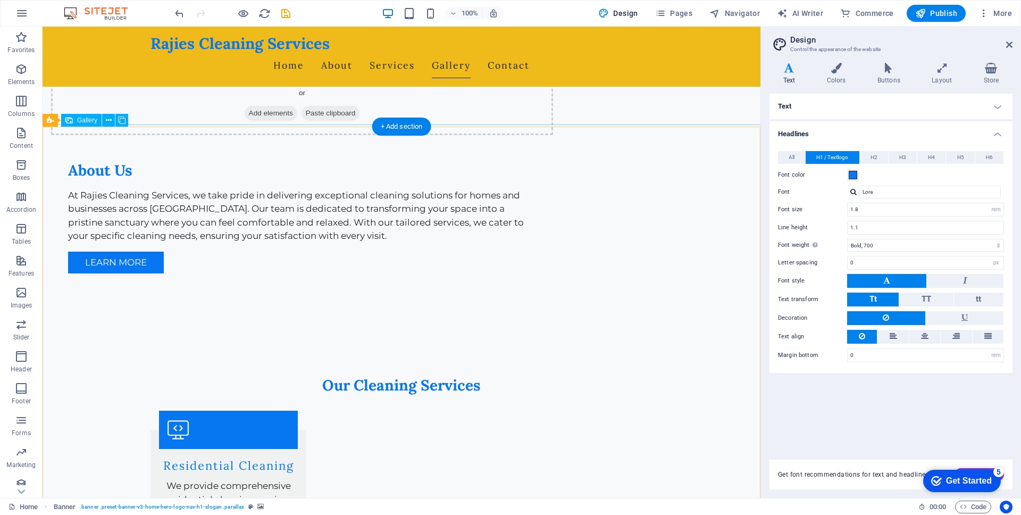
scroll to position [847, 0]
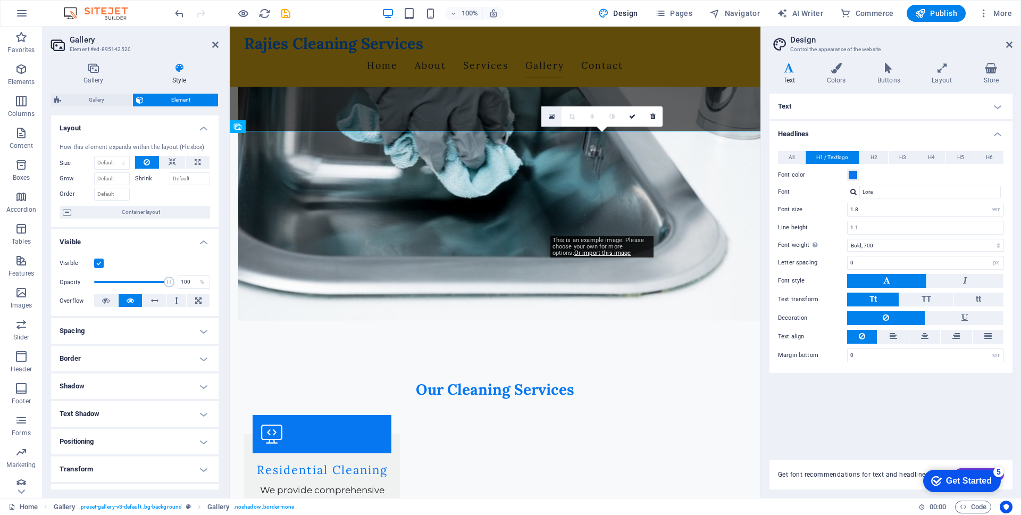
click at [550, 116] on icon at bounding box center [552, 116] width 6 height 7
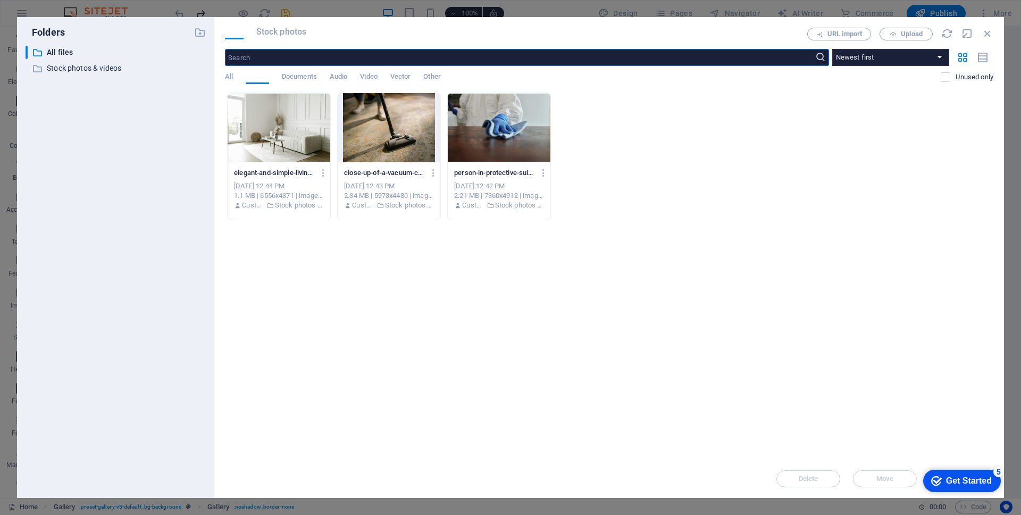
scroll to position [1083, 0]
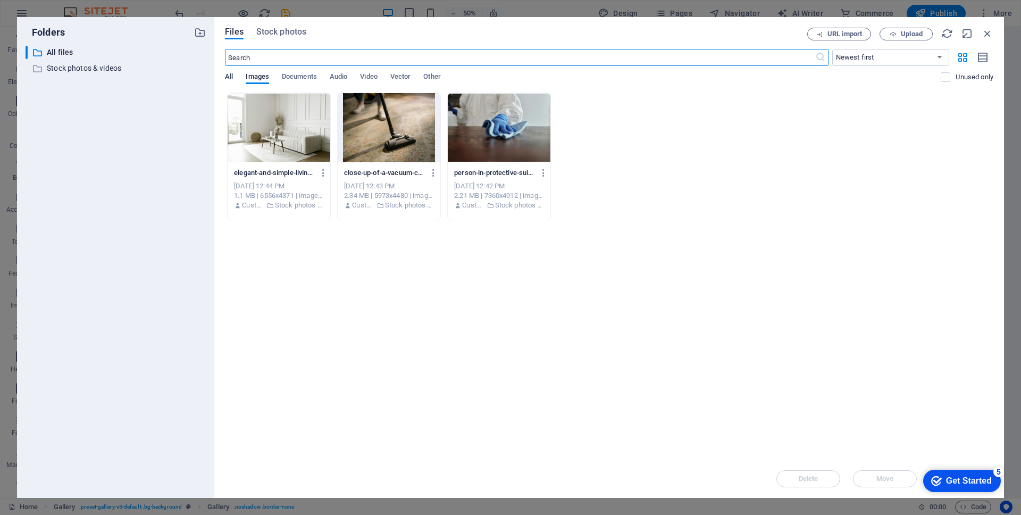
click at [230, 77] on span "All" at bounding box center [229, 77] width 8 height 15
click at [550, 53] on input "text" at bounding box center [520, 57] width 590 height 17
click at [72, 65] on p "Stock photos & videos" at bounding box center [116, 68] width 139 height 12
click at [286, 38] on button "Stock photos" at bounding box center [281, 34] width 50 height 12
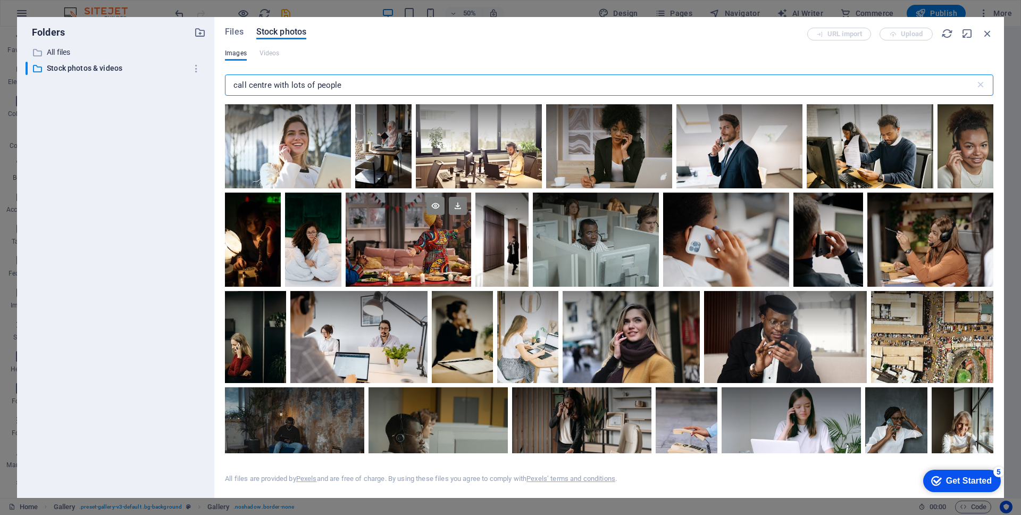
click at [435, 230] on div at bounding box center [409, 215] width 126 height 47
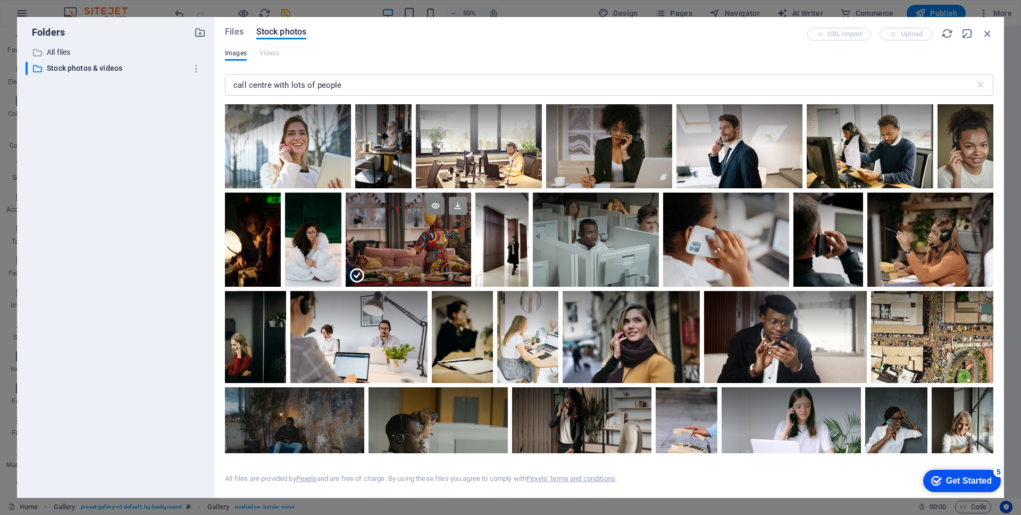
click at [459, 212] on icon at bounding box center [458, 206] width 18 height 18
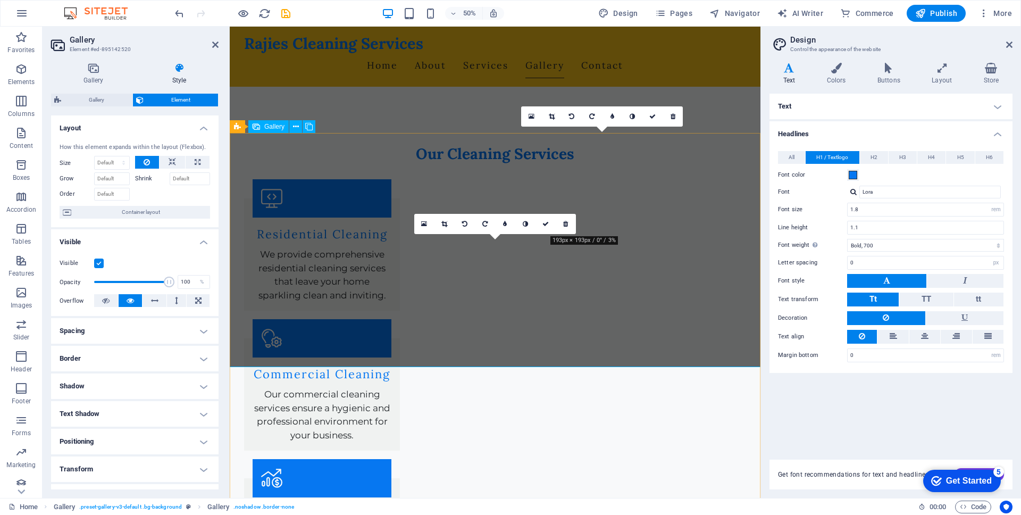
scroll to position [847, 0]
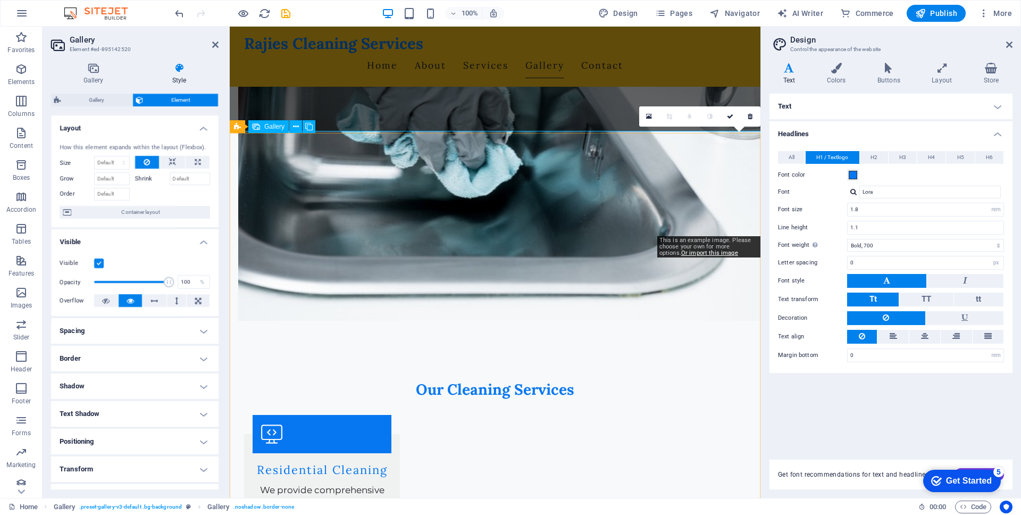
click at [646, 115] on icon at bounding box center [649, 116] width 6 height 7
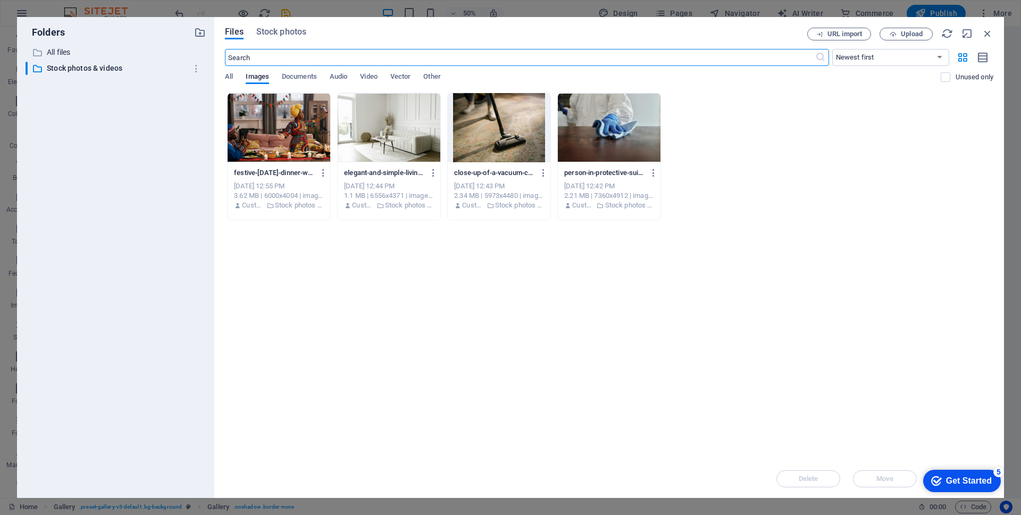
scroll to position [1083, 0]
click at [281, 28] on span "Stock photos" at bounding box center [281, 32] width 50 height 13
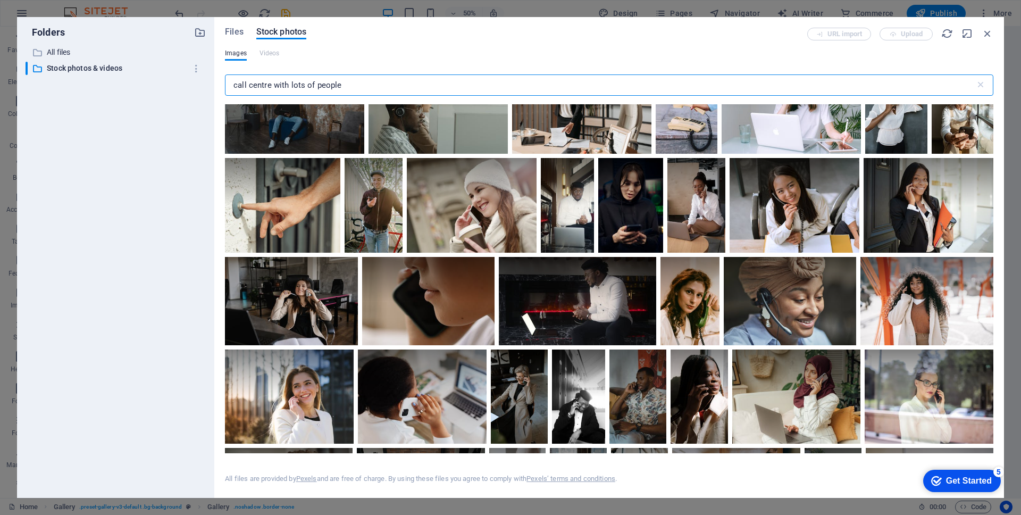
scroll to position [325, 0]
click at [287, 302] on div at bounding box center [291, 301] width 133 height 88
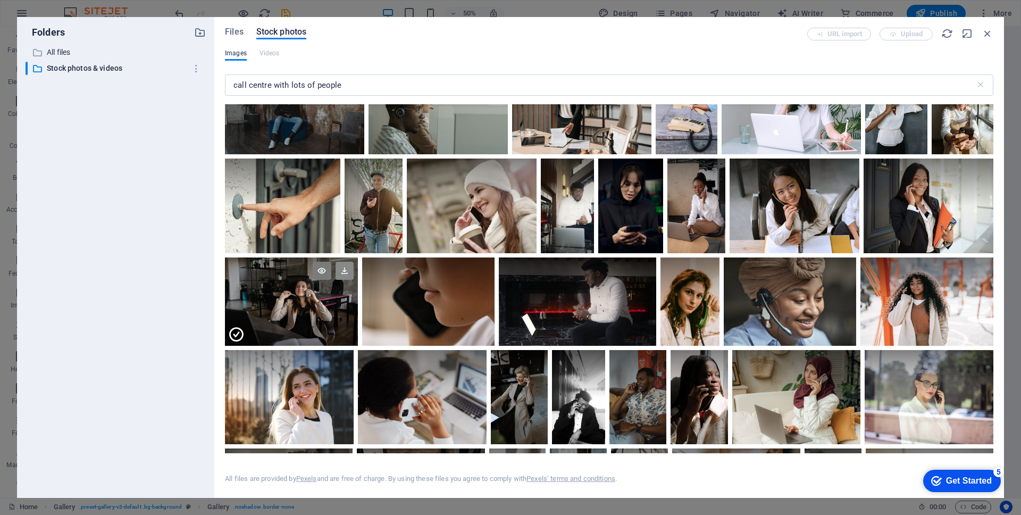
click at [347, 264] on icon at bounding box center [344, 271] width 18 height 18
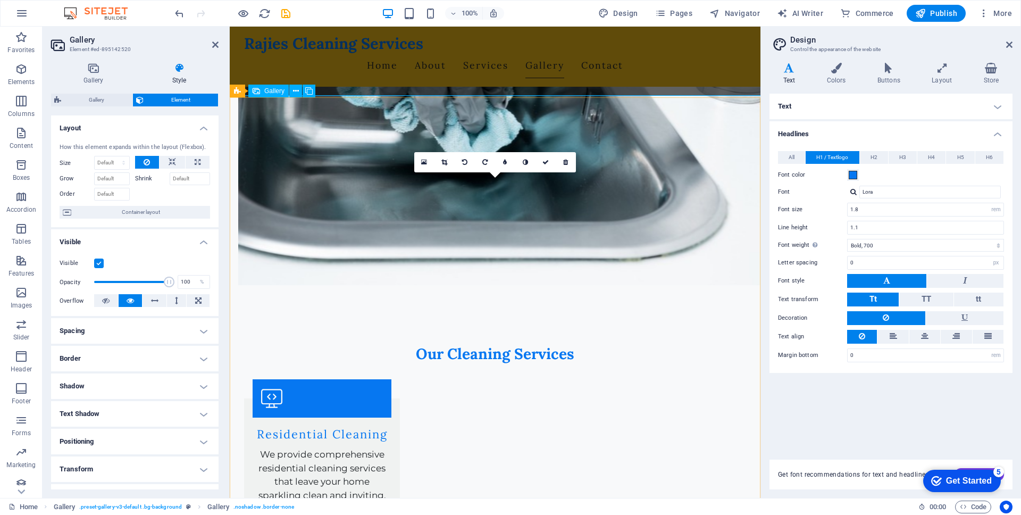
scroll to position [887, 0]
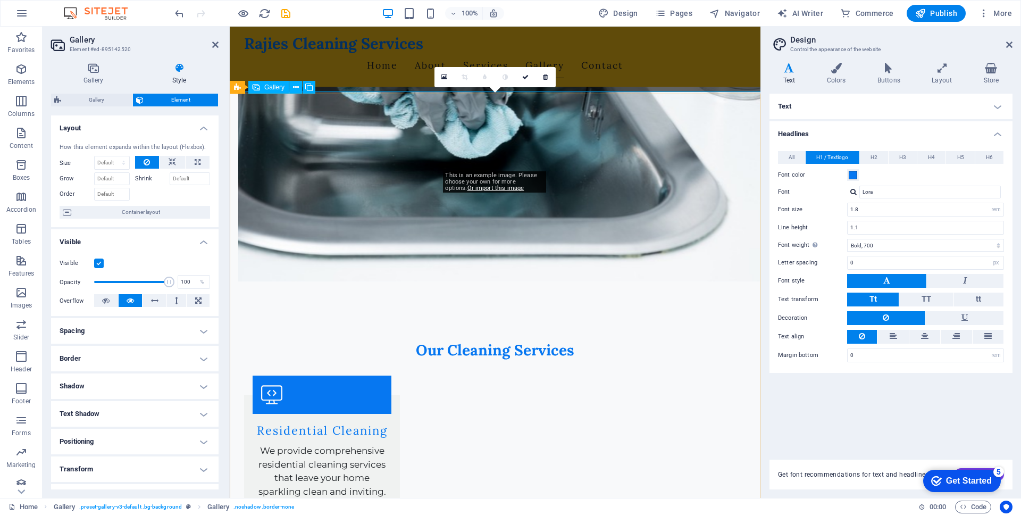
click at [524, 81] on link at bounding box center [525, 77] width 20 height 20
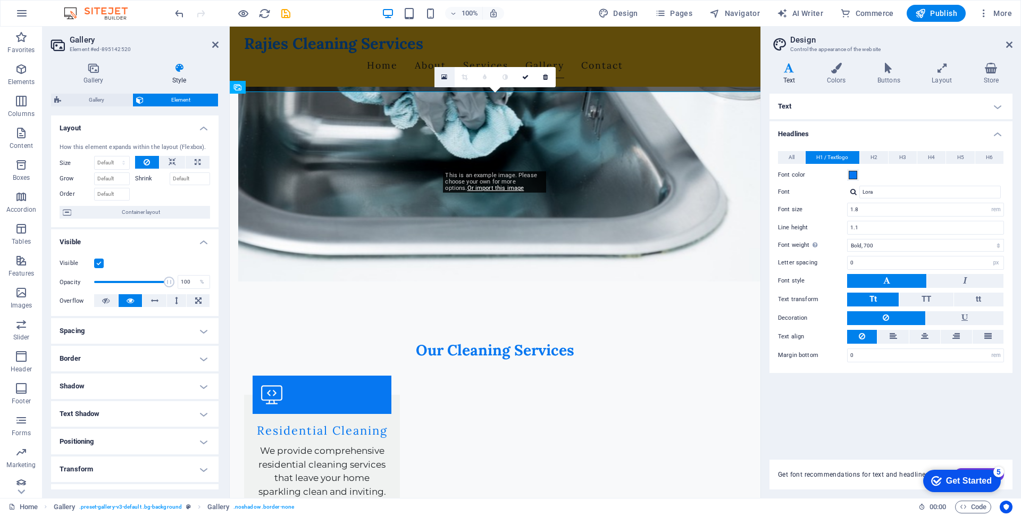
click at [445, 74] on icon at bounding box center [444, 76] width 6 height 7
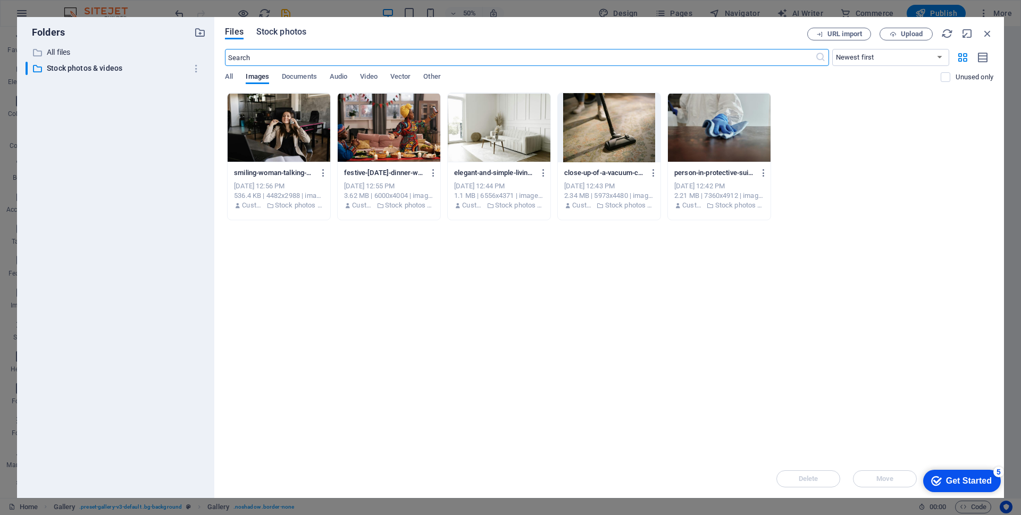
click at [272, 33] on span "Stock photos" at bounding box center [281, 32] width 50 height 13
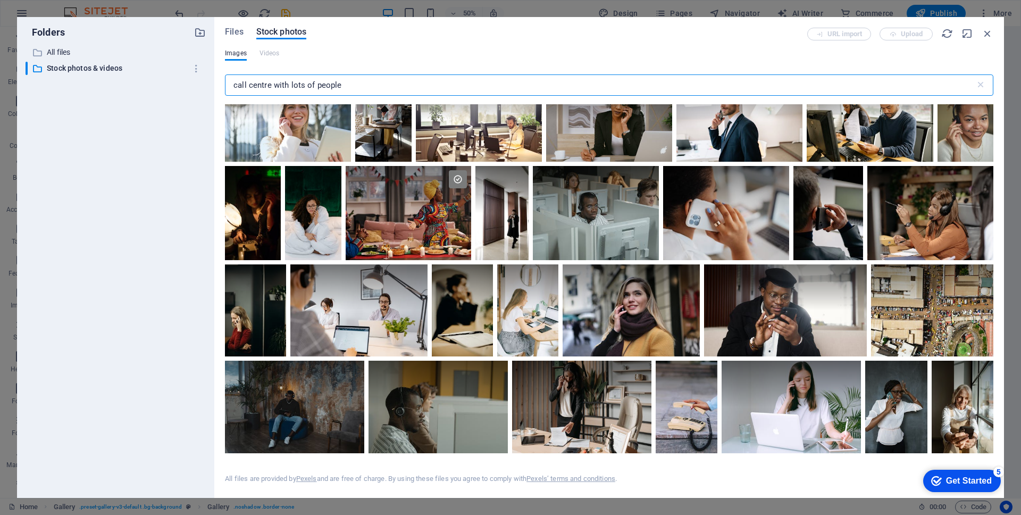
scroll to position [0, 0]
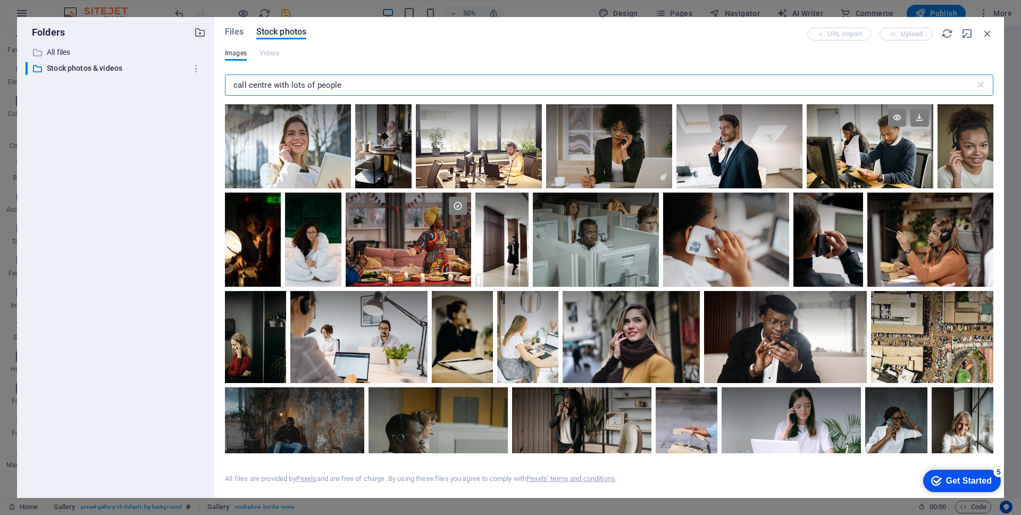
click at [781, 156] on div at bounding box center [869, 146] width 126 height 84
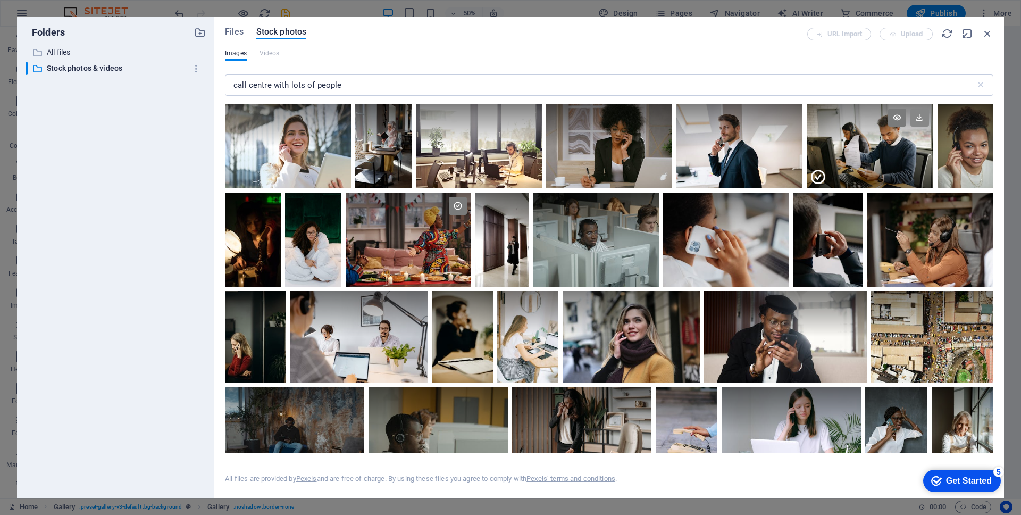
click at [781, 115] on icon at bounding box center [919, 117] width 18 height 18
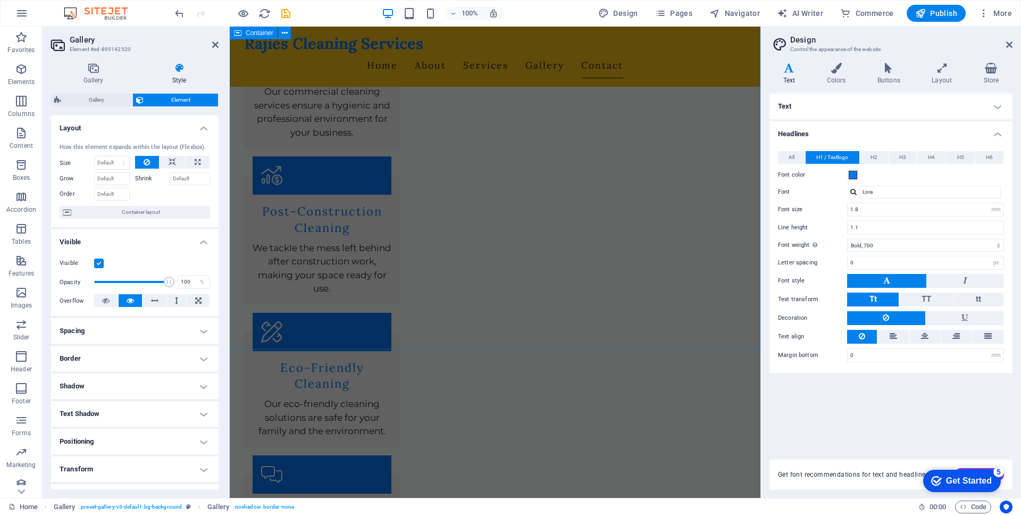
scroll to position [1308, 0]
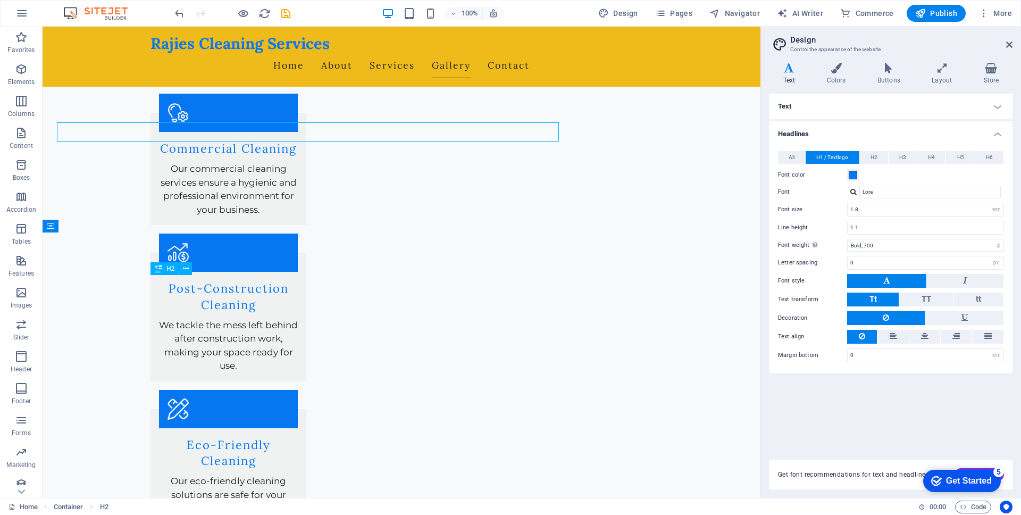
scroll to position [1336, 0]
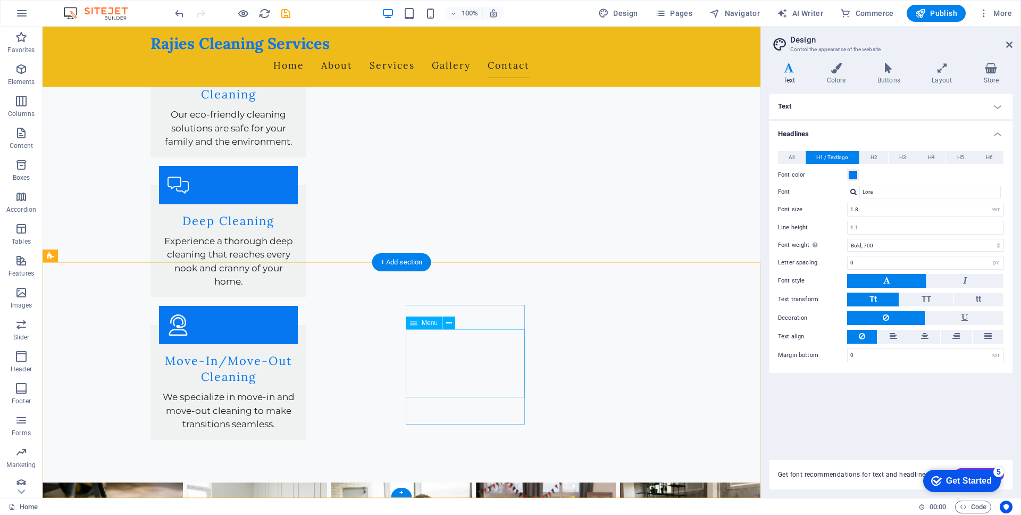
scroll to position [1693, 0]
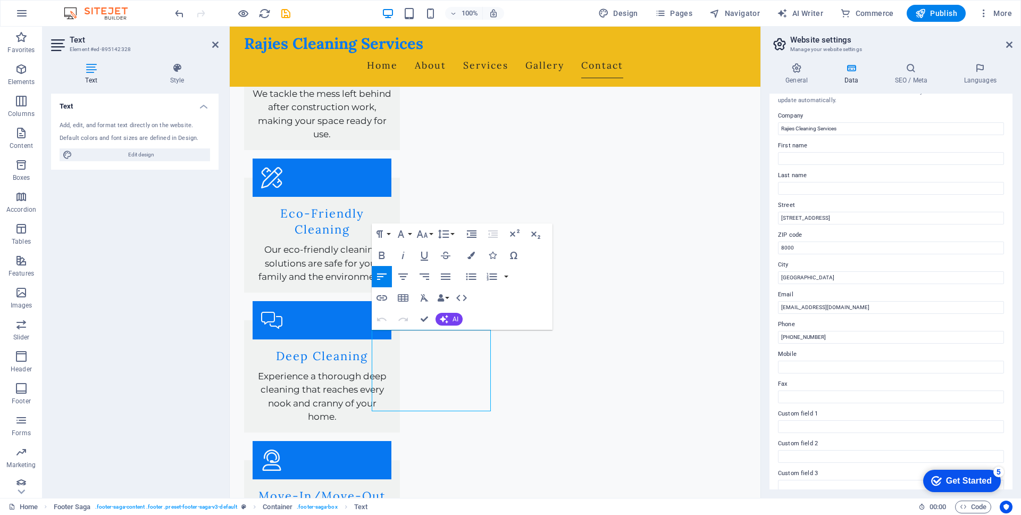
scroll to position [0, 0]
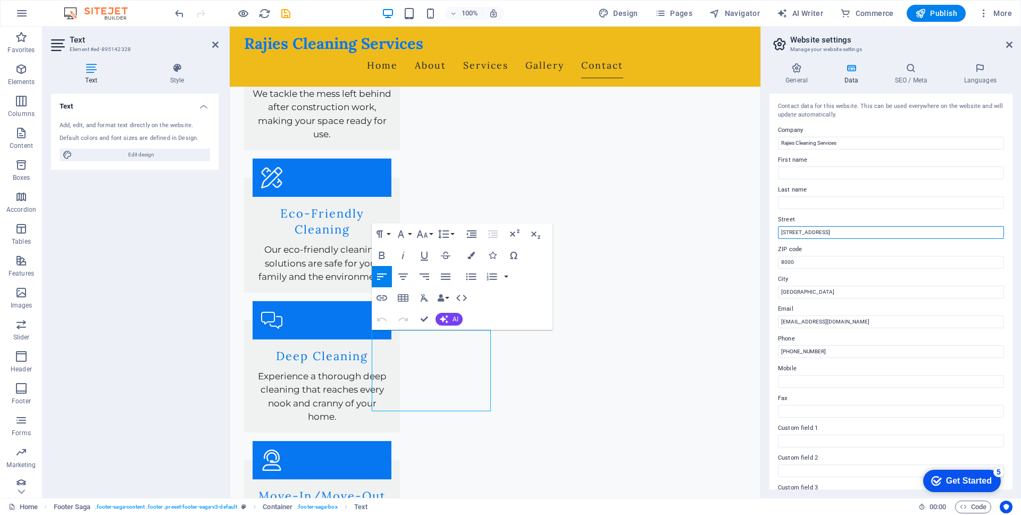
click at [781, 232] on input "[STREET_ADDRESS]" at bounding box center [891, 232] width 226 height 13
type input "1"
type input "25 Hind Avenue"
click at [781, 259] on input "8000" at bounding box center [891, 262] width 226 height 13
type input "8"
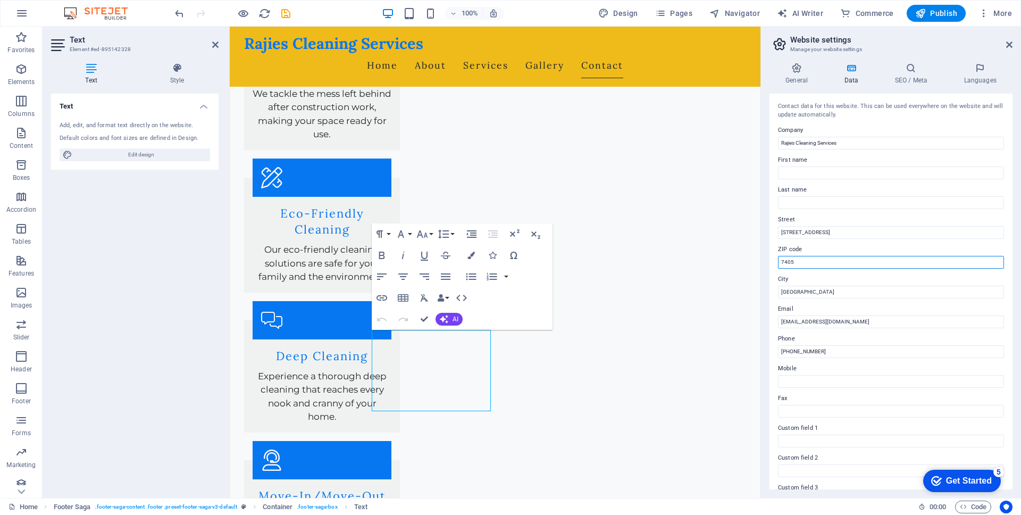
type input "7405"
click at [781, 320] on input "[EMAIL_ADDRESS][DOMAIN_NAME]" at bounding box center [891, 321] width 226 height 13
click at [781, 319] on input "[EMAIL_ADDRESS][DOMAIN_NAME]" at bounding box center [891, 321] width 226 height 13
type input "info@rajiescleaningservices.co.za"
click at [781, 353] on input "[PHONE_NUMBER]" at bounding box center [891, 351] width 226 height 13
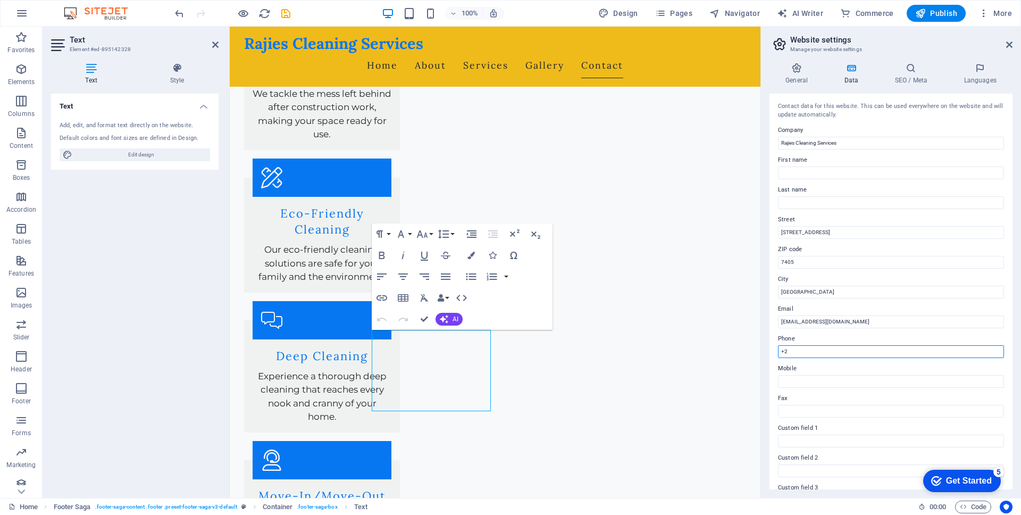
type input "+"
drag, startPoint x: 826, startPoint y: 352, endPoint x: 773, endPoint y: 351, distance: 52.1
click at [773, 352] on div "Contact data for this website. This can be used everywhere on the website and w…" at bounding box center [890, 292] width 243 height 396
type input "+27 83 406 4727"
click at [781, 385] on input "Mobile" at bounding box center [891, 381] width 226 height 13
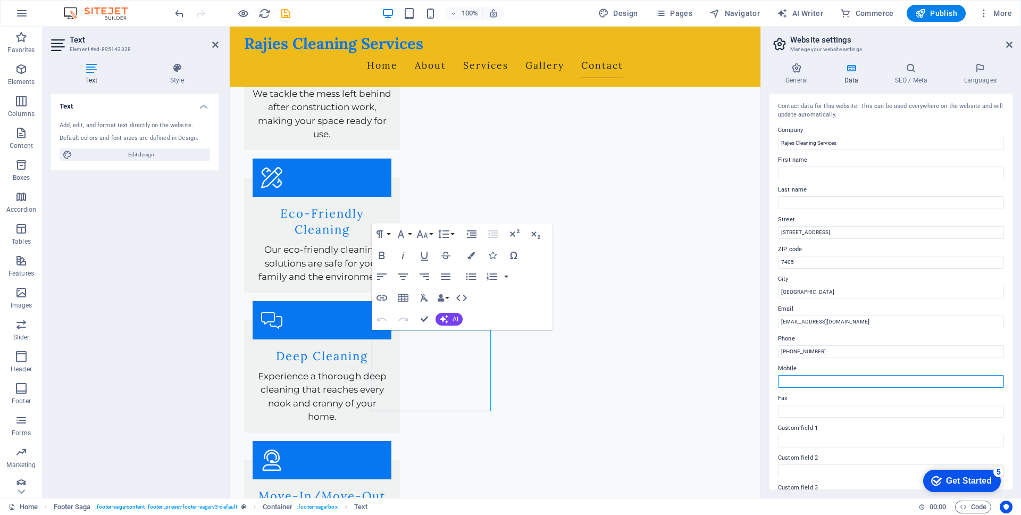
paste input "+27 83 406 4727"
drag, startPoint x: 829, startPoint y: 383, endPoint x: 763, endPoint y: 376, distance: 66.9
click at [763, 376] on div "General Data SEO / Meta Languages Website name rajiescleaningservices.co.za Log…" at bounding box center [891, 275] width 260 height 443
type input "+27 83 406 4727"
click at [781, 410] on input "Fax" at bounding box center [891, 411] width 226 height 13
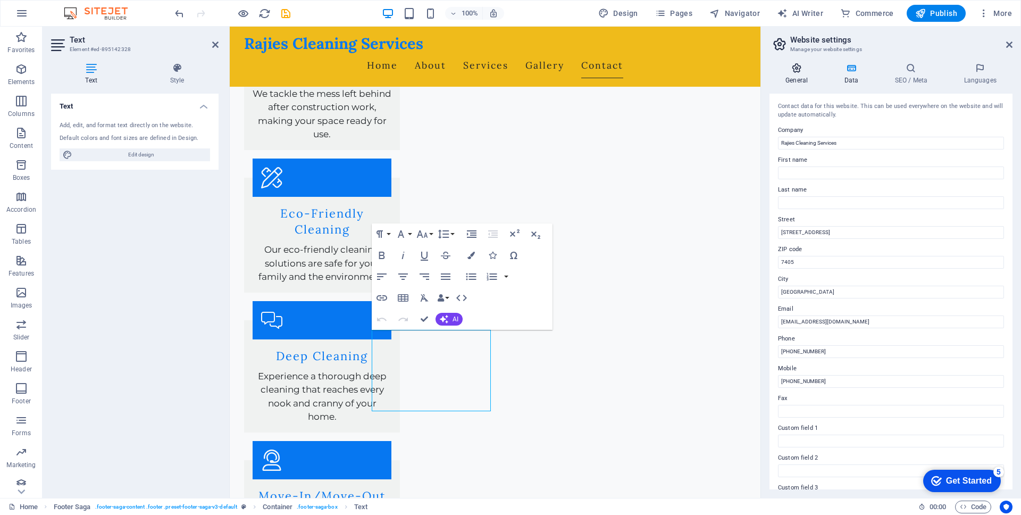
click at [781, 71] on icon at bounding box center [796, 68] width 54 height 11
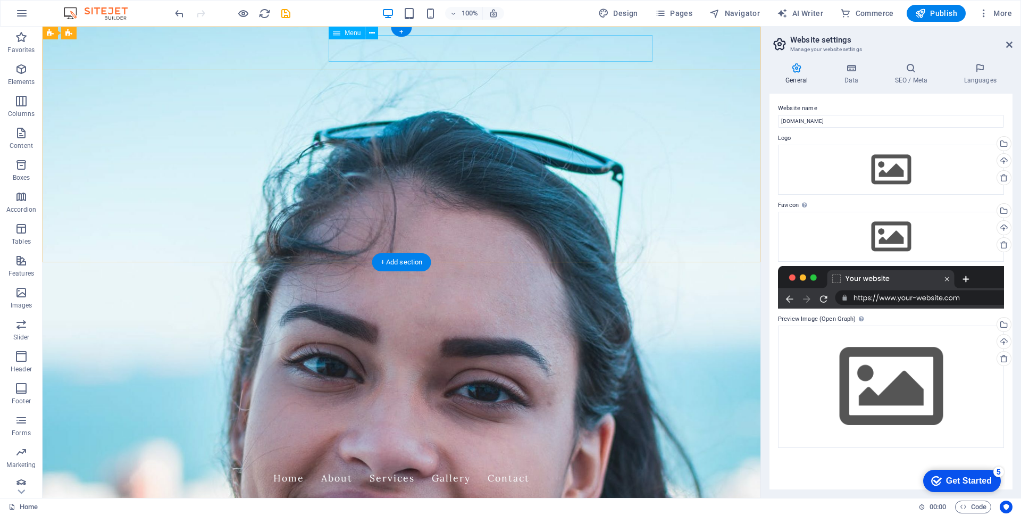
click at [475, 442] on nav "Home About Services Gallery Contact" at bounding box center [401, 478] width 502 height 27
click at [473, 442] on nav "Home About Services Gallery Contact" at bounding box center [401, 478] width 502 height 27
select select
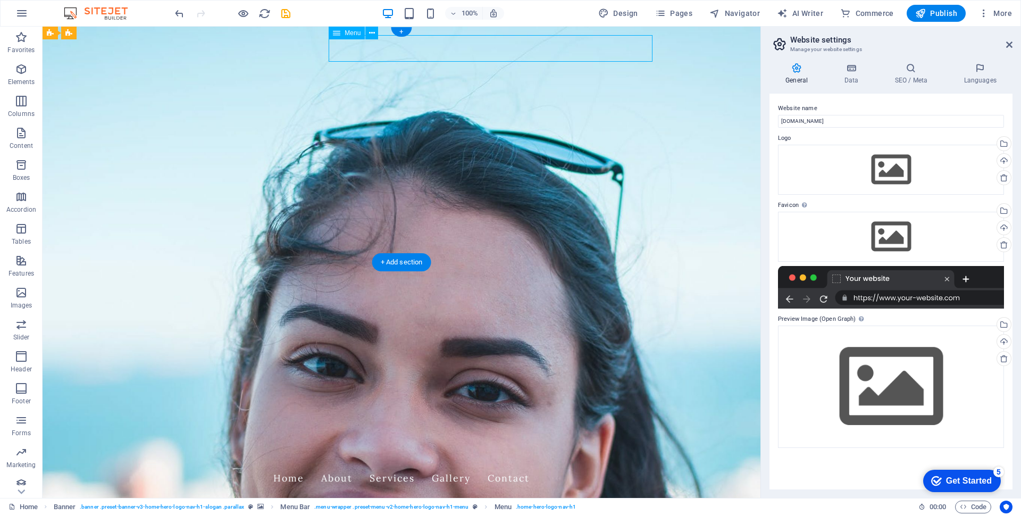
select select
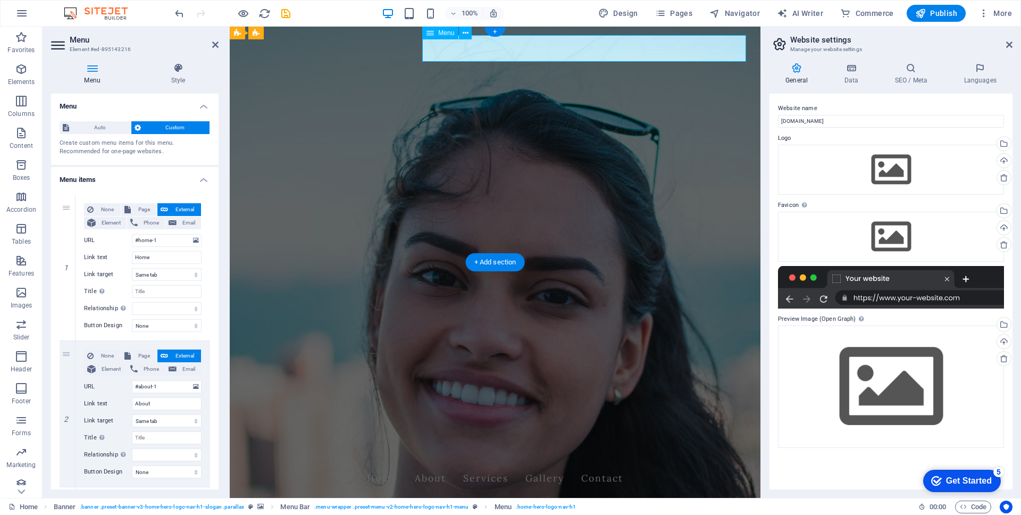
click at [532, 442] on nav "Home About Services Gallery Contact" at bounding box center [495, 478] width 502 height 27
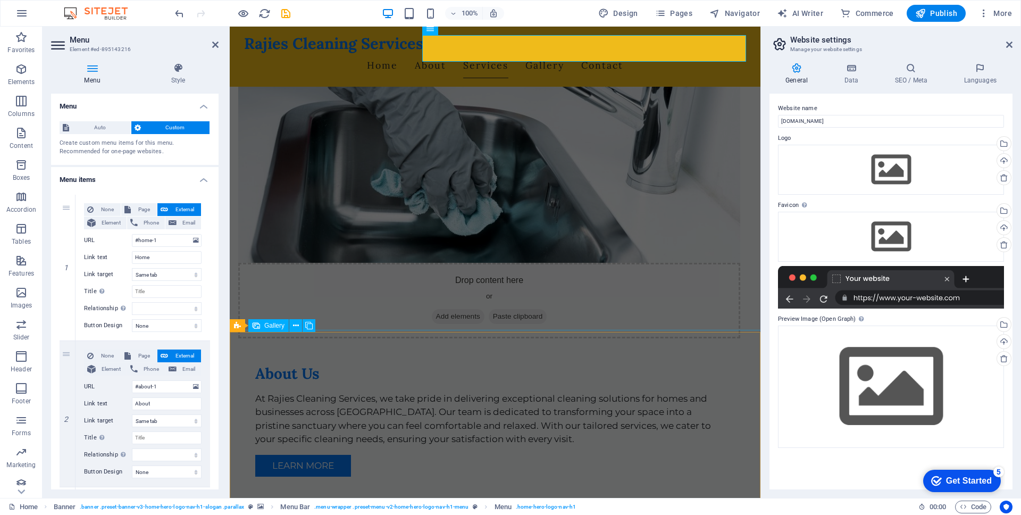
scroll to position [551, 0]
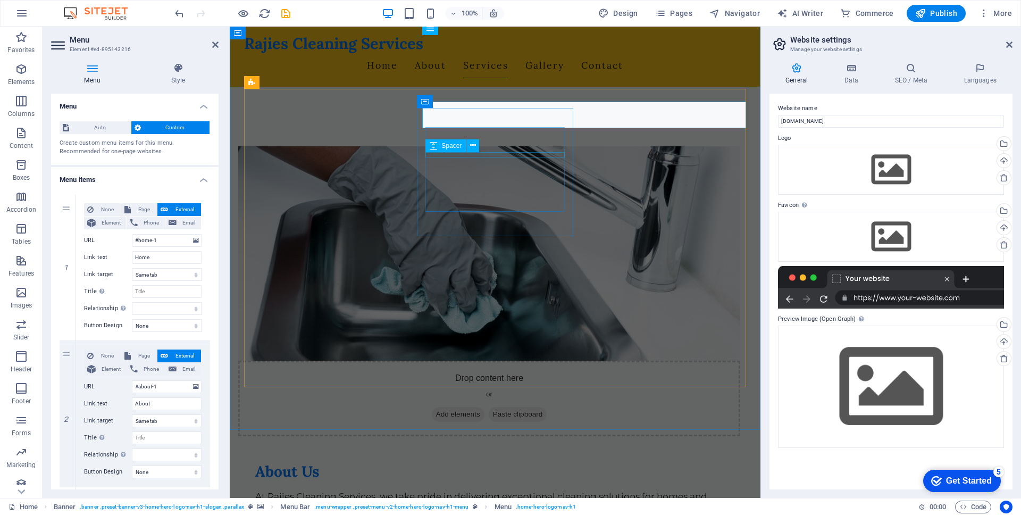
select select "px"
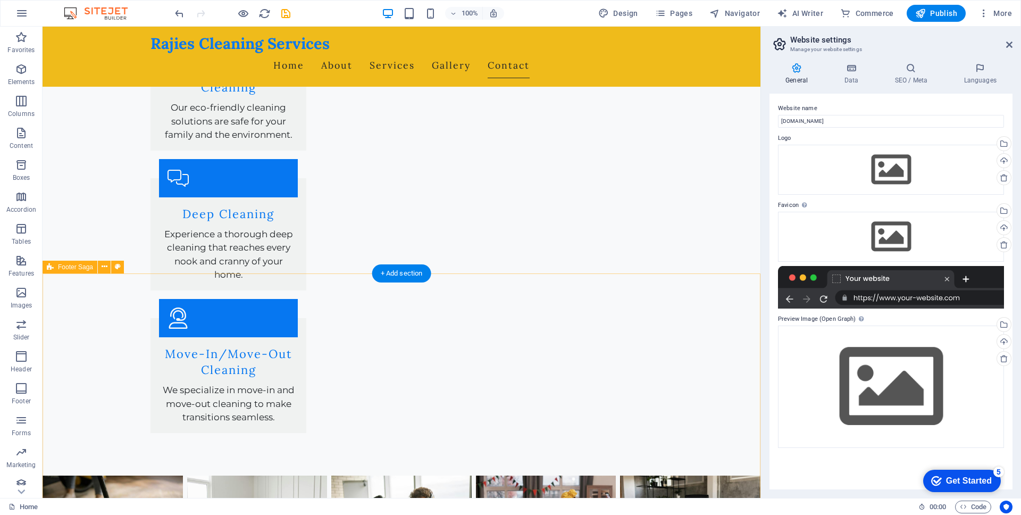
scroll to position [1680, 0]
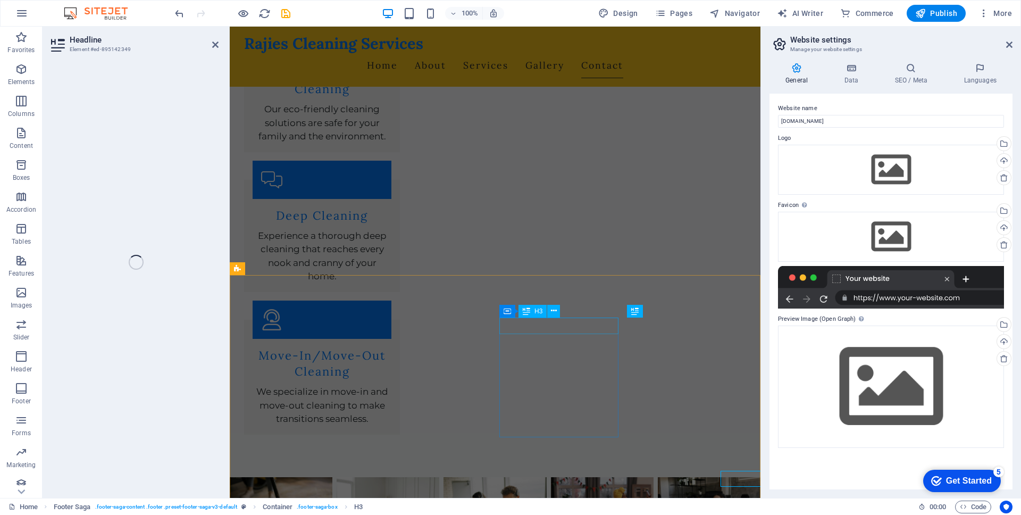
scroll to position [1527, 0]
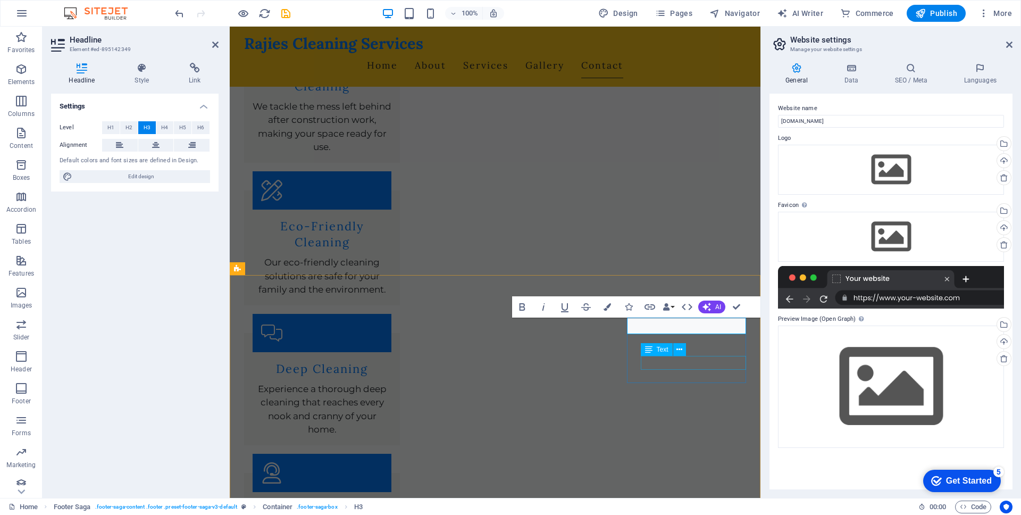
click at [661, 350] on span "Text" at bounding box center [663, 349] width 12 height 6
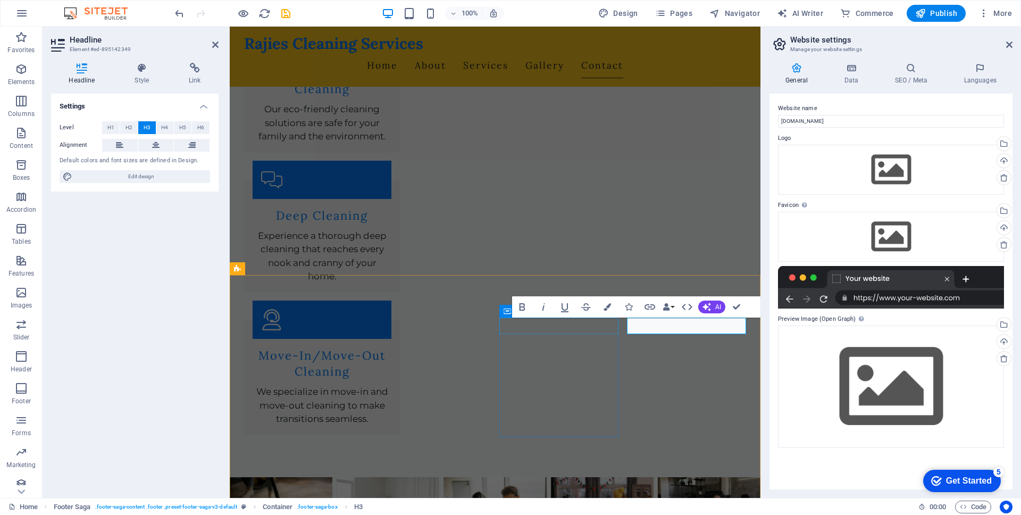
scroll to position [1527, 0]
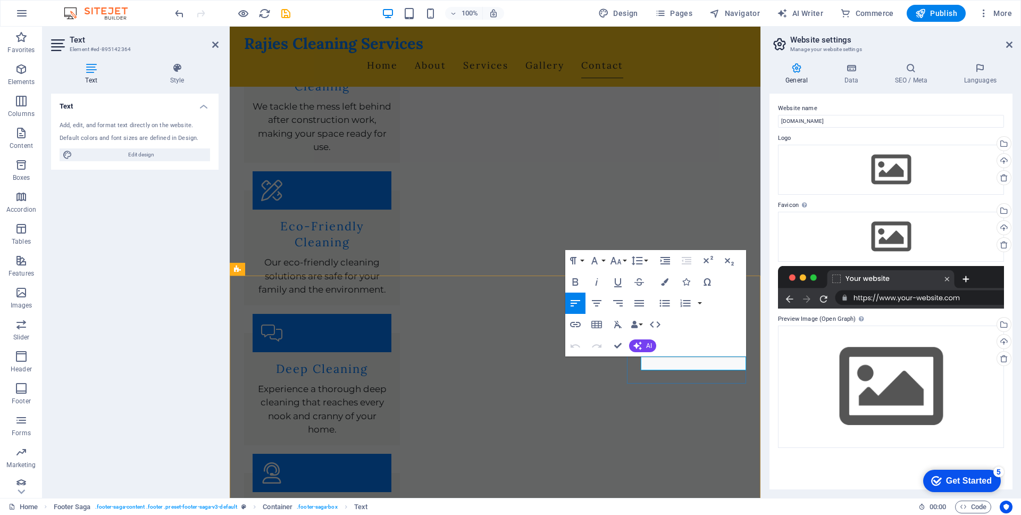
scroll to position [1526, 0]
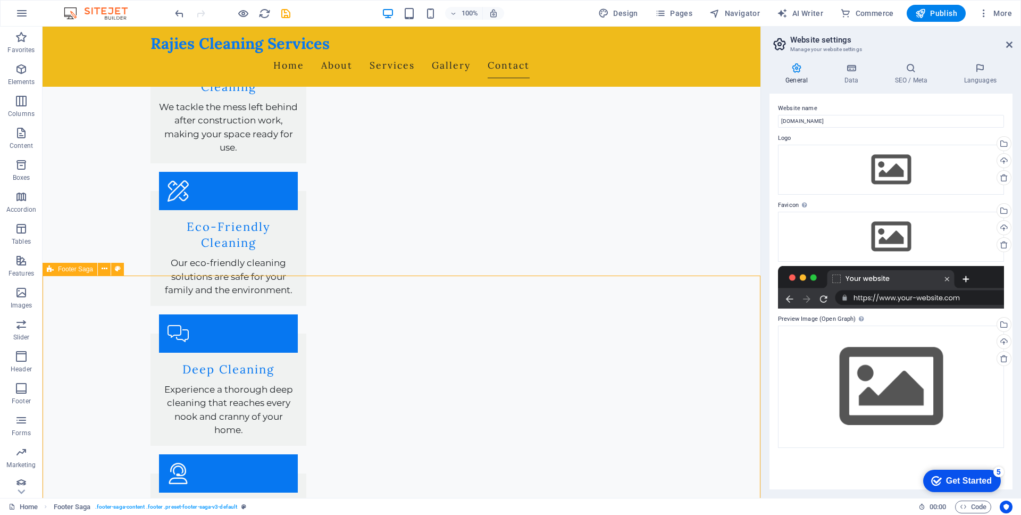
scroll to position [1679, 0]
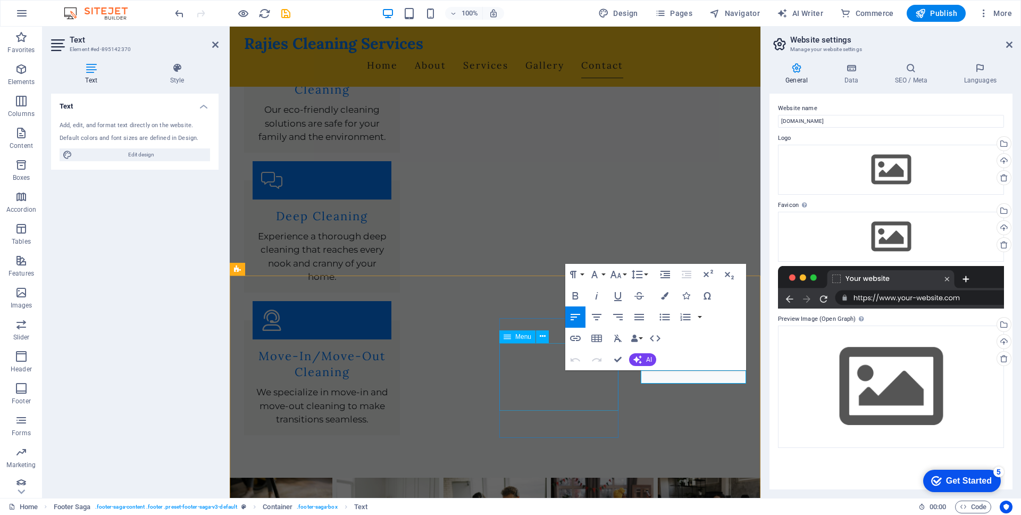
scroll to position [1526, 0]
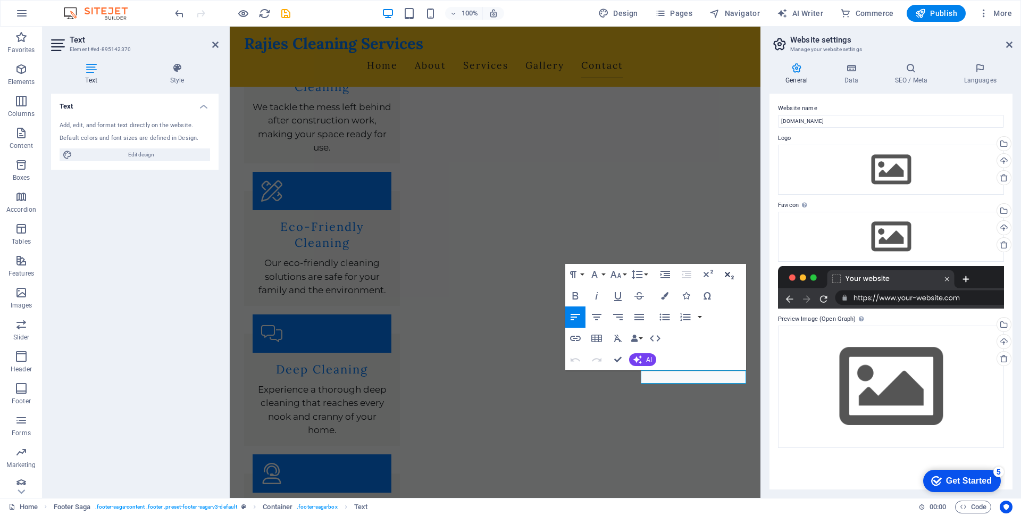
click at [730, 274] on icon "button" at bounding box center [728, 274] width 13 height 13
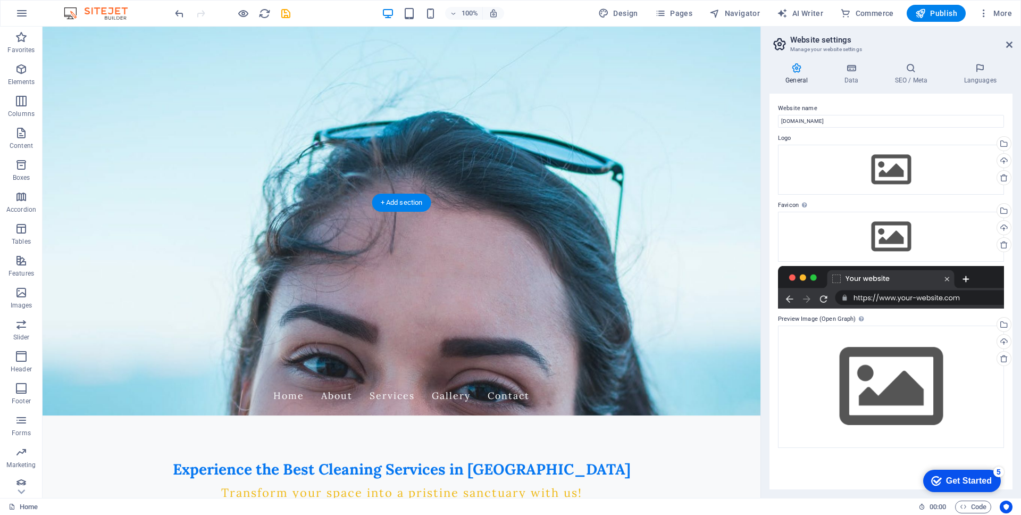
scroll to position [0, 0]
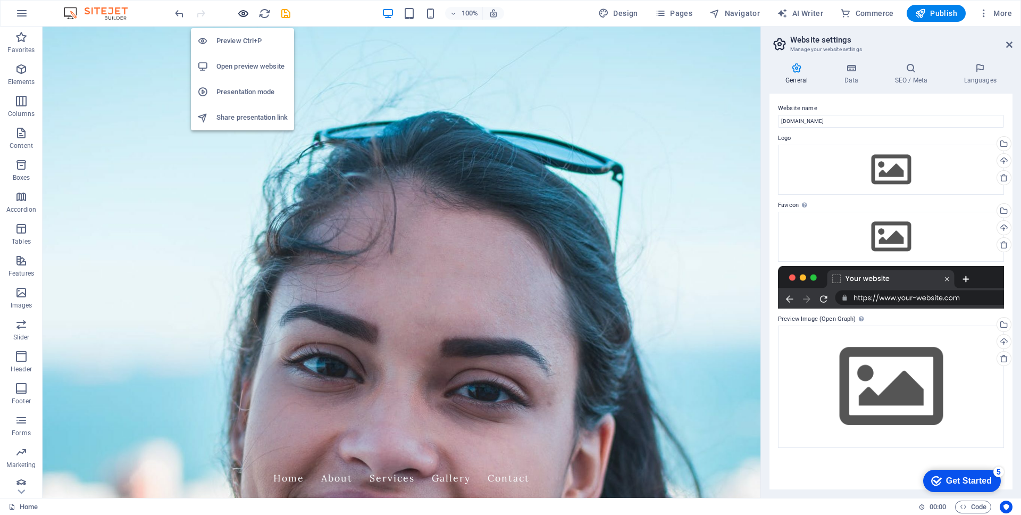
click at [239, 14] on icon "button" at bounding box center [243, 13] width 12 height 12
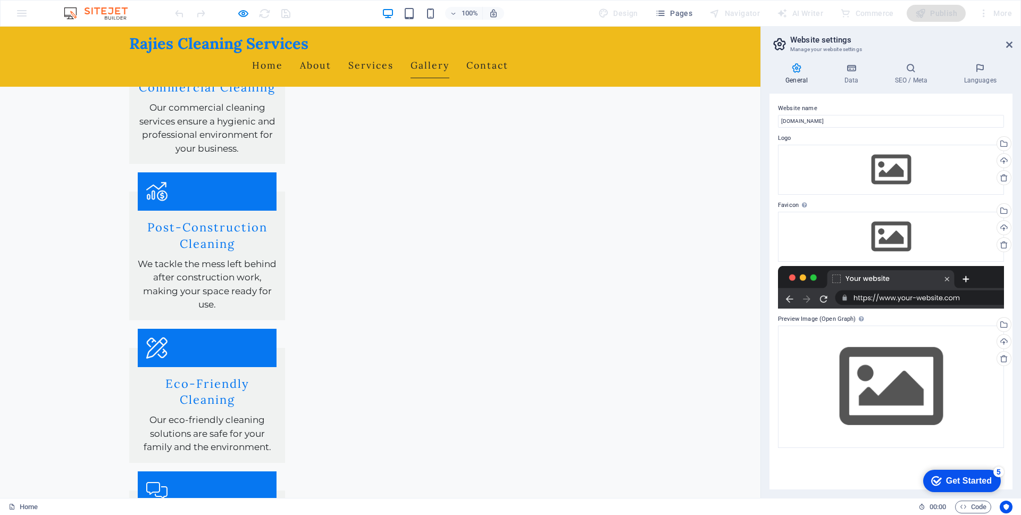
scroll to position [1727, 0]
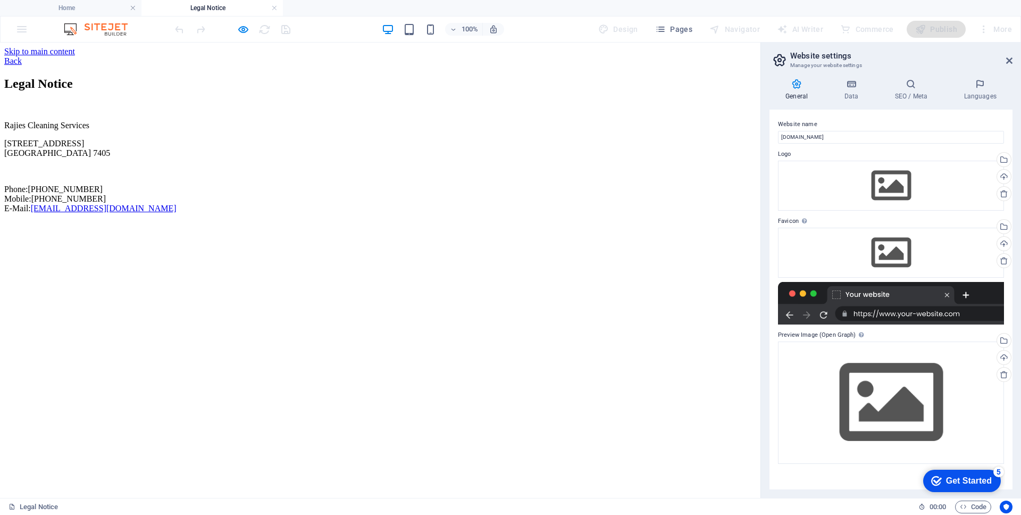
scroll to position [0, 0]
click at [152, 56] on div "Back" at bounding box center [380, 61] width 752 height 10
click at [137, 56] on div "Back" at bounding box center [380, 61] width 752 height 10
click at [131, 59] on div "Back" at bounding box center [380, 61] width 752 height 10
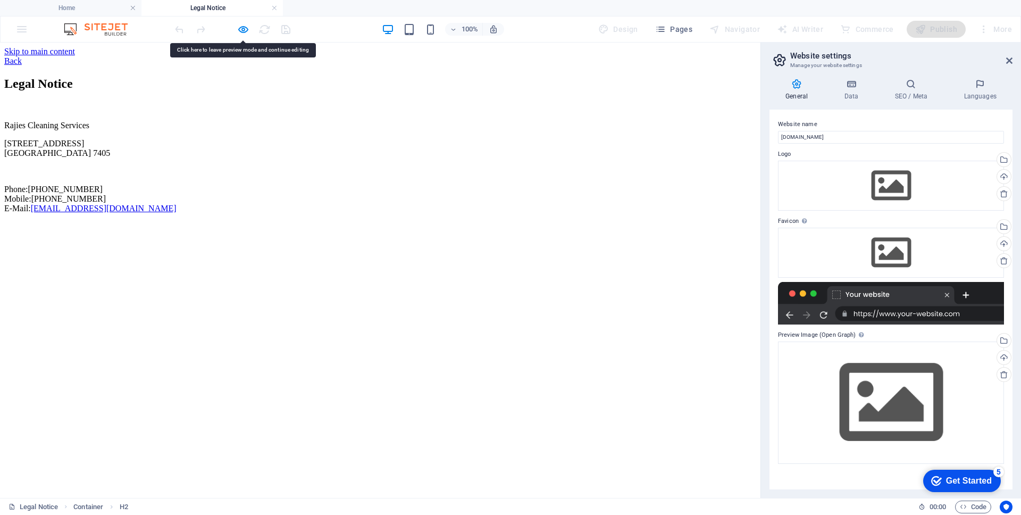
click at [133, 61] on div "Back" at bounding box center [380, 61] width 752 height 10
click at [137, 60] on div "Back" at bounding box center [380, 61] width 752 height 10
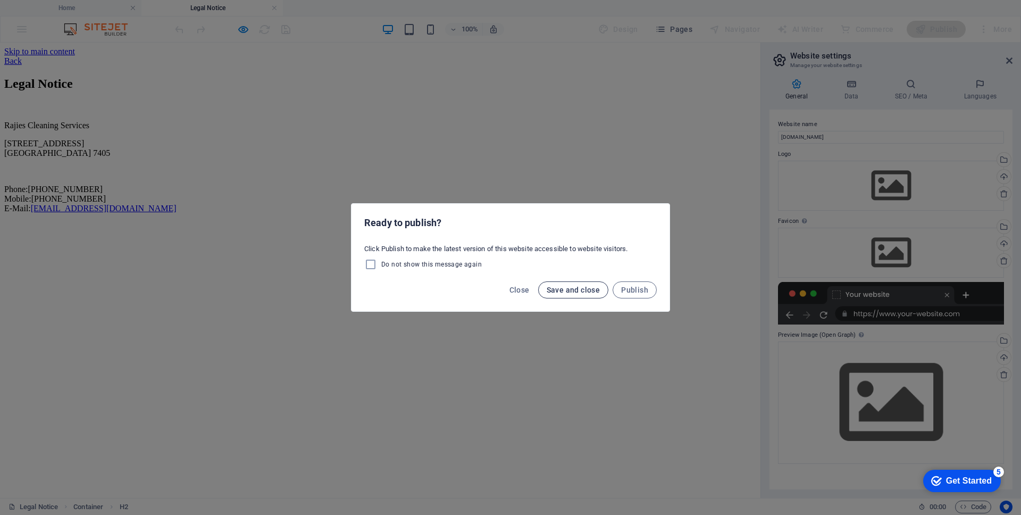
click at [579, 291] on span "Save and close" at bounding box center [573, 289] width 54 height 9
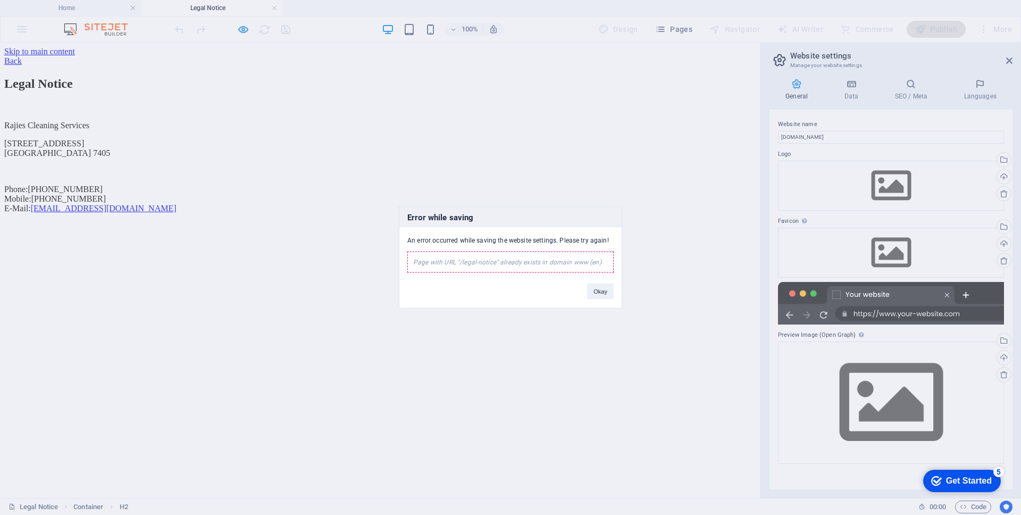
click at [157, 57] on div "Error while saving An error occurred while saving the website settings. Please …" at bounding box center [510, 257] width 1021 height 515
click at [157, 57] on div "Back" at bounding box center [380, 61] width 752 height 10
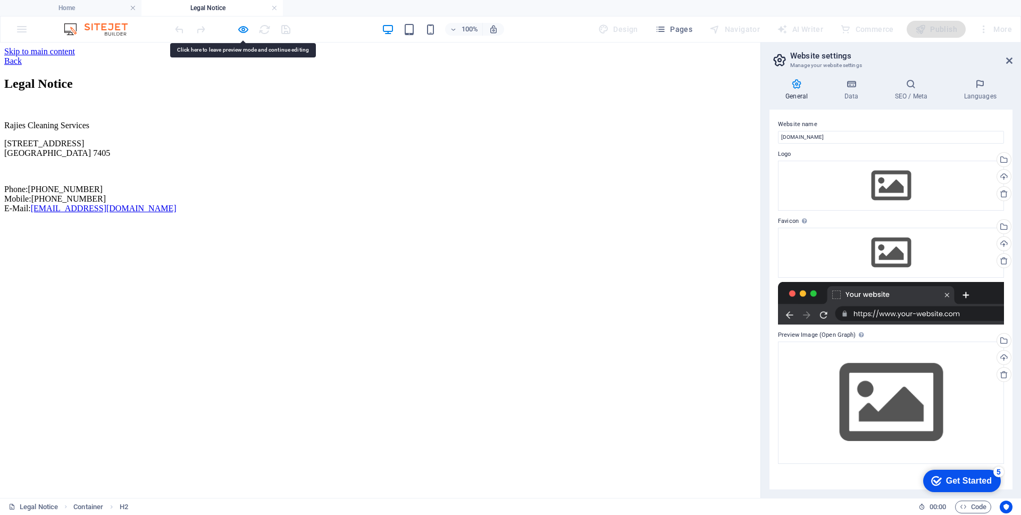
click at [157, 57] on div "Back" at bounding box center [380, 61] width 752 height 10
click at [781, 61] on icon at bounding box center [1009, 60] width 6 height 9
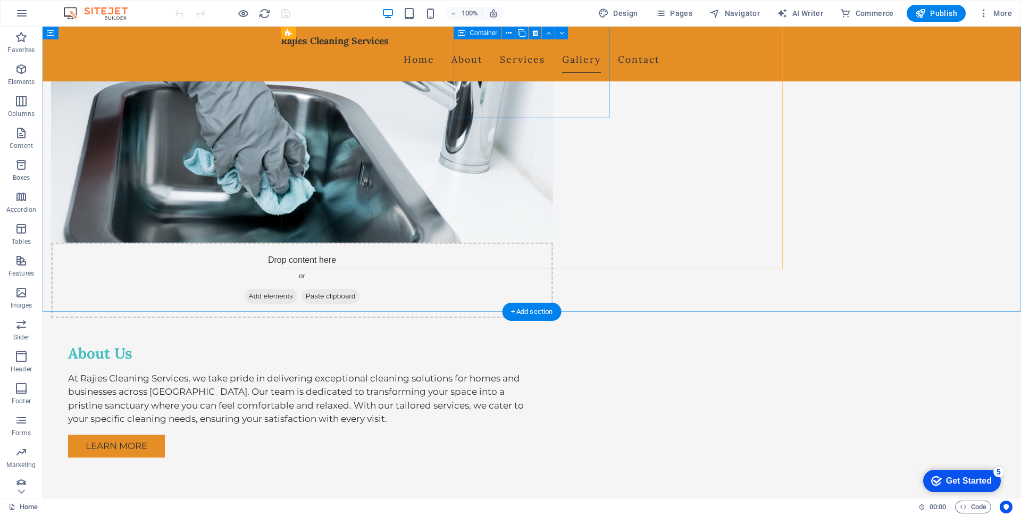
scroll to position [1276, 0]
